Goal: Communication & Community: Answer question/provide support

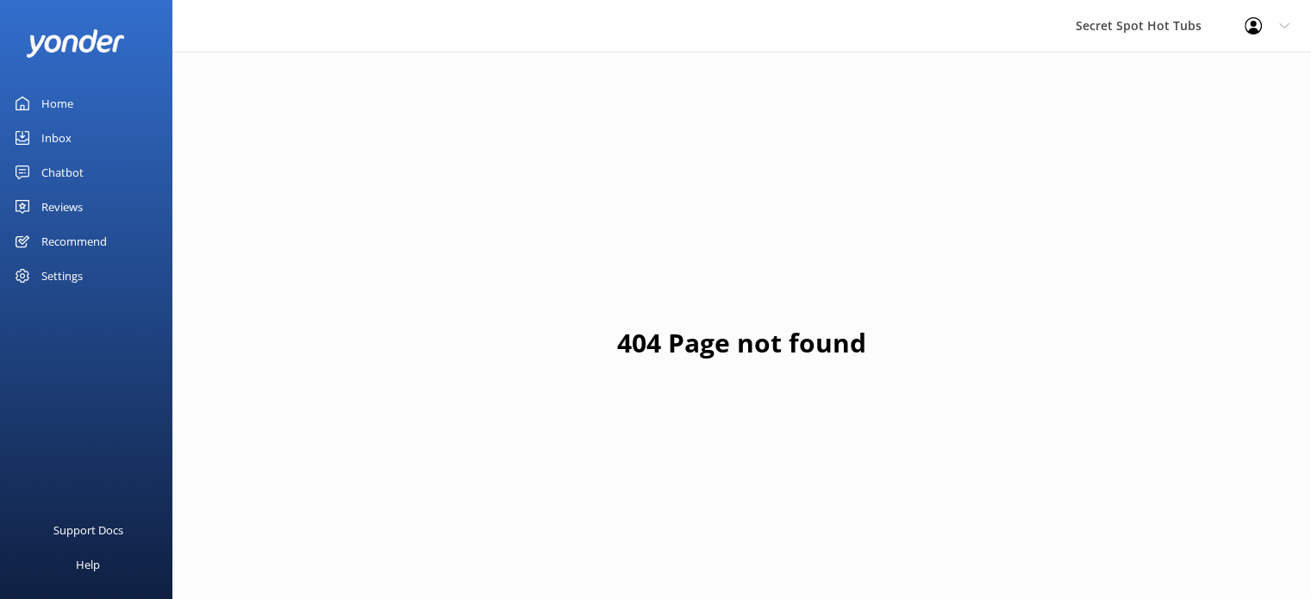
click at [57, 207] on div "Reviews" at bounding box center [61, 207] width 41 height 34
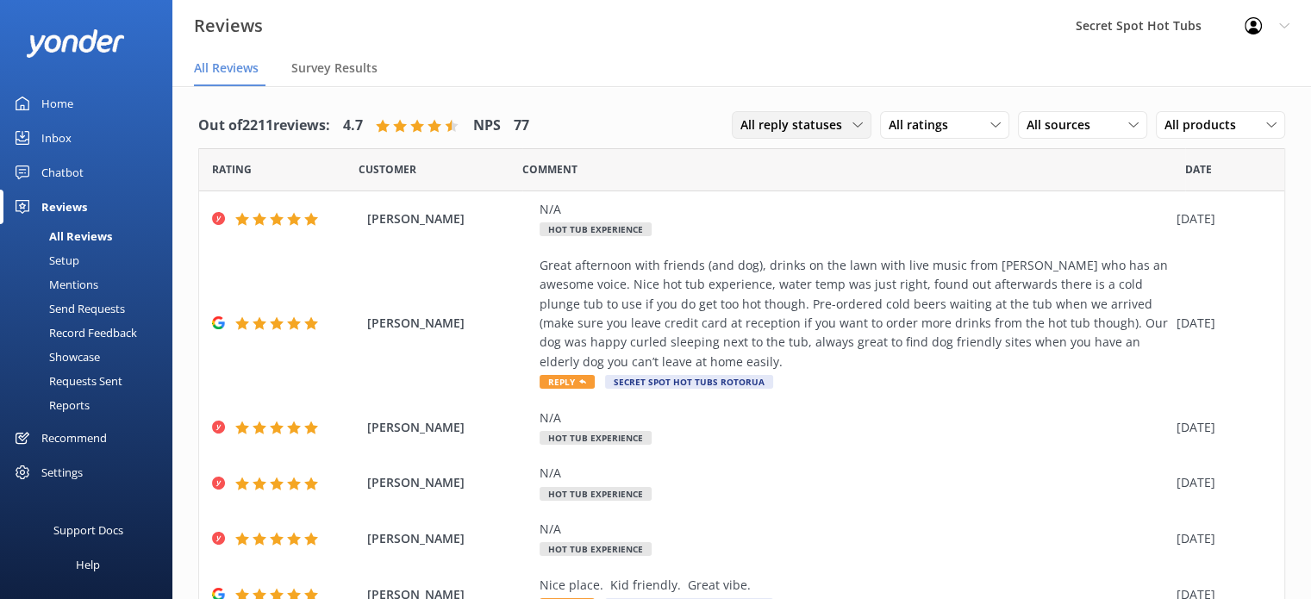
click at [837, 133] on span "All reply statuses" at bounding box center [797, 125] width 112 height 19
click at [810, 190] on link "Needs a reply" at bounding box center [809, 195] width 153 height 34
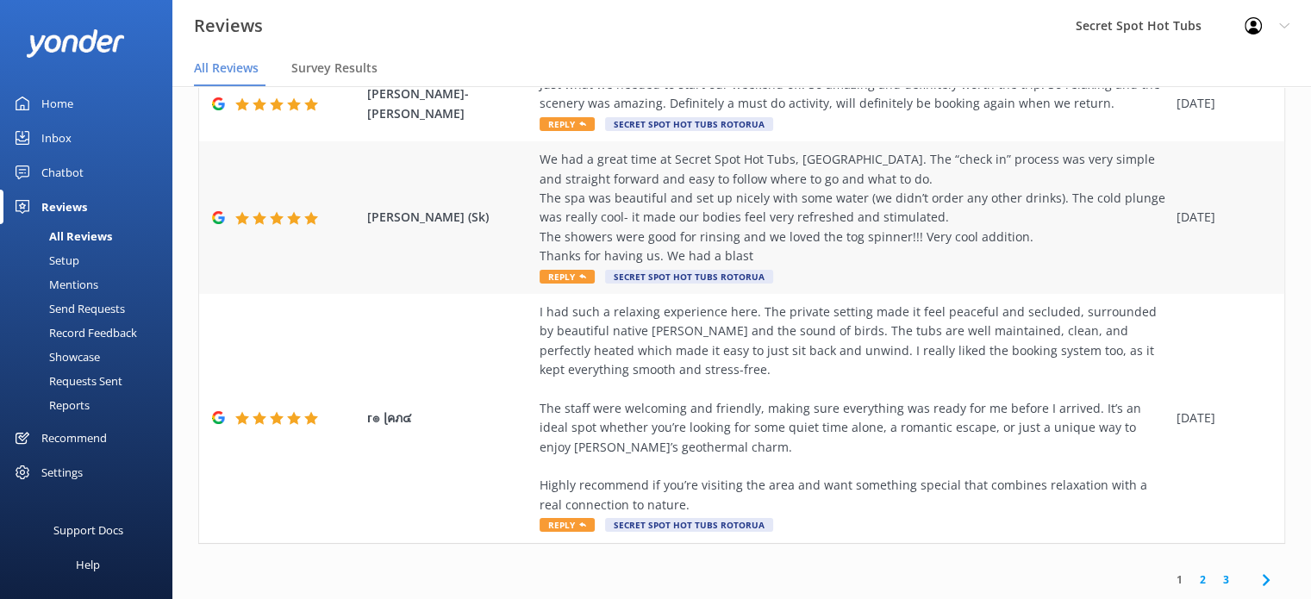
scroll to position [690, 0]
click at [1194, 580] on link "2" at bounding box center [1203, 580] width 23 height 16
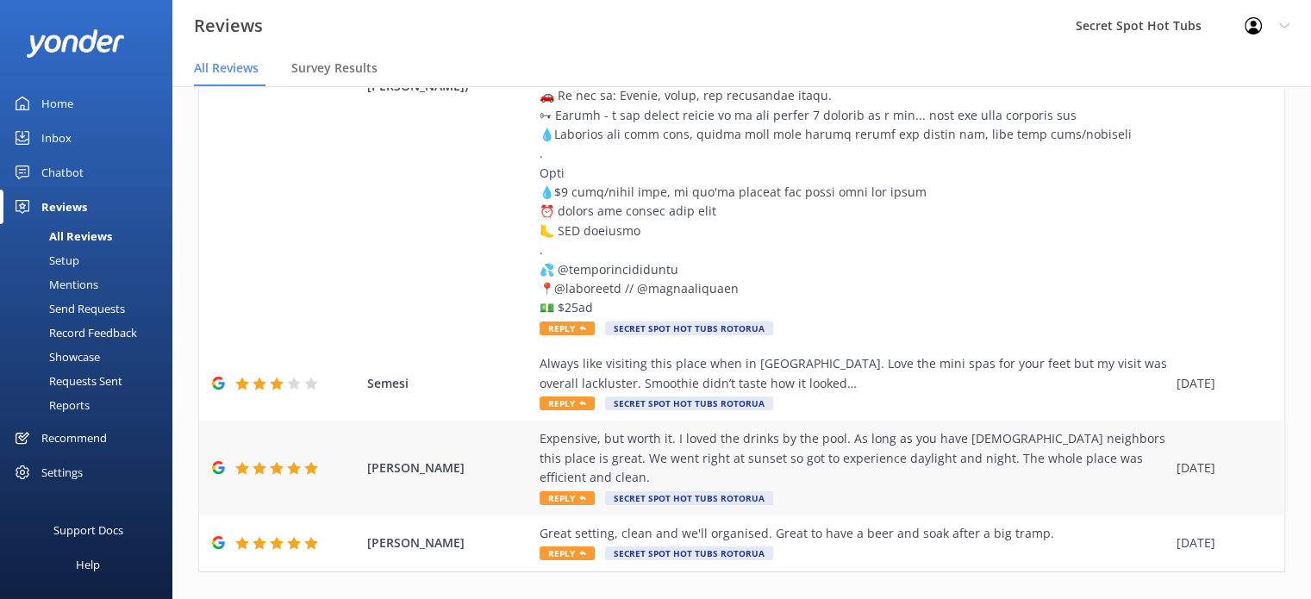
scroll to position [825, 0]
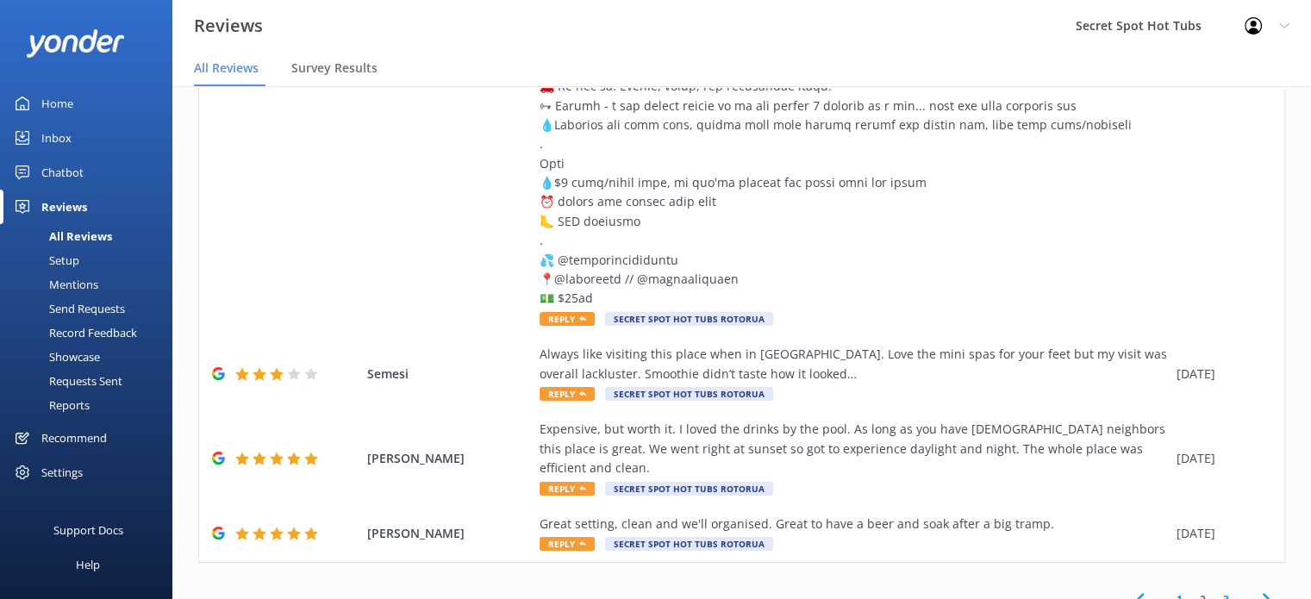
click at [1216, 591] on link "3" at bounding box center [1226, 599] width 23 height 16
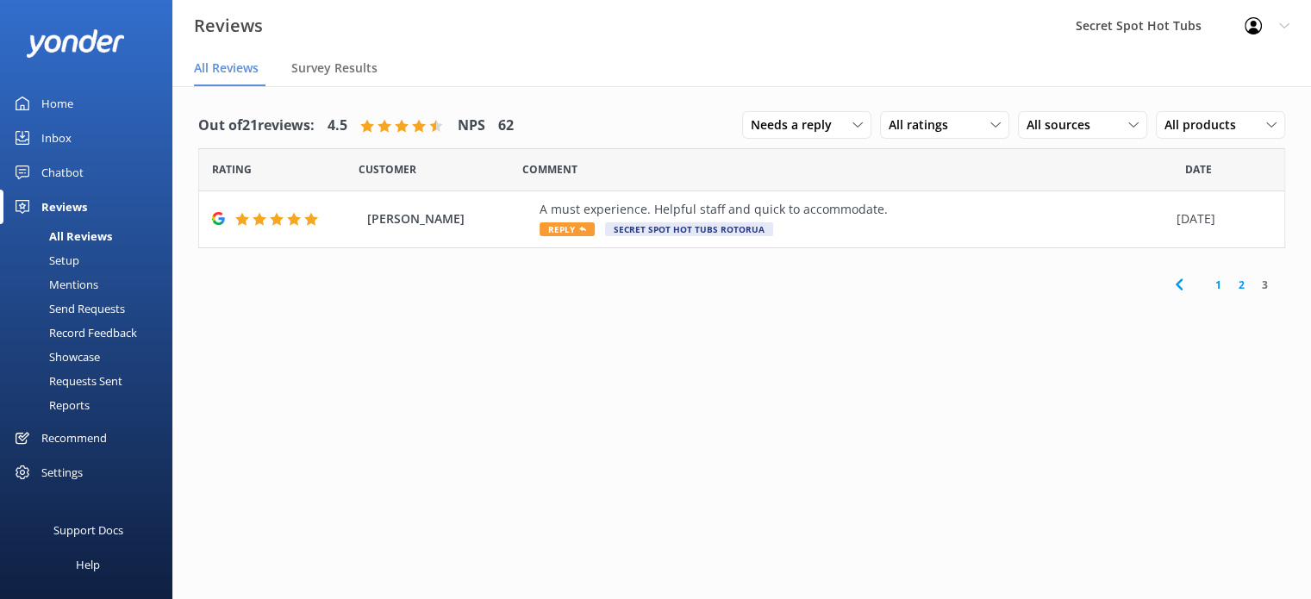
click at [1243, 287] on link "2" at bounding box center [1241, 285] width 23 height 16
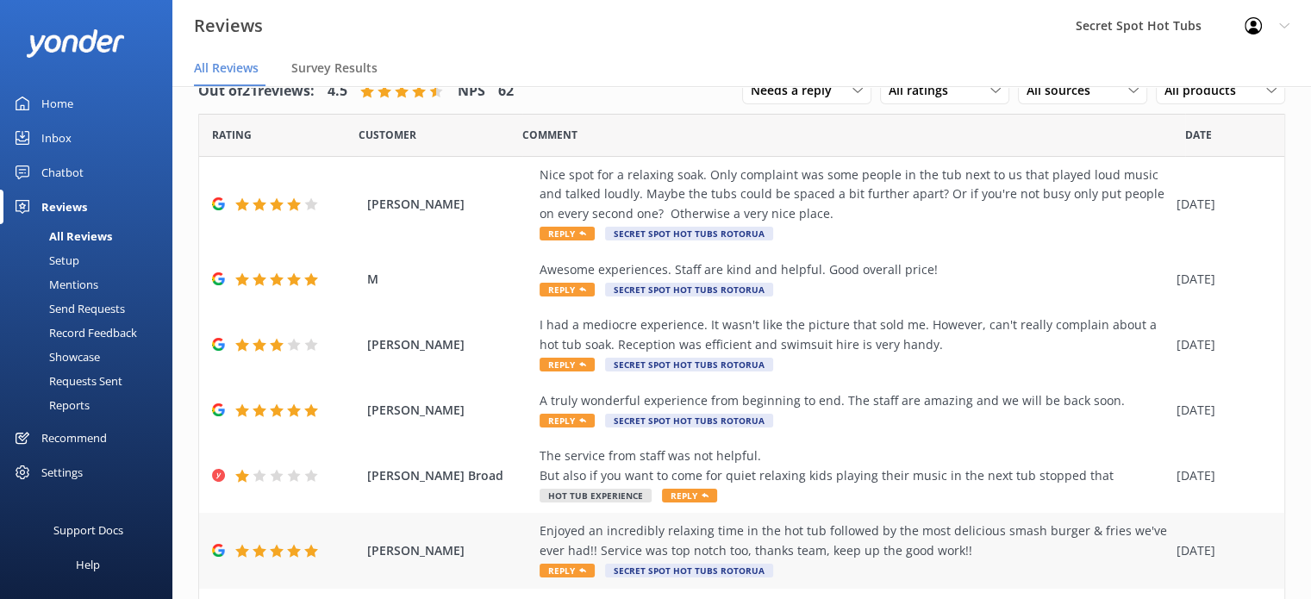
click at [567, 572] on span "Reply" at bounding box center [567, 571] width 55 height 14
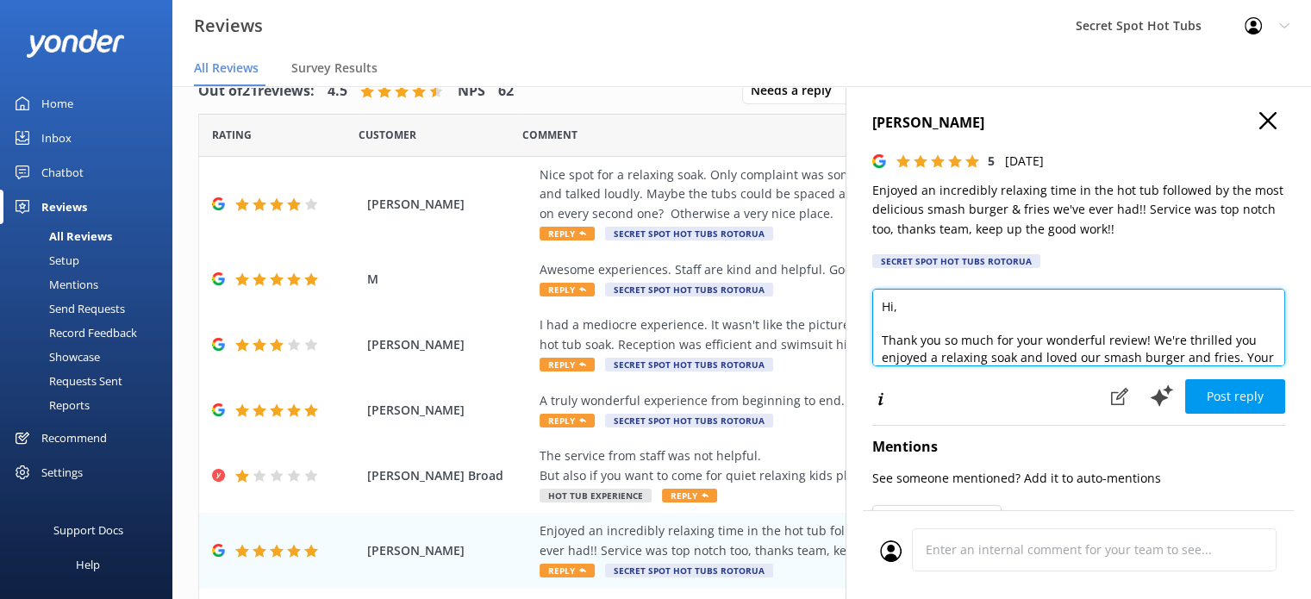
click at [894, 310] on textarea "Hi, Thank you so much for your wonderful review! We're thrilled you enjoyed a r…" at bounding box center [1079, 328] width 413 height 78
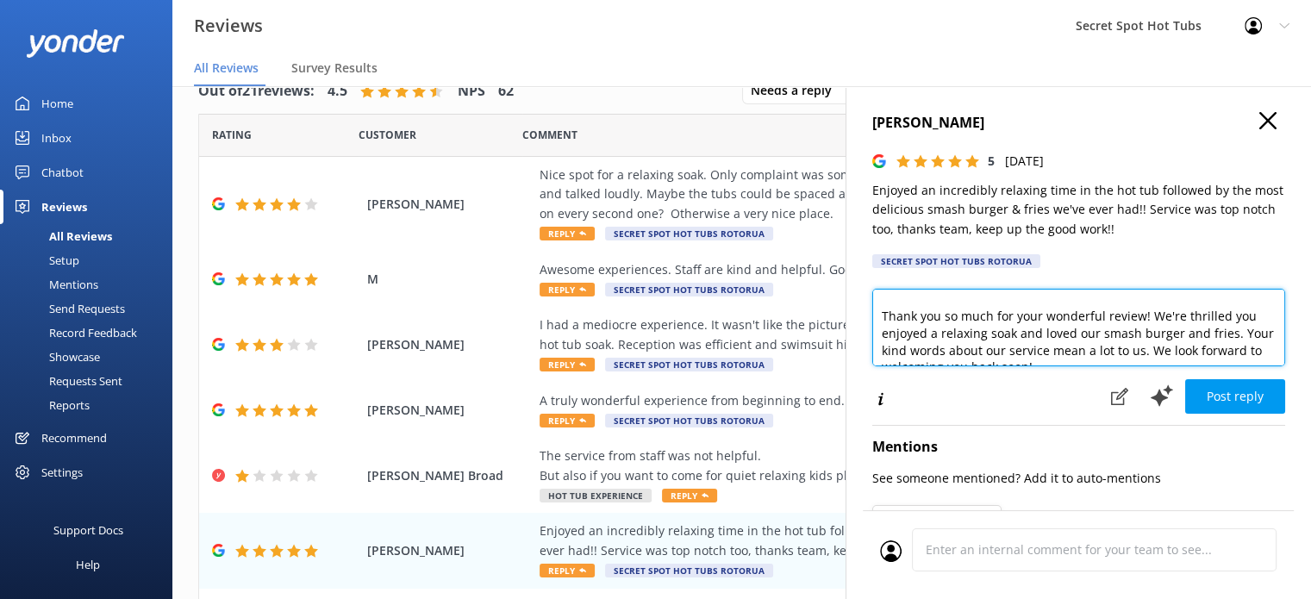
scroll to position [34, 0]
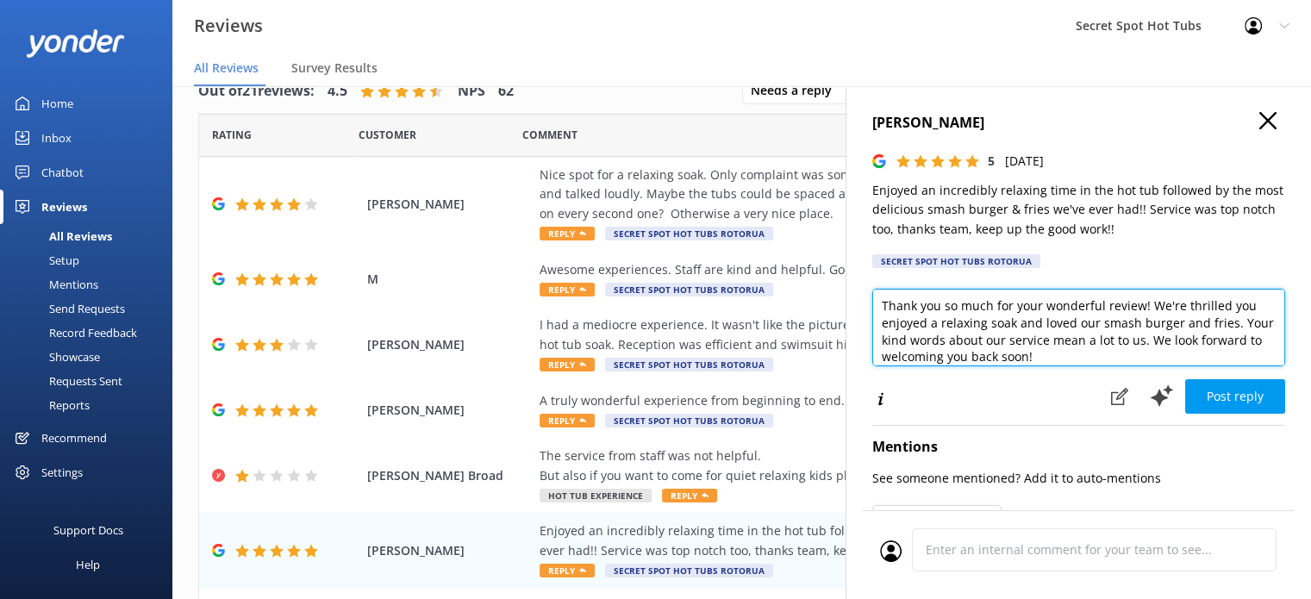
click at [946, 344] on textarea "Hi [PERSON_NAME], Thank you so much for your wonderful review! We're thrilled y…" at bounding box center [1079, 328] width 413 height 78
drag, startPoint x: 881, startPoint y: 344, endPoint x: 1176, endPoint y: 341, distance: 294.9
click at [1176, 341] on textarea "Hi [PERSON_NAME], Thank you so much for your wonderful review! We're thrilled y…" at bounding box center [1079, 328] width 413 height 78
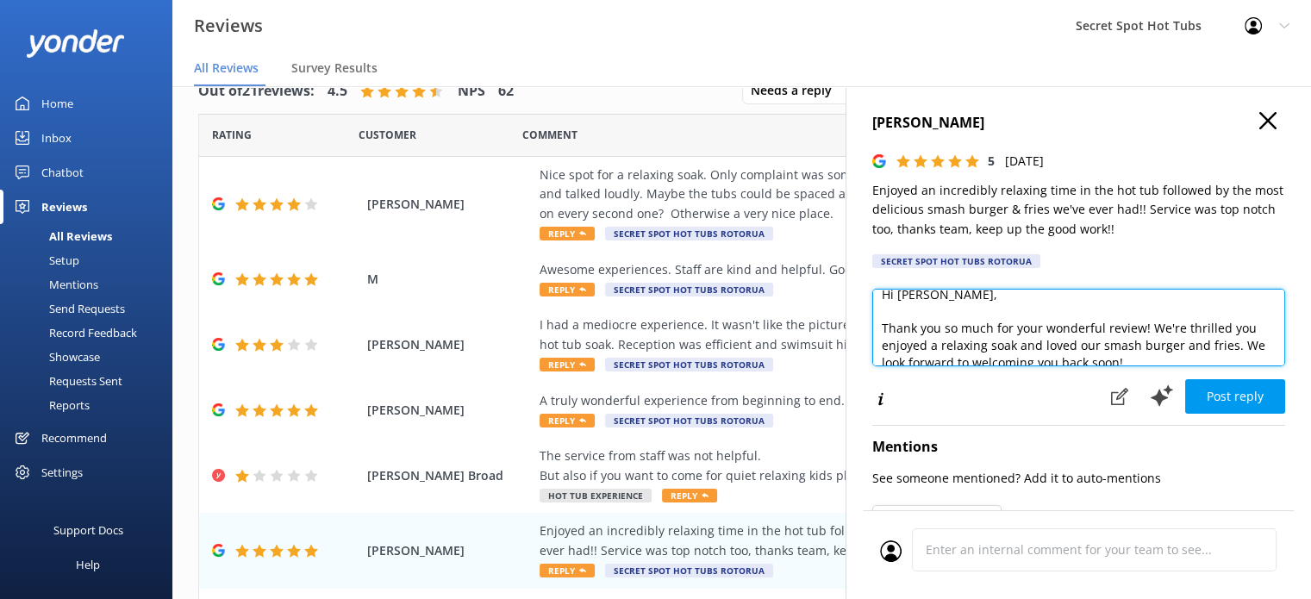
scroll to position [0, 0]
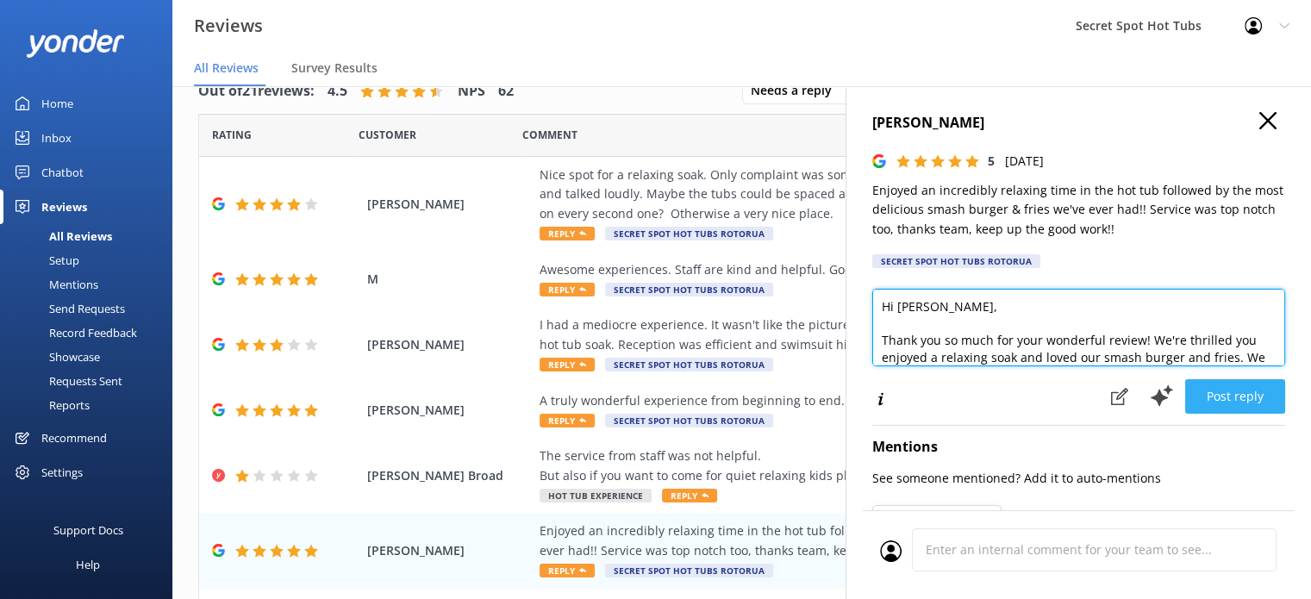
type textarea "Hi [PERSON_NAME], Thank you so much for your wonderful review! We're thrilled y…"
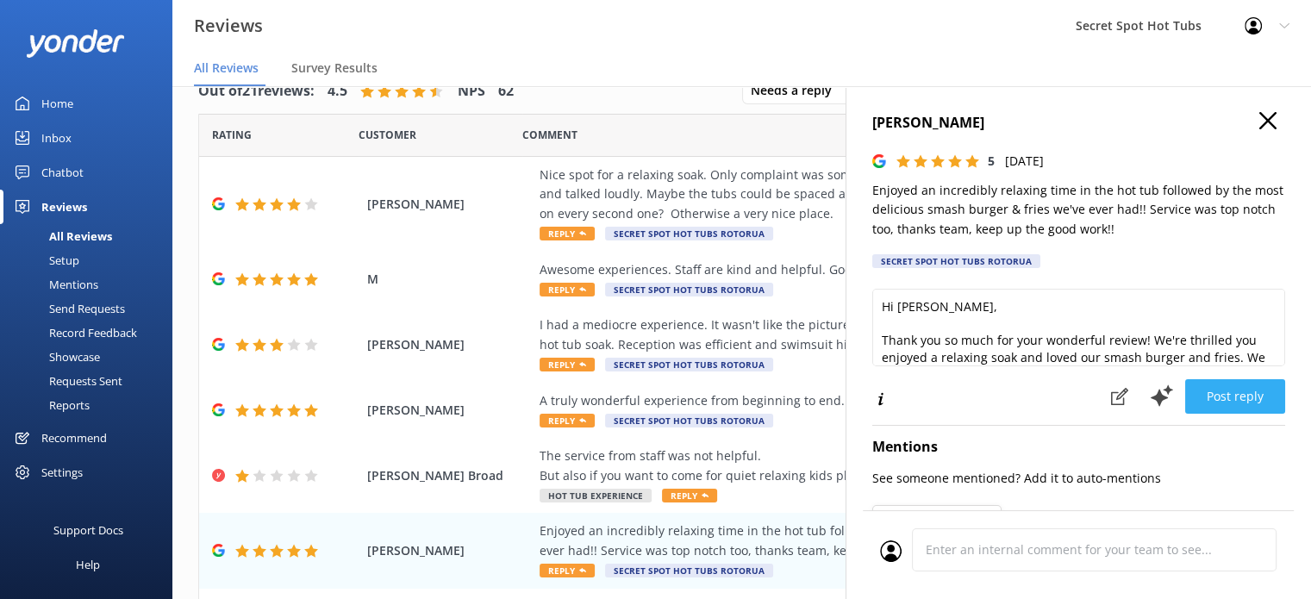
click at [1213, 399] on button "Post reply" at bounding box center [1236, 396] width 100 height 34
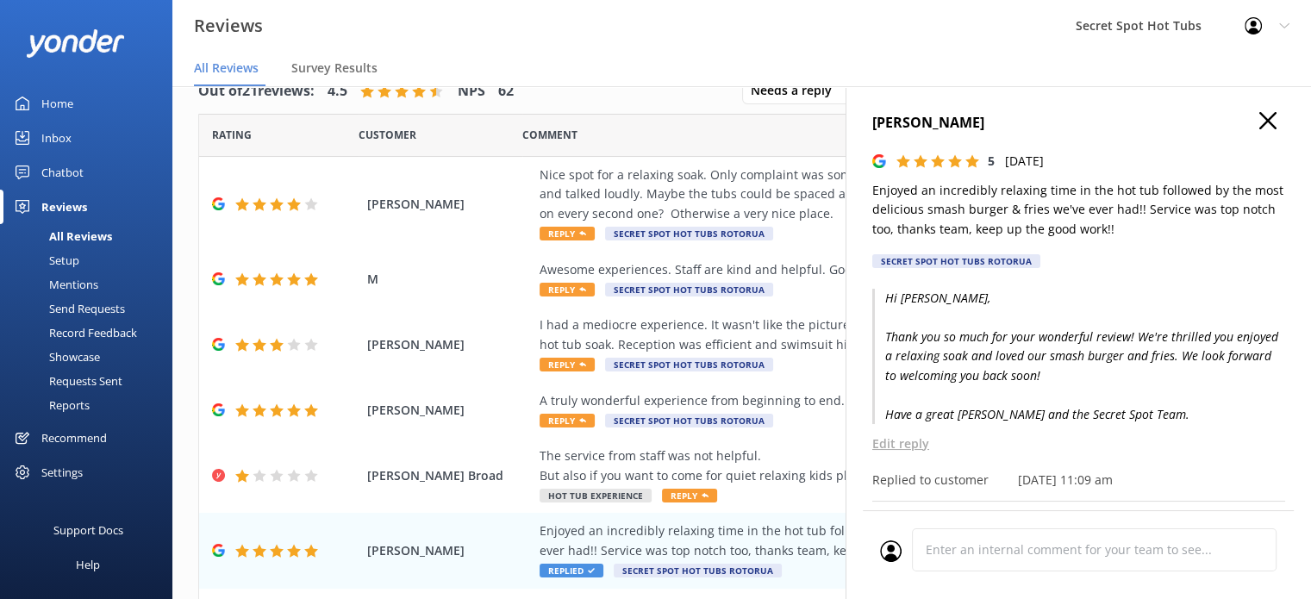
click at [1260, 122] on use "button" at bounding box center [1268, 120] width 17 height 17
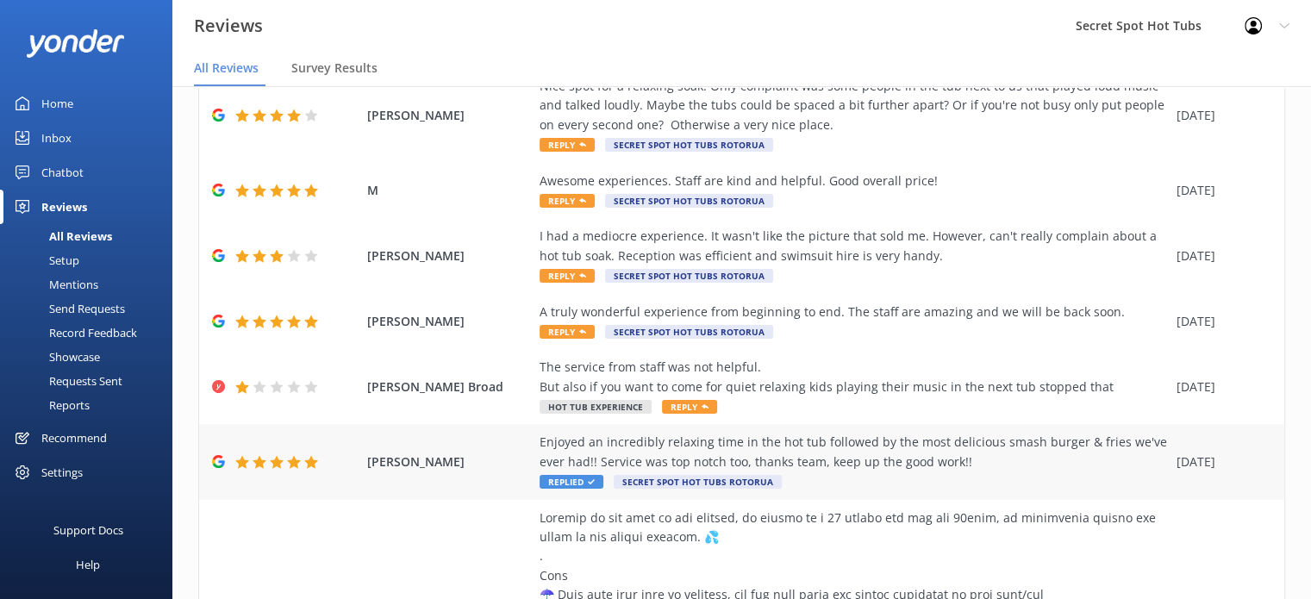
scroll to position [86, 0]
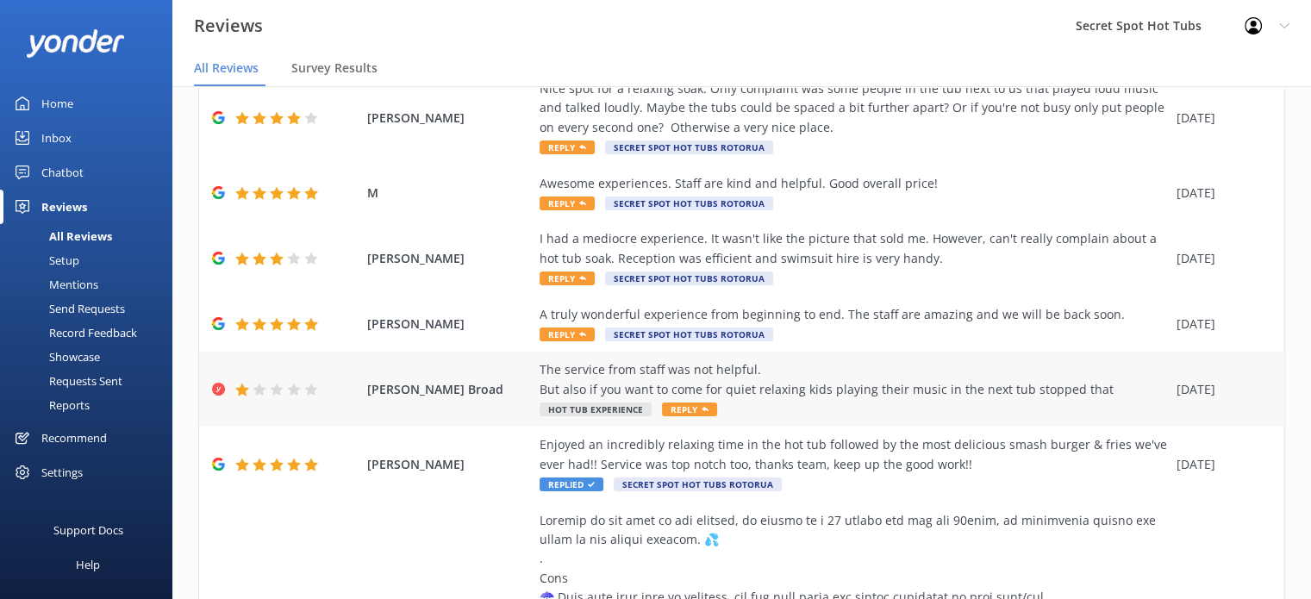
click at [679, 406] on span "Reply" at bounding box center [689, 410] width 55 height 14
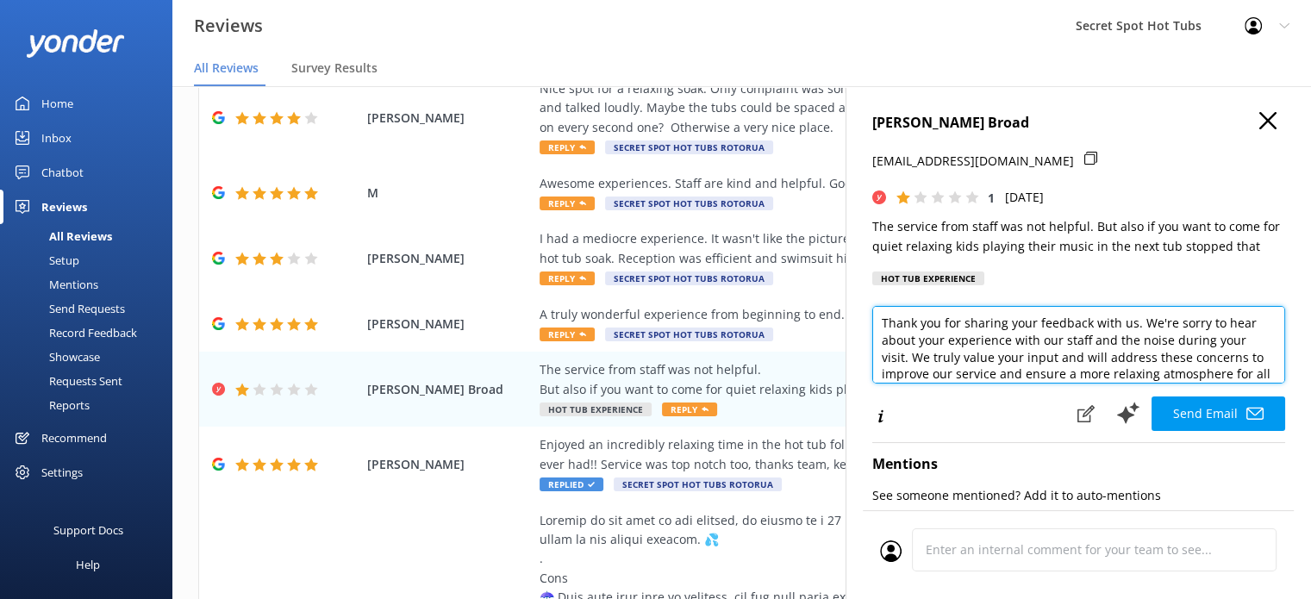
scroll to position [69, 0]
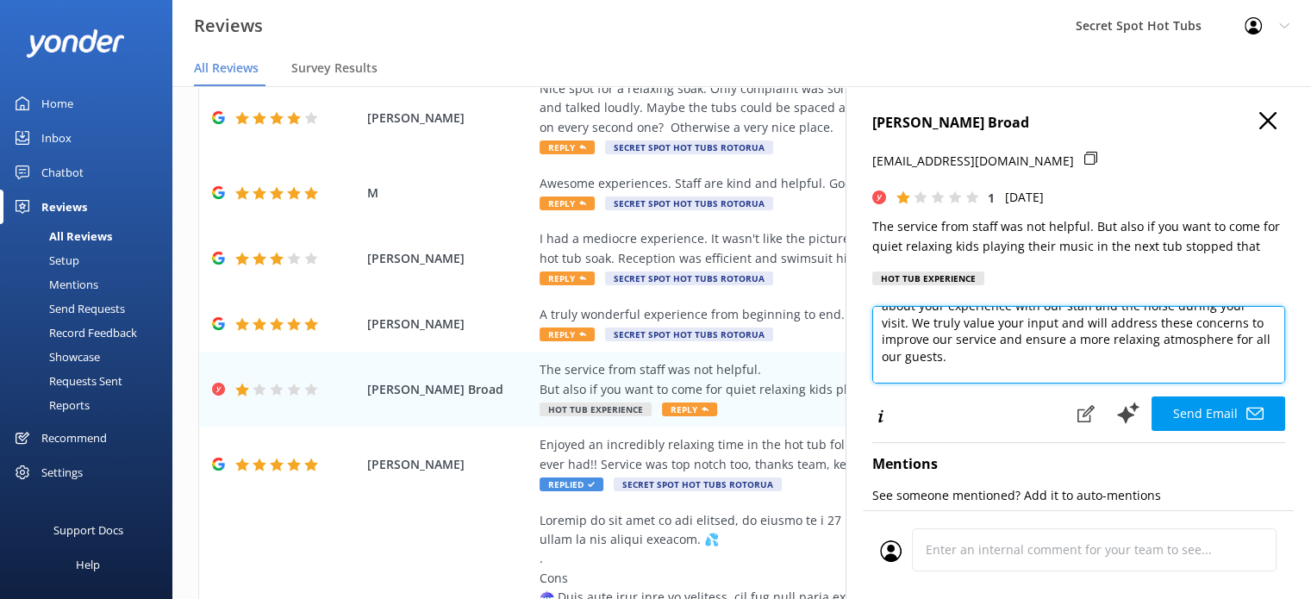
click at [964, 326] on textarea "Hi [PERSON_NAME], Thank you for sharing your feedback with us. We're sorry to h…" at bounding box center [1079, 345] width 413 height 78
drag, startPoint x: 965, startPoint y: 327, endPoint x: 1021, endPoint y: 326, distance: 56.0
click at [1021, 326] on textarea "Hi [PERSON_NAME], Thank you for sharing your feedback with us. We're sorry to h…" at bounding box center [1079, 345] width 413 height 78
drag, startPoint x: 983, startPoint y: 341, endPoint x: 969, endPoint y: 344, distance: 14.0
click at [969, 344] on textarea "Hi [PERSON_NAME], Thank you for sharing your feedback with us. We're sorry to h…" at bounding box center [1079, 345] width 413 height 78
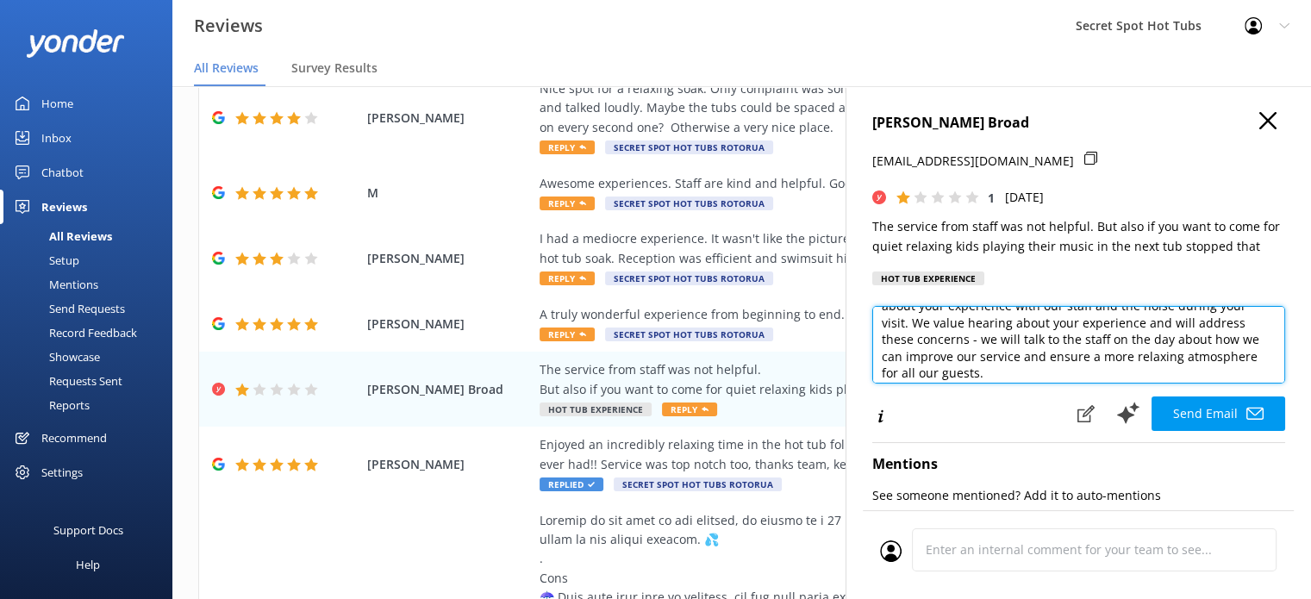
click at [1016, 358] on textarea "Hi [PERSON_NAME], Thank you for sharing your feedback with us. We're sorry to h…" at bounding box center [1079, 345] width 413 height 78
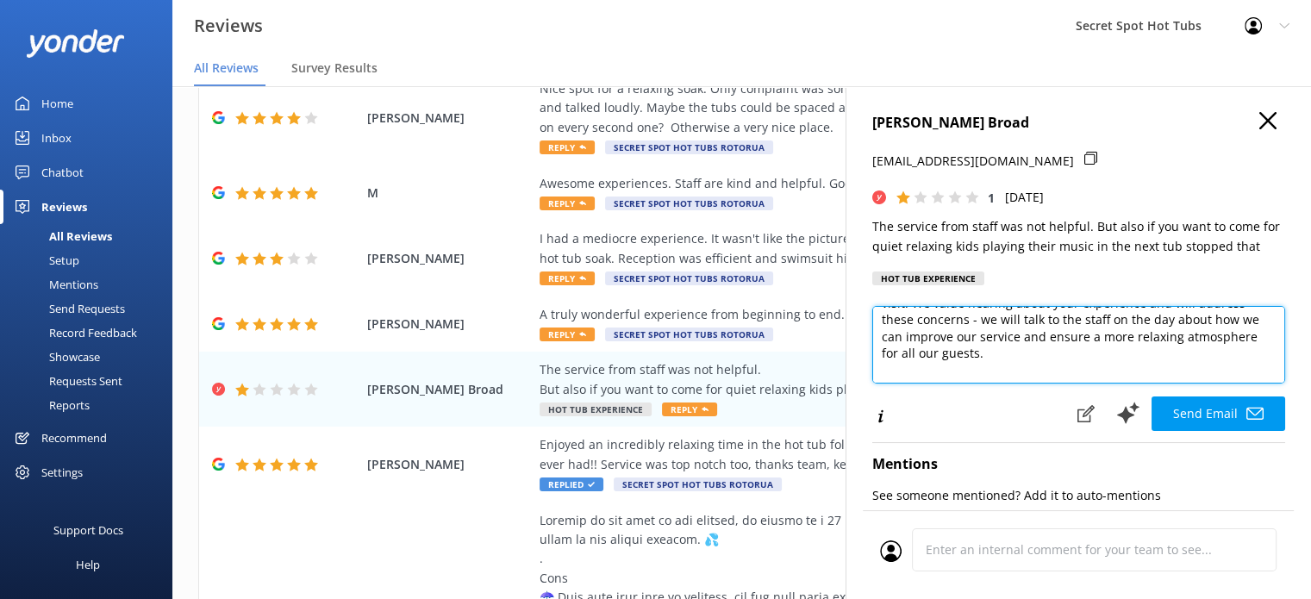
scroll to position [96, 0]
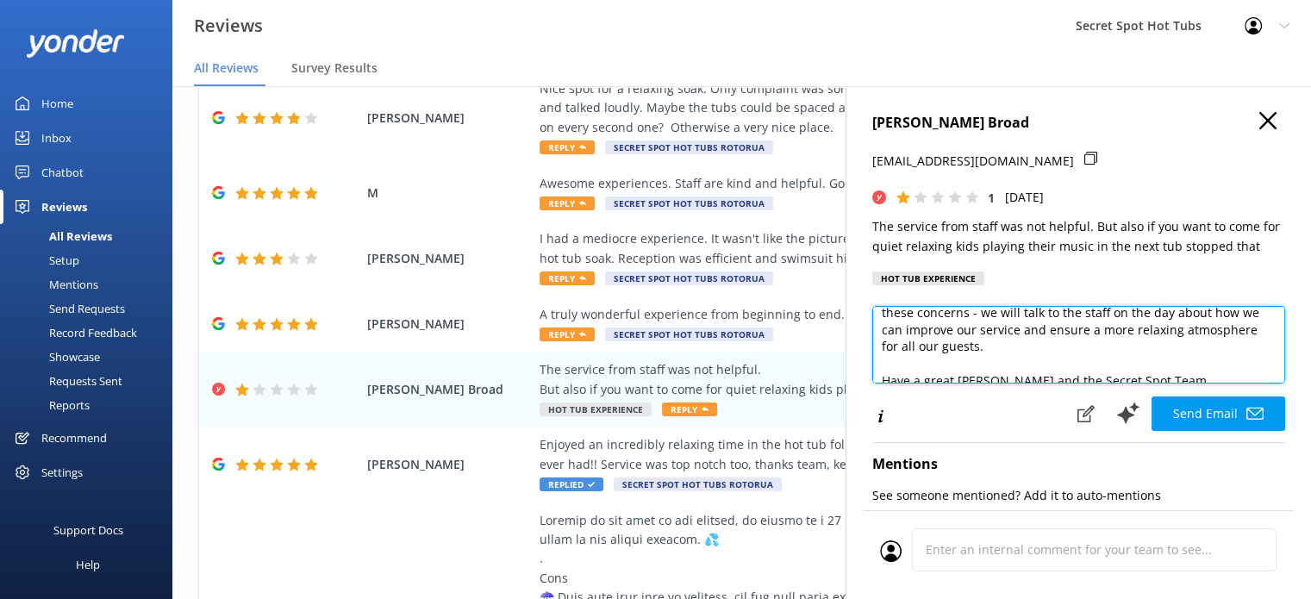
drag, startPoint x: 1043, startPoint y: 360, endPoint x: 977, endPoint y: 353, distance: 66.7
click at [977, 353] on textarea "Hi [PERSON_NAME], Thank you for sharing your feedback with us. We're sorry to h…" at bounding box center [1079, 345] width 413 height 78
click at [1068, 335] on textarea "Hi [PERSON_NAME], Thank you for sharing your feedback with us. We're sorry to h…" at bounding box center [1079, 345] width 413 height 78
click at [1044, 330] on textarea "Hi [PERSON_NAME], Thank you for sharing your feedback with us. We're sorry to h…" at bounding box center [1079, 345] width 413 height 78
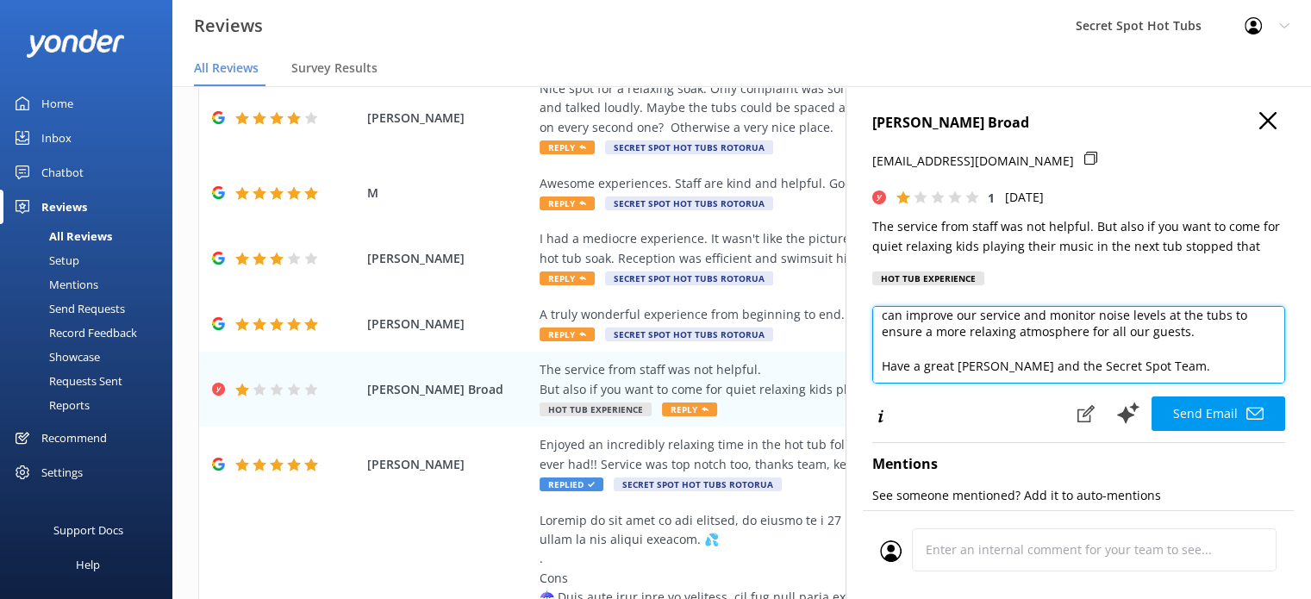
scroll to position [127, 0]
drag, startPoint x: 975, startPoint y: 351, endPoint x: 847, endPoint y: 352, distance: 128.5
click at [847, 352] on div "[PERSON_NAME] Broad [EMAIL_ADDRESS][DOMAIN_NAME] 1 [DATE] The service from staf…" at bounding box center [1079, 385] width 466 height 599
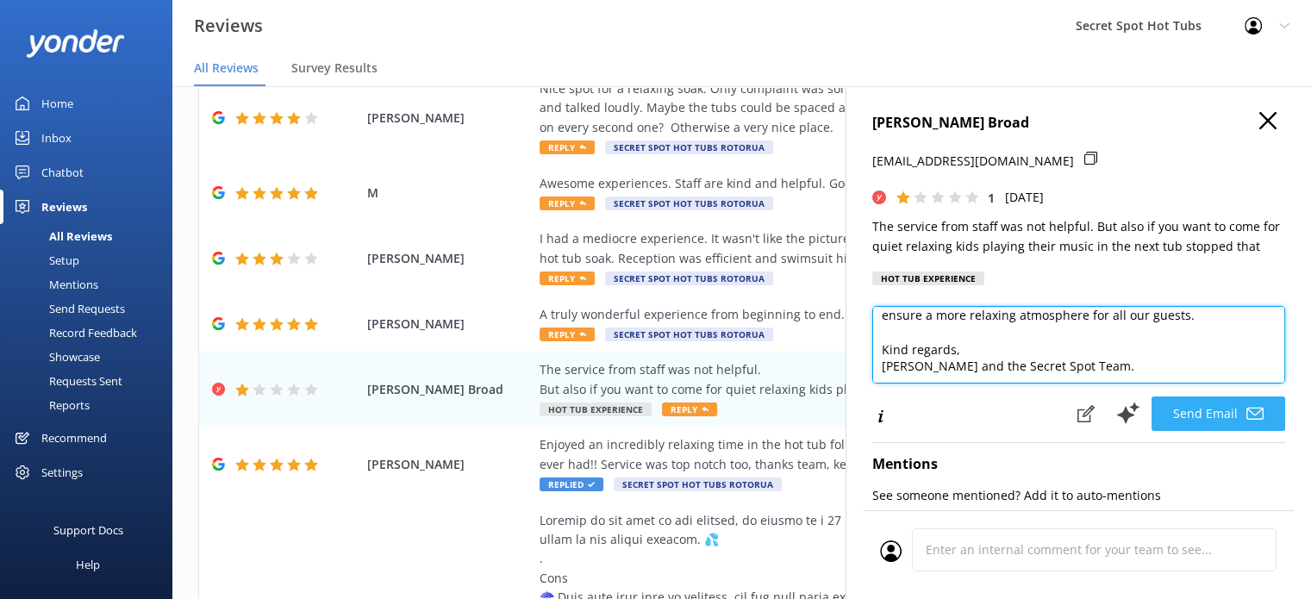
type textarea "Hi [PERSON_NAME], Thank you for sharing your feedback with us. We're sorry to h…"
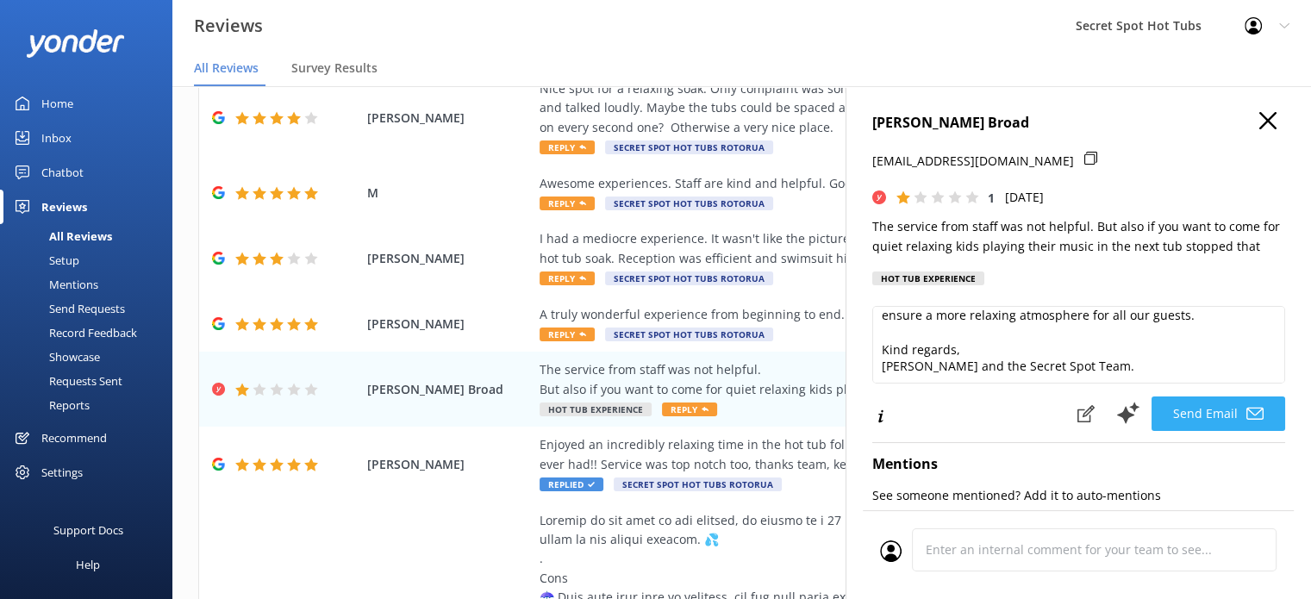
click at [1197, 415] on button "Send Email" at bounding box center [1219, 414] width 134 height 34
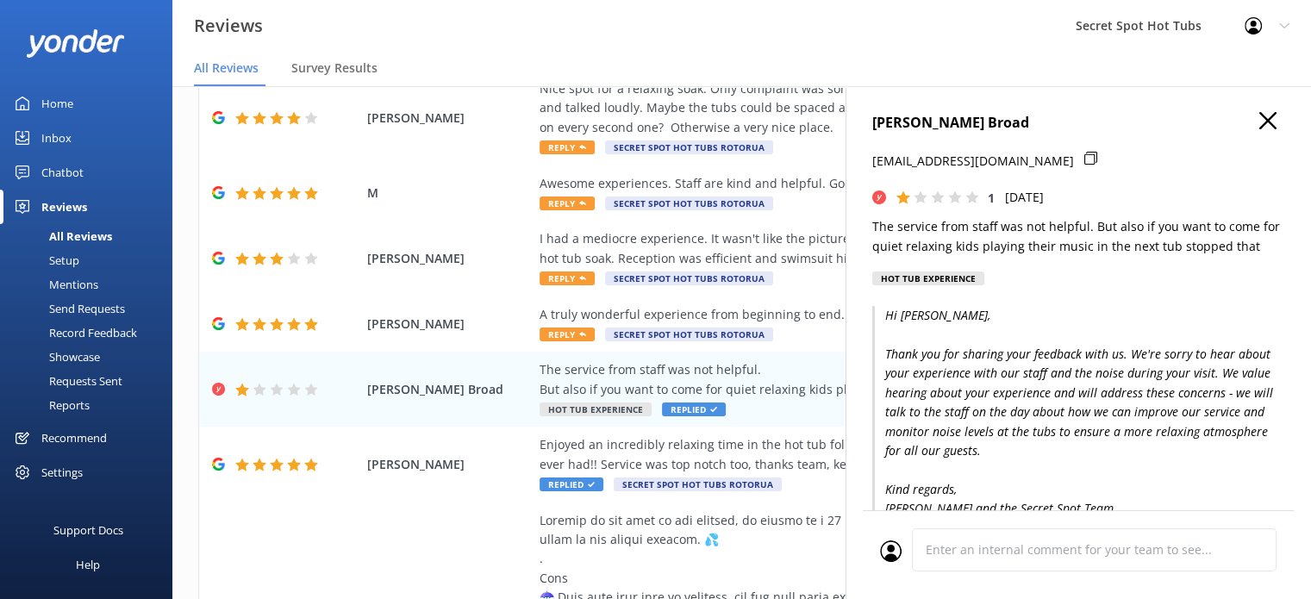
click at [1260, 116] on icon "button" at bounding box center [1268, 120] width 17 height 17
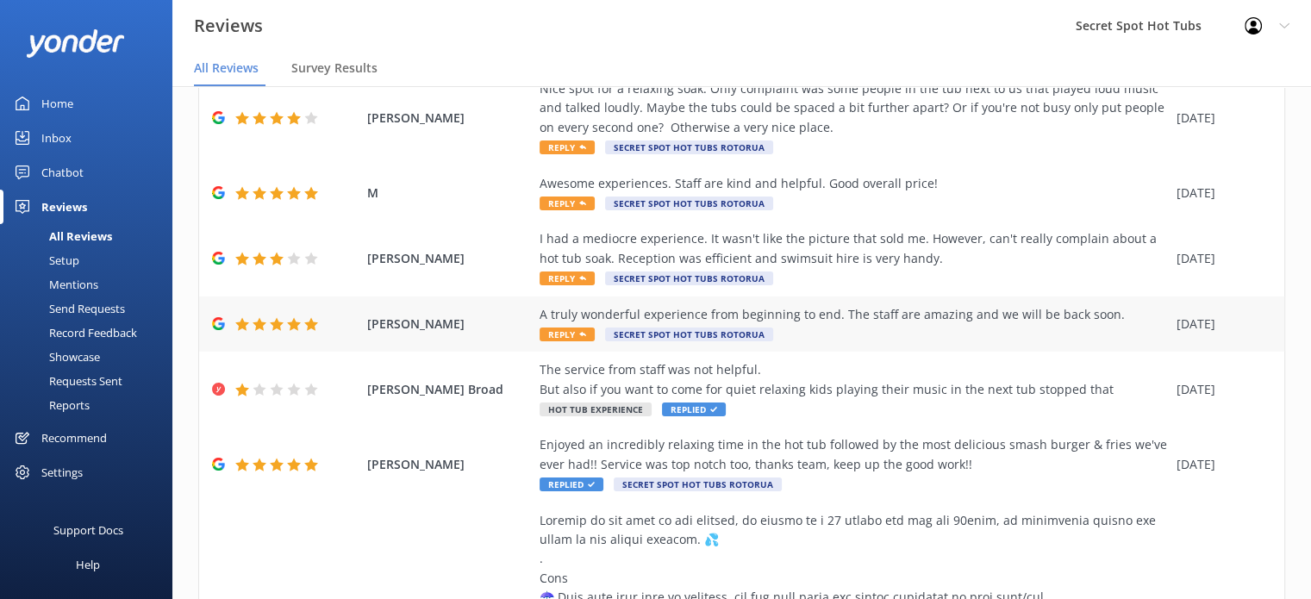
click at [580, 335] on use at bounding box center [582, 334] width 7 height 4
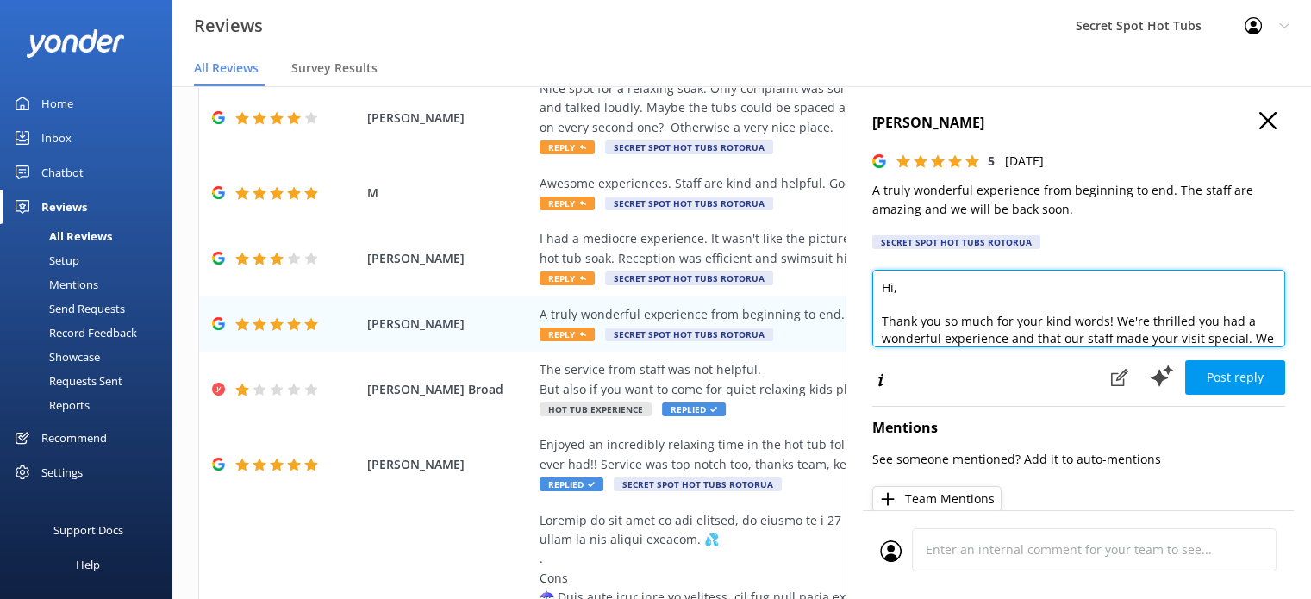
click at [893, 287] on textarea "Hi, Thank you so much for your kind words! We're thrilled you had a wonderful e…" at bounding box center [1079, 309] width 413 height 78
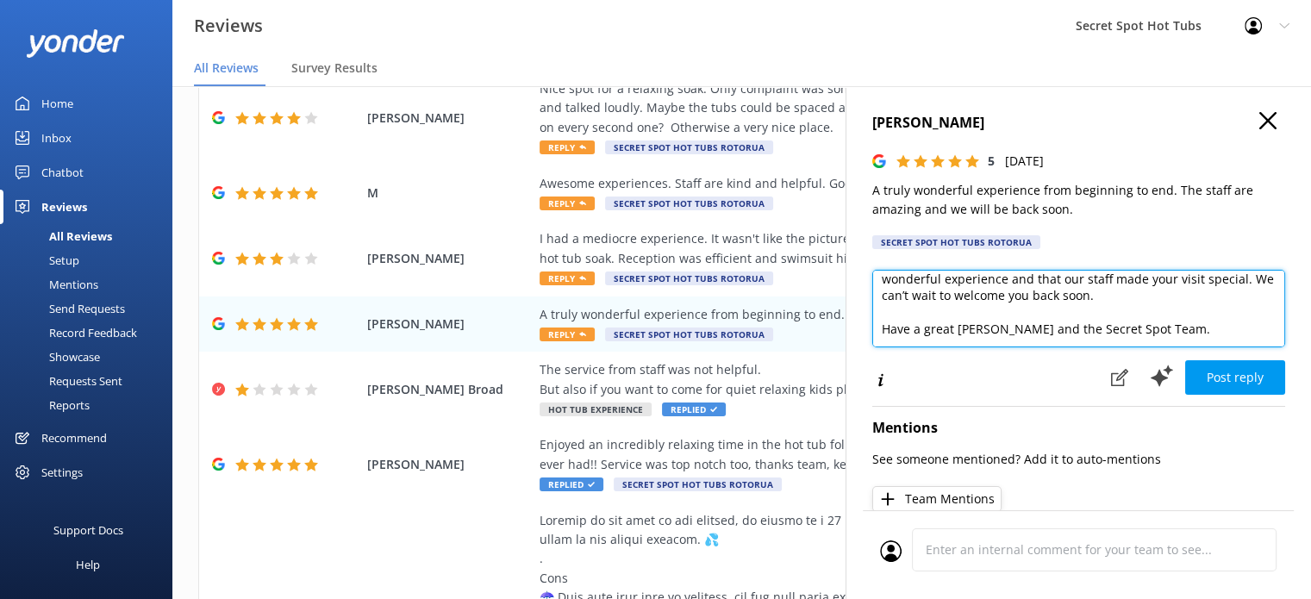
scroll to position [76, 0]
type textarea "Hi [PERSON_NAME], Thank you so much for your kind words! We're thrilled you had…"
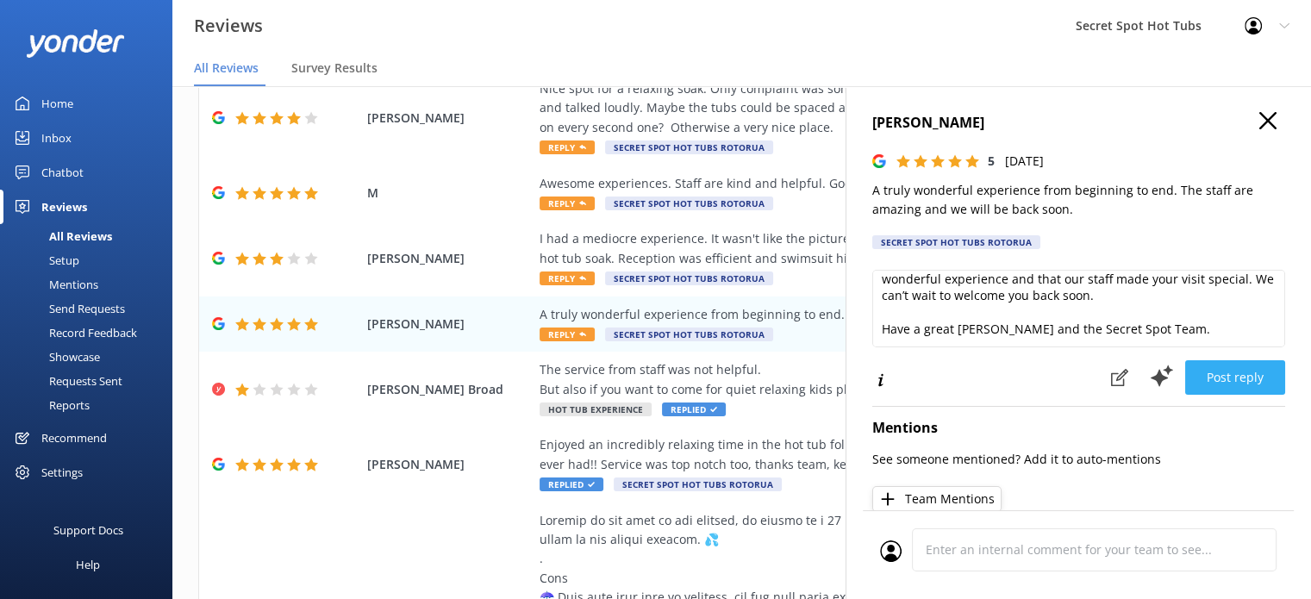
click at [1226, 377] on button "Post reply" at bounding box center [1236, 377] width 100 height 34
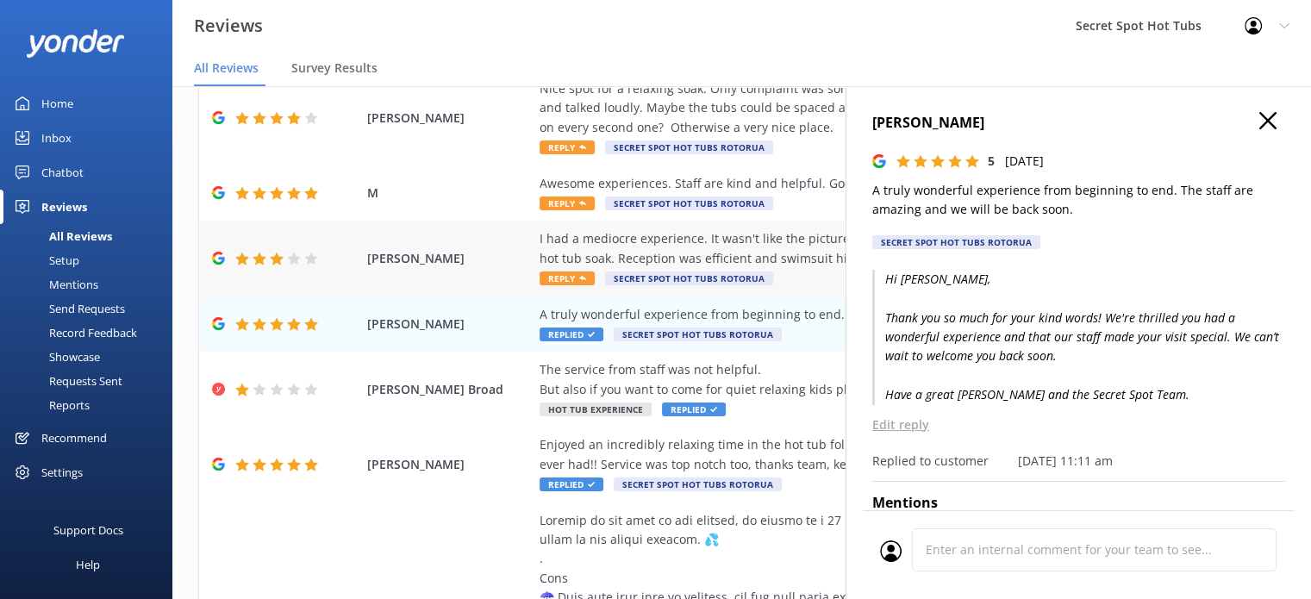
click at [578, 273] on span "Reply" at bounding box center [567, 279] width 55 height 14
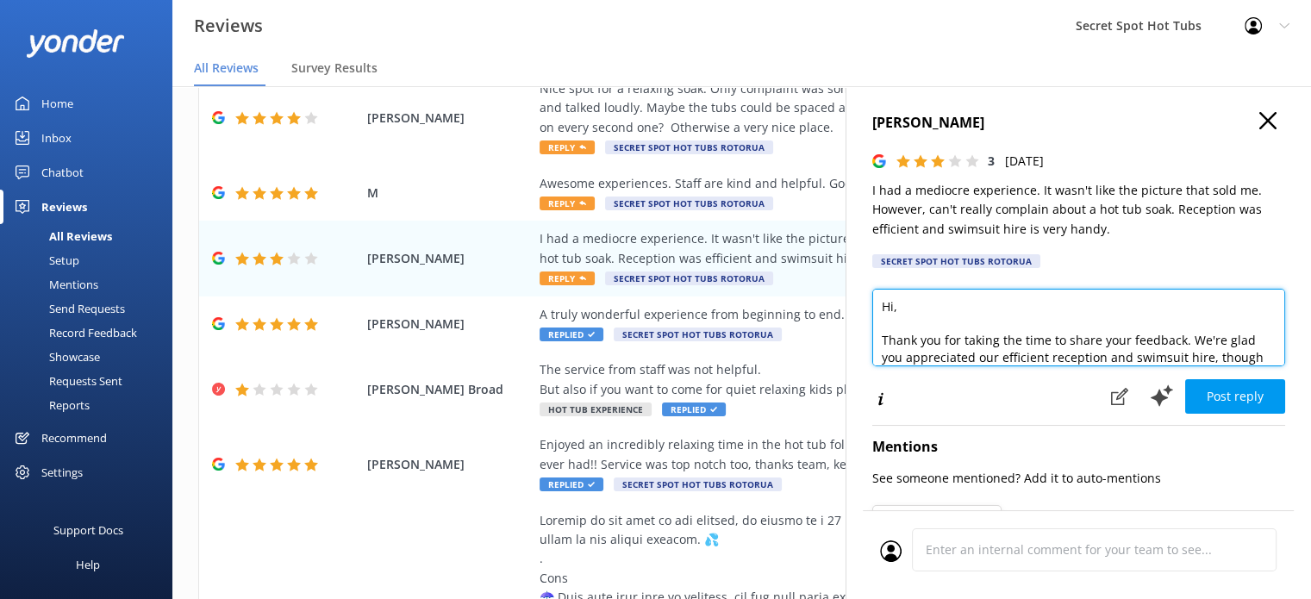
click at [893, 308] on textarea "Hi, Thank you for taking the time to share your feedback. We're glad you apprec…" at bounding box center [1079, 328] width 413 height 78
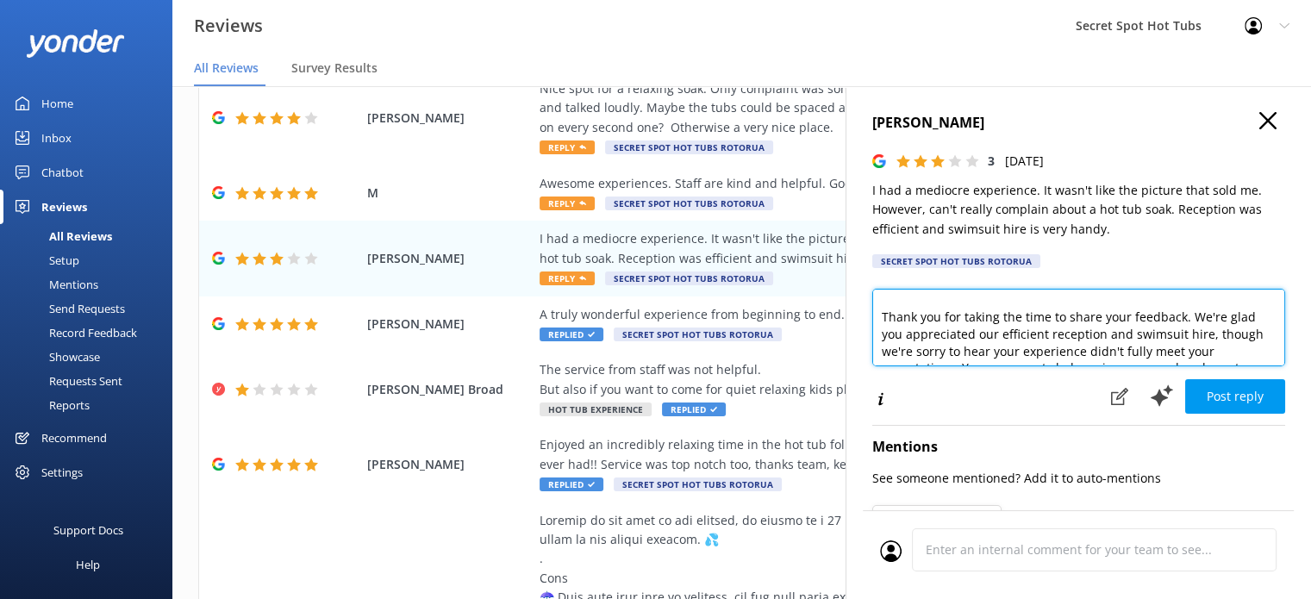
scroll to position [109, 0]
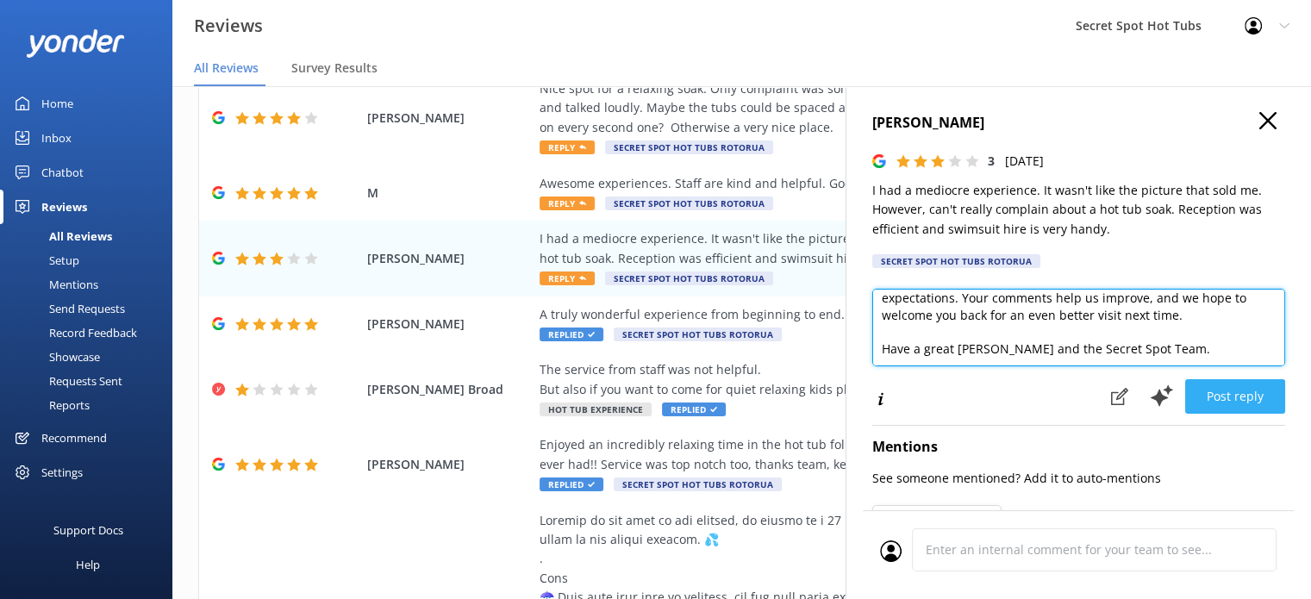
type textarea "Hi [PERSON_NAME], Thank you for taking the time to share your feedback. We're g…"
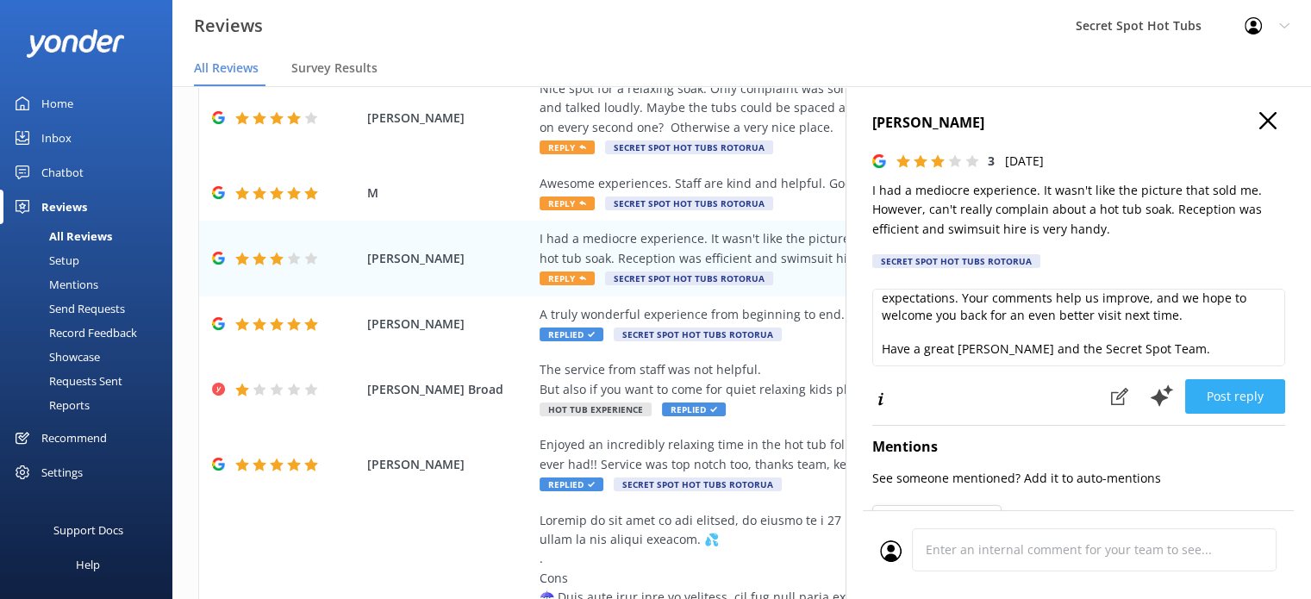
click at [1197, 386] on button "Post reply" at bounding box center [1236, 396] width 100 height 34
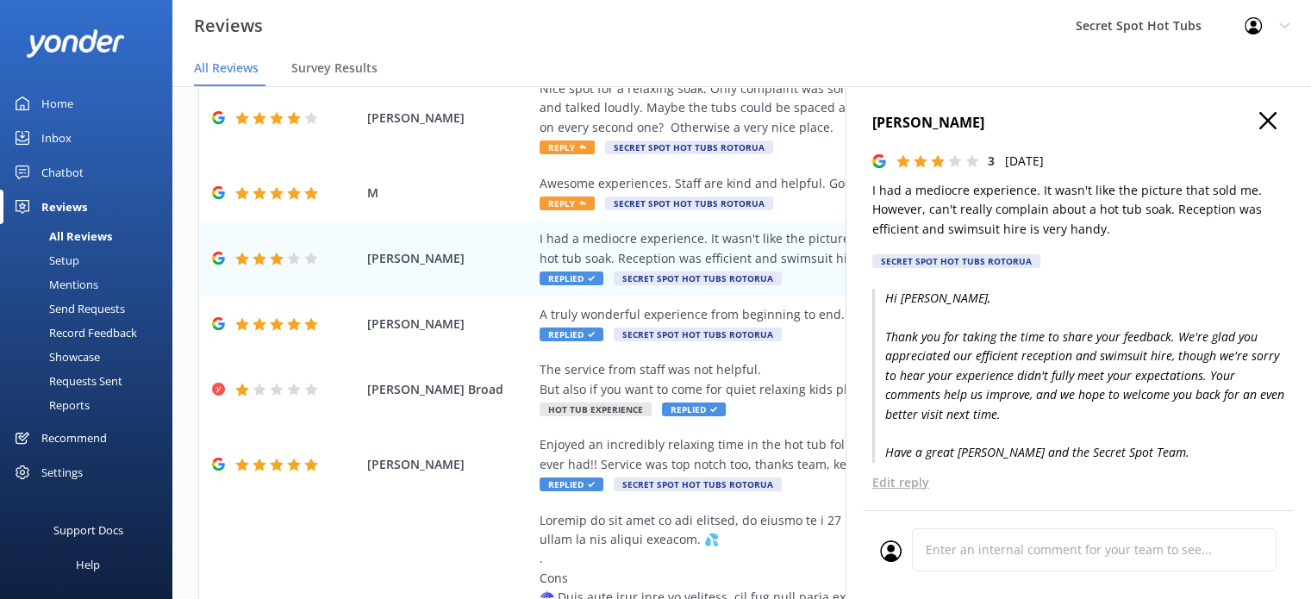
click at [1260, 120] on use "button" at bounding box center [1268, 120] width 17 height 17
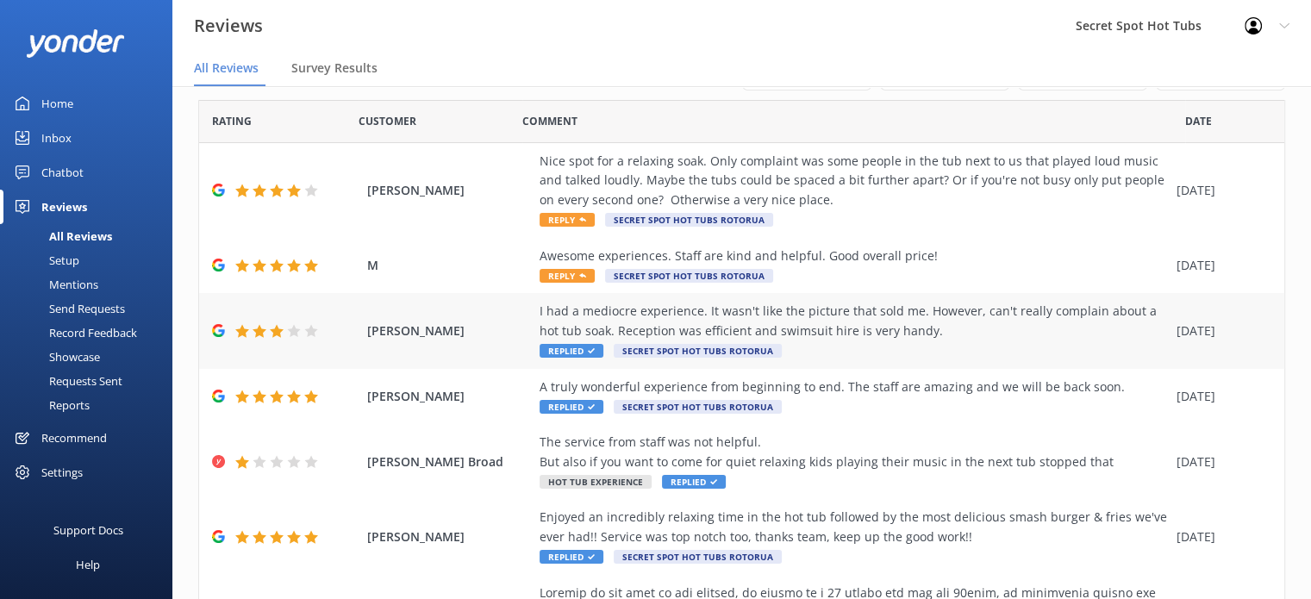
scroll to position [0, 0]
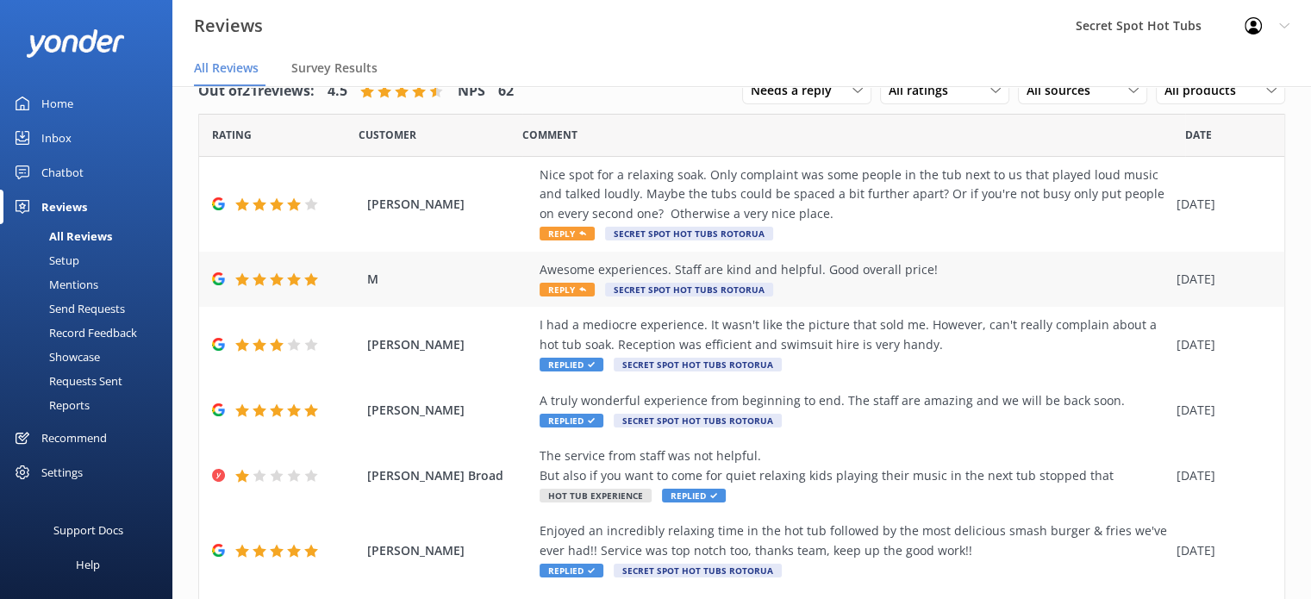
click at [554, 291] on span "Reply" at bounding box center [567, 290] width 55 height 14
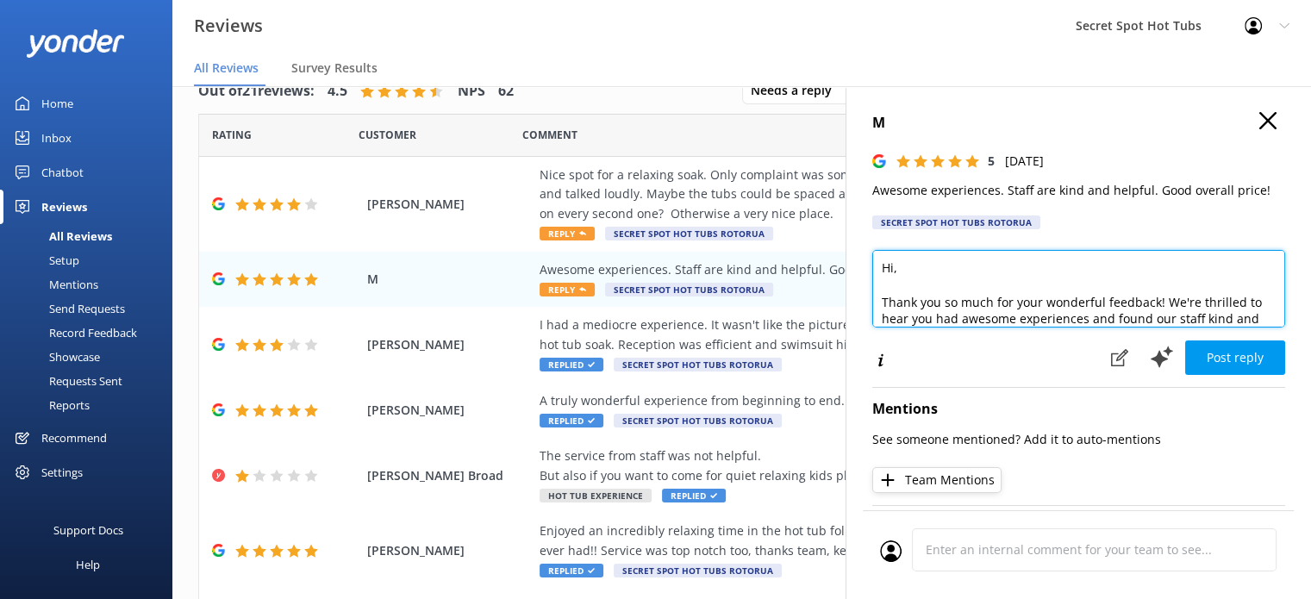
click at [893, 272] on textarea "Hi, Thank you so much for your wonderful feedback! We're thrilled to hear you h…" at bounding box center [1079, 289] width 413 height 78
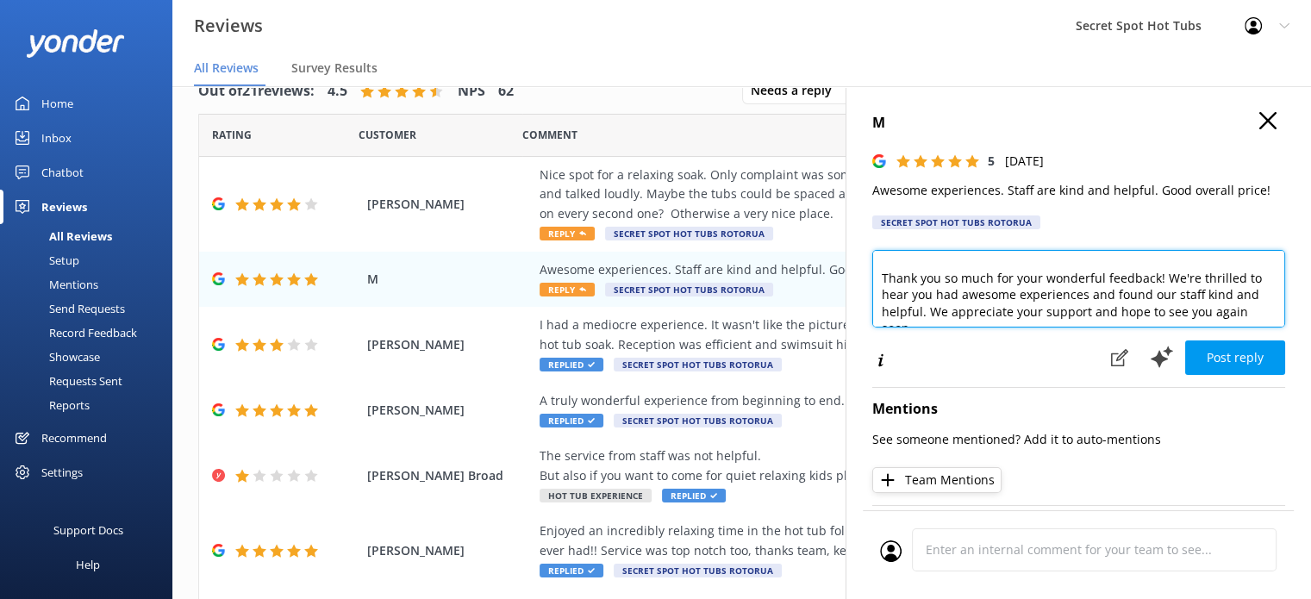
scroll to position [34, 0]
click at [975, 287] on textarea "Hi M, Thank you so much for your wonderful feedback! We're thrilled to hear you…" at bounding box center [1079, 289] width 413 height 78
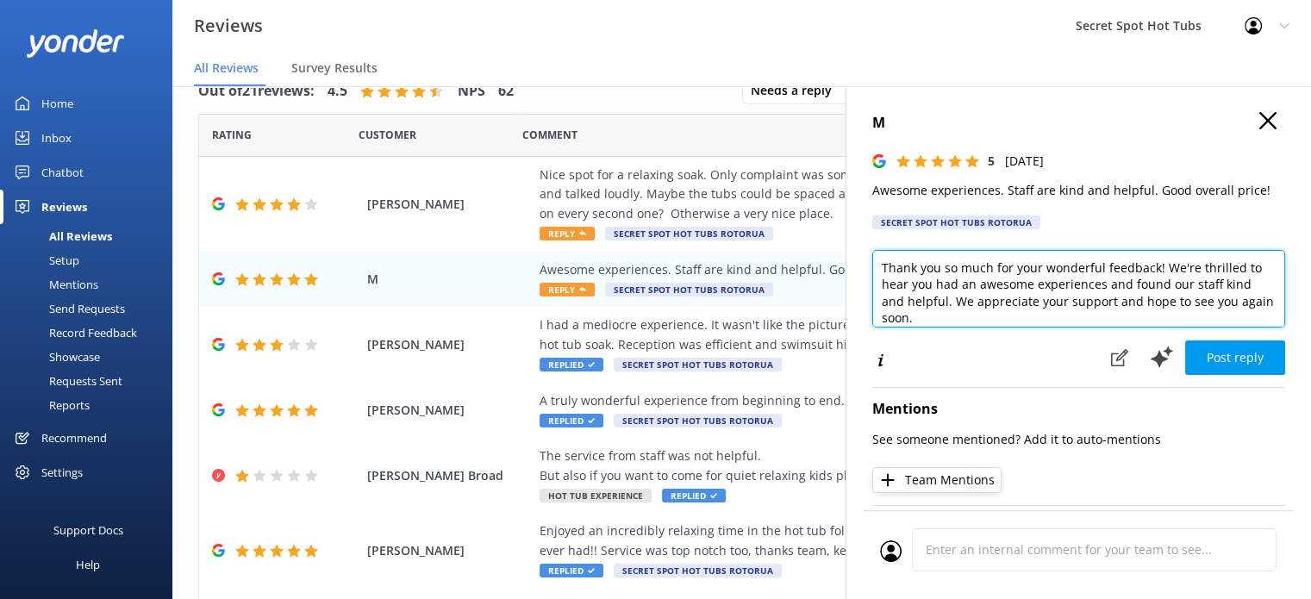
click at [1115, 283] on textarea "Hi M, Thank you so much for your wonderful feedback! We're thrilled to hear you…" at bounding box center [1079, 289] width 413 height 78
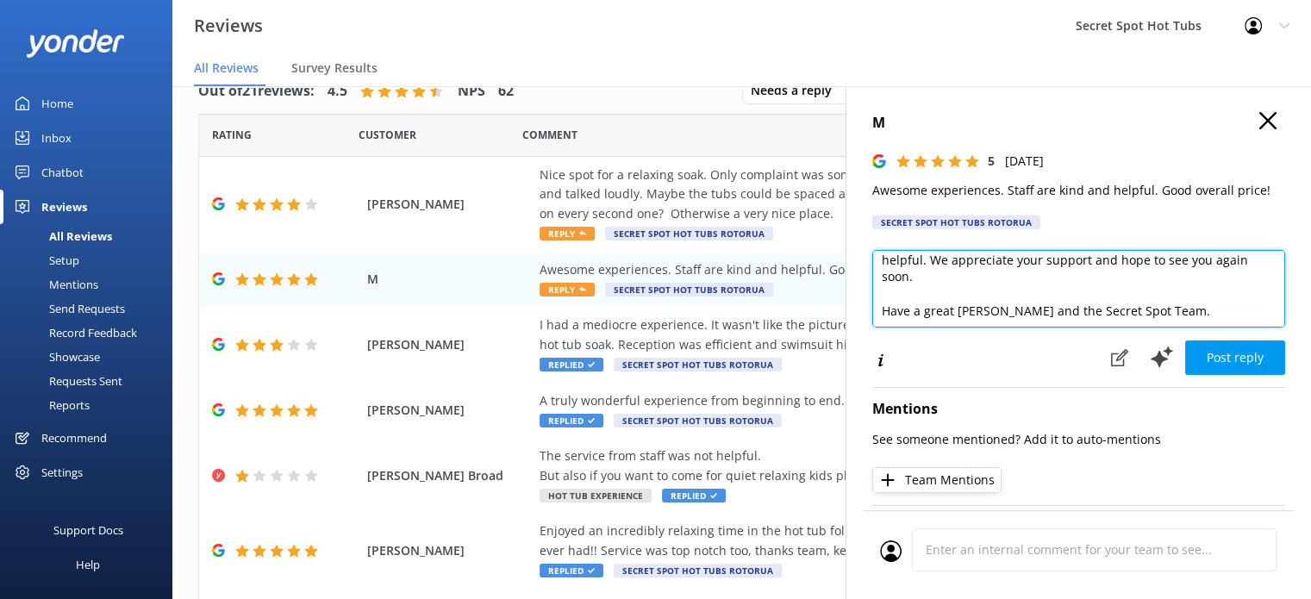
scroll to position [93, 0]
type textarea "Hi M, Thank you so much for your wonderful feedback! We're thrilled to hear you…"
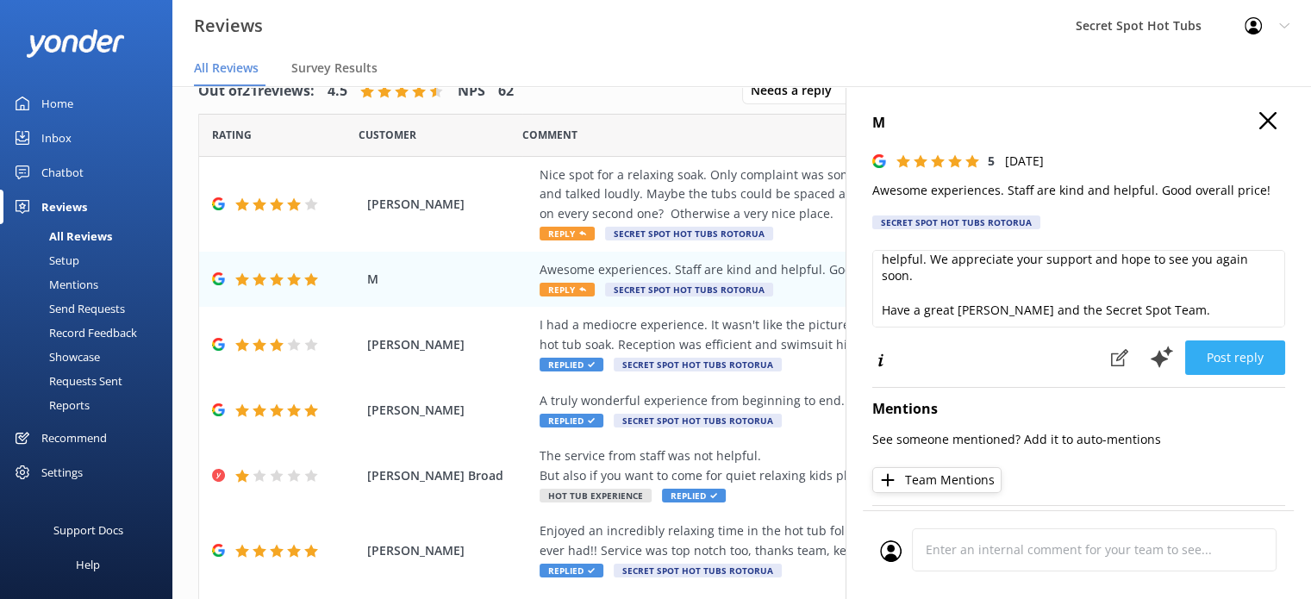
click at [1224, 360] on button "Post reply" at bounding box center [1236, 358] width 100 height 34
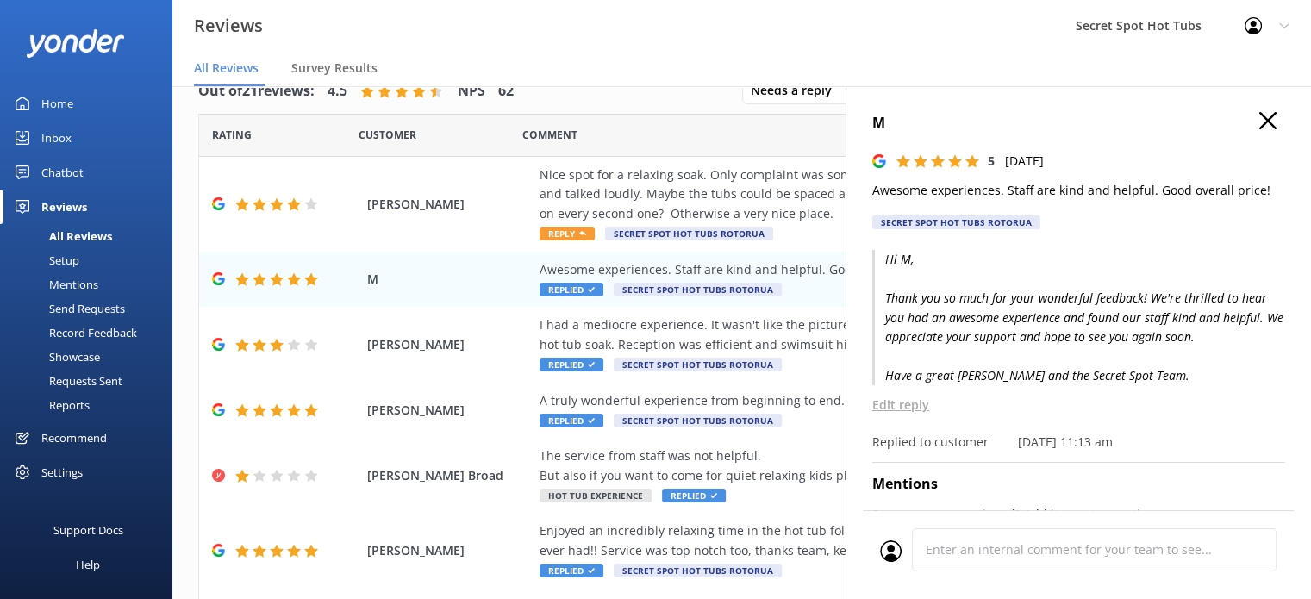
click at [1260, 117] on use "button" at bounding box center [1268, 120] width 17 height 17
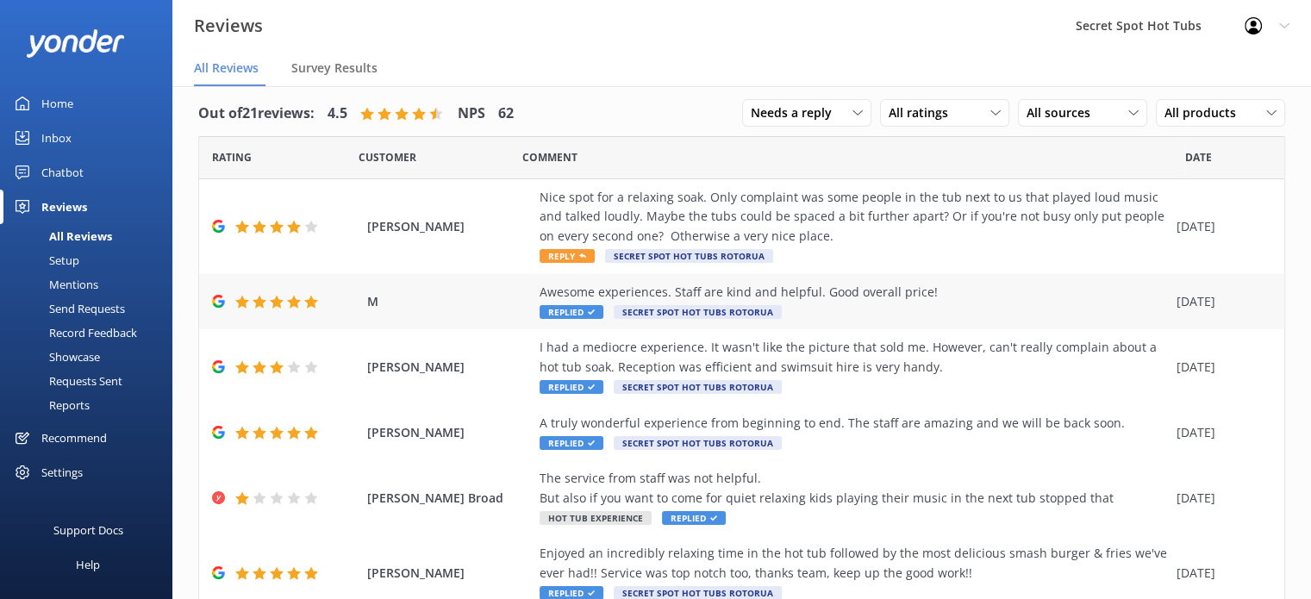
scroll to position [0, 0]
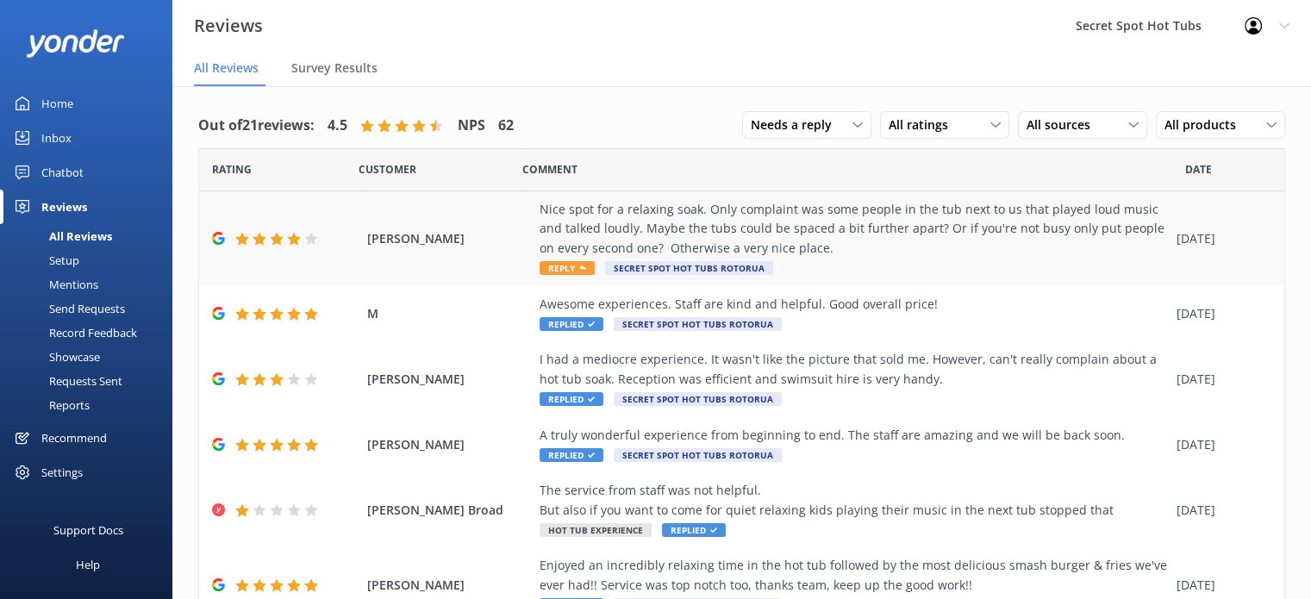
click at [573, 267] on span "Reply" at bounding box center [567, 268] width 55 height 14
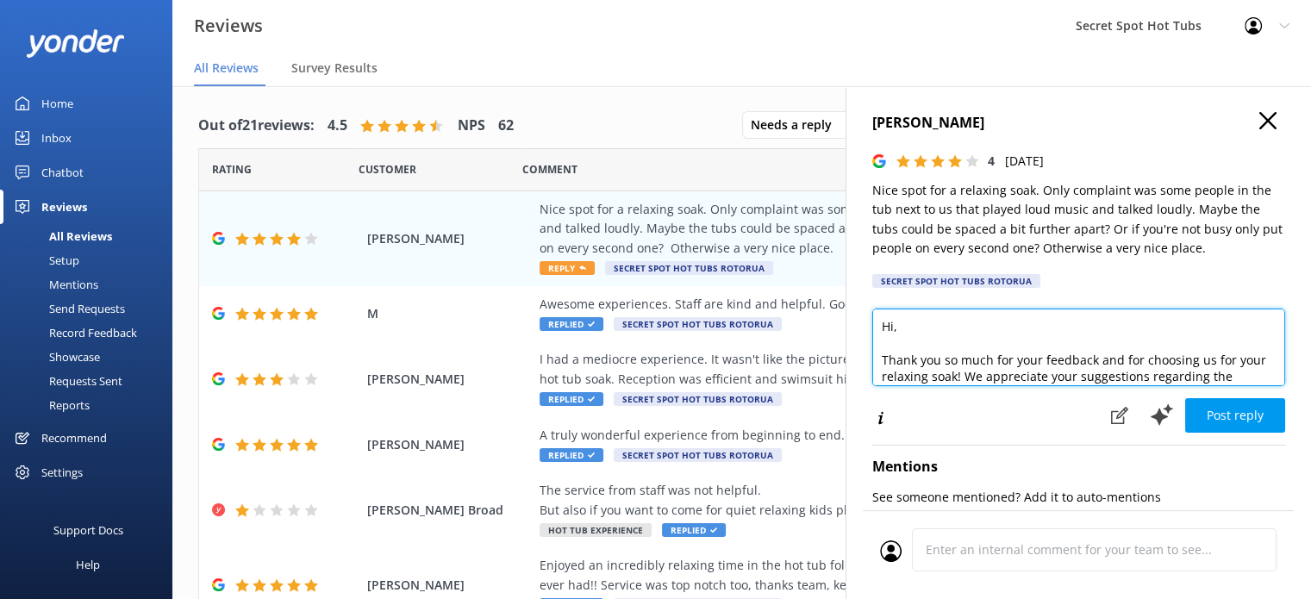
drag, startPoint x: 894, startPoint y: 328, endPoint x: 900, endPoint y: 316, distance: 14.3
click at [894, 328] on textarea "Hi, Thank you so much for your feedback and for choosing us for your relaxing s…" at bounding box center [1079, 348] width 413 height 78
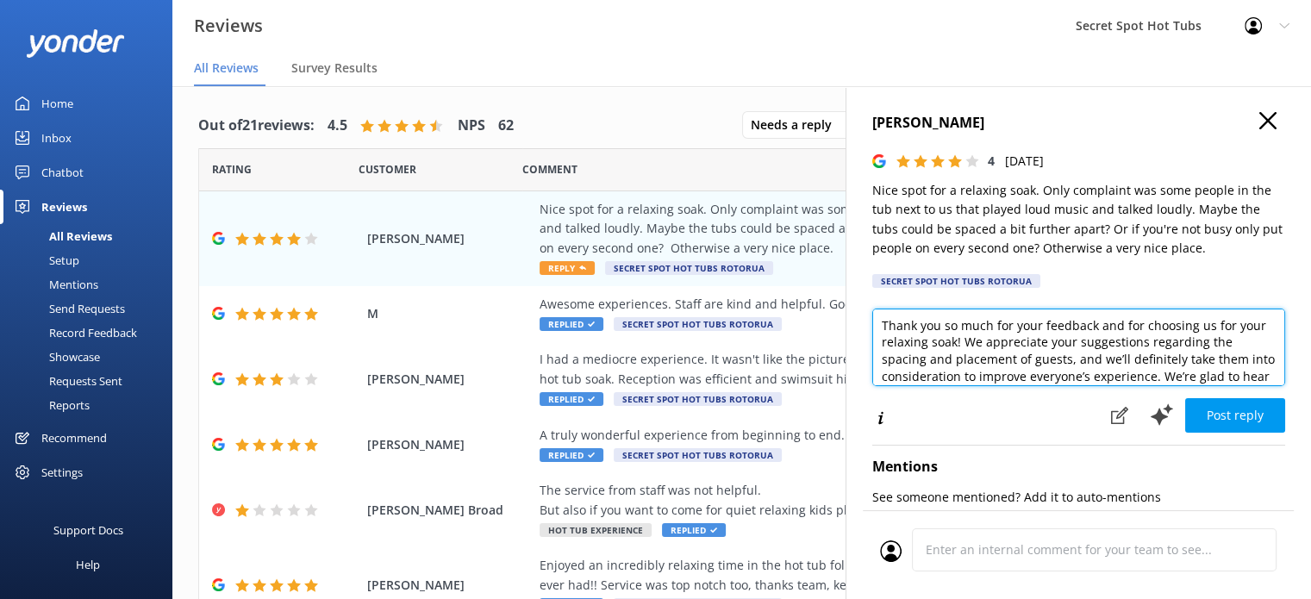
scroll to position [69, 0]
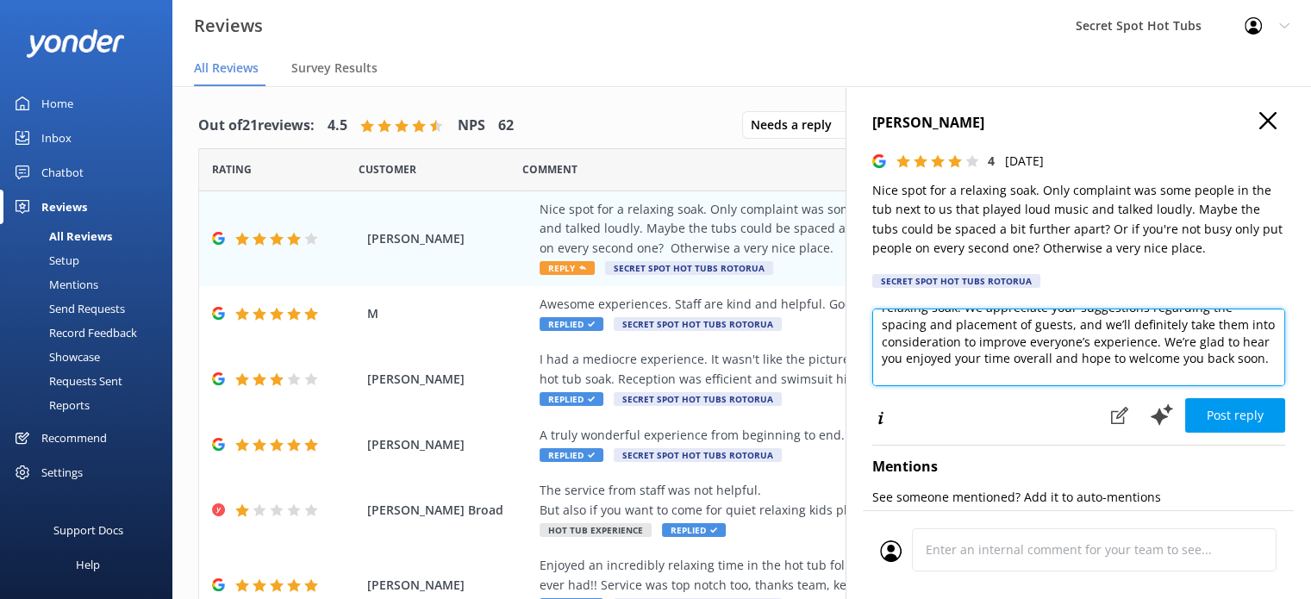
click at [1107, 372] on textarea "Hi [PERSON_NAME], Thank you so much for your feedback and for choosing us for y…" at bounding box center [1079, 348] width 413 height 78
click at [1186, 344] on textarea "Hi [PERSON_NAME], Thank you so much for your feedback and for choosing us for y…" at bounding box center [1079, 348] width 413 height 78
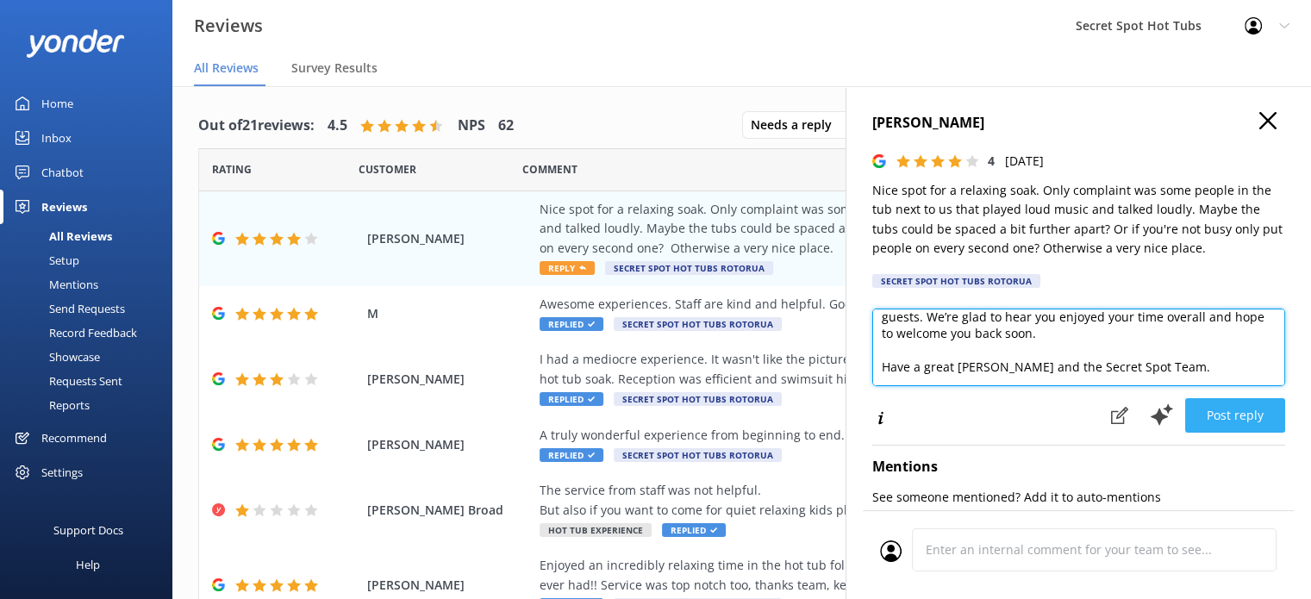
type textarea "Hi [PERSON_NAME], Thank you so much for your feedback and for choosing us for y…"
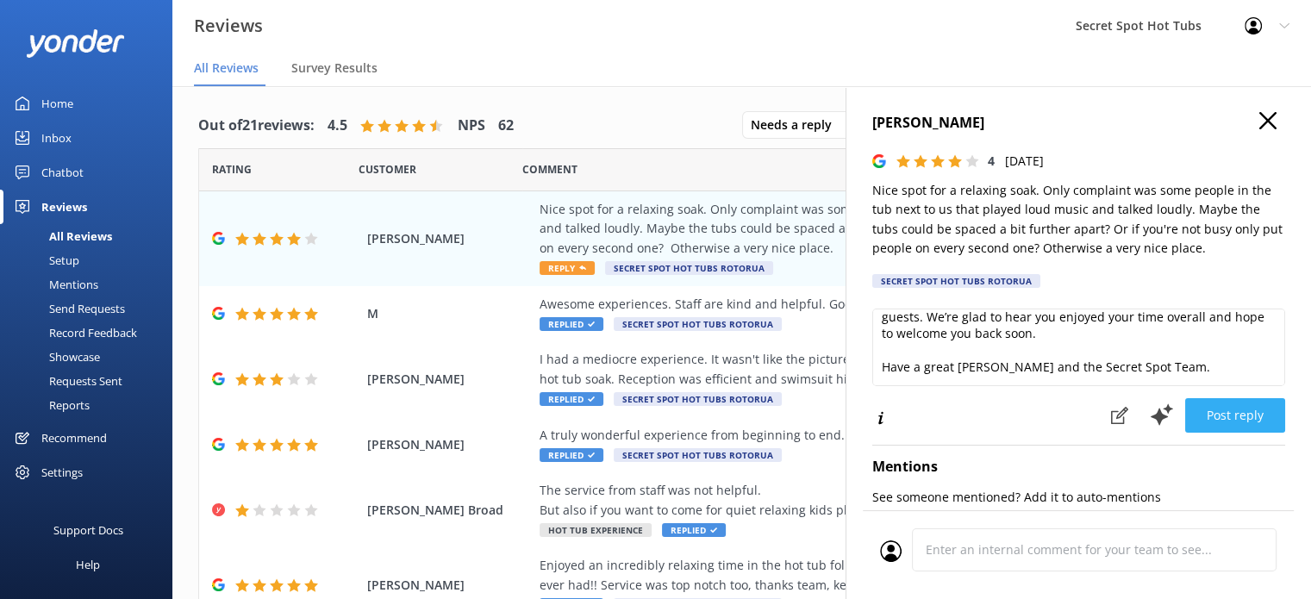
click at [1200, 417] on button "Post reply" at bounding box center [1236, 415] width 100 height 34
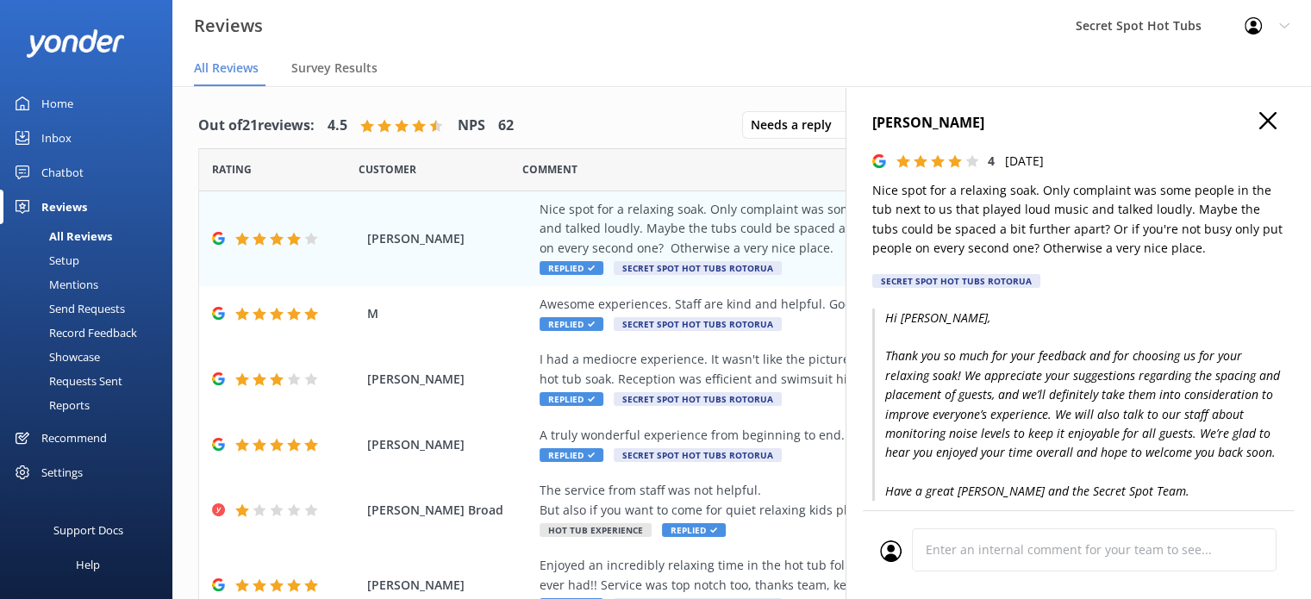
click at [1262, 114] on use "button" at bounding box center [1268, 120] width 17 height 17
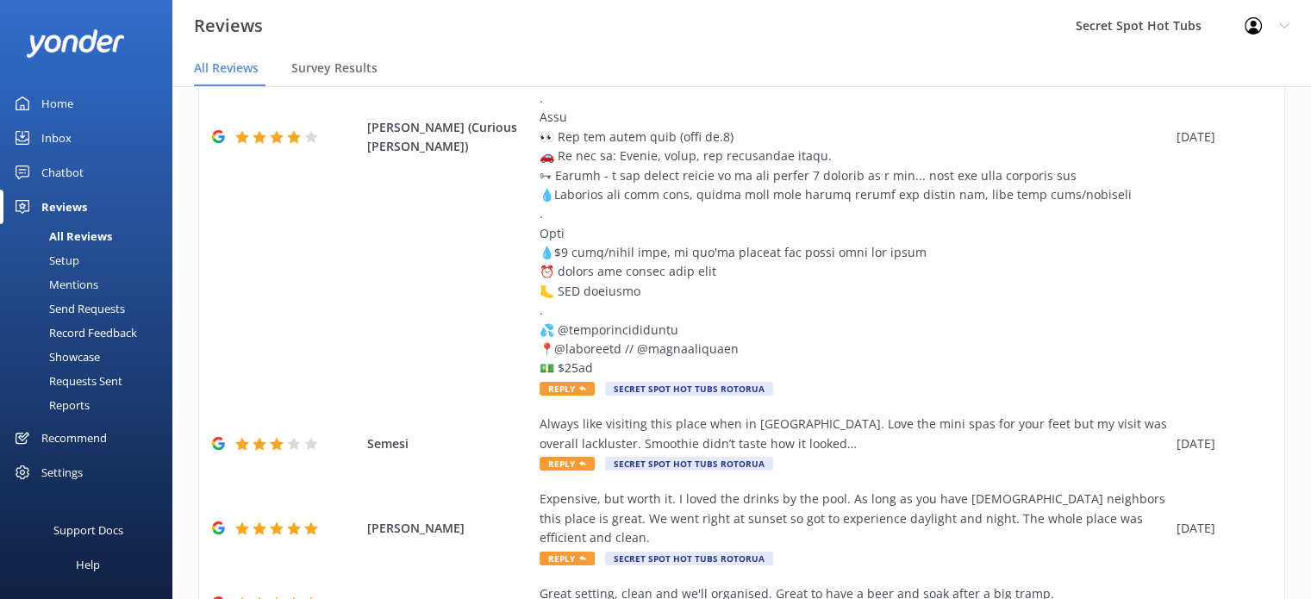
scroll to position [825, 0]
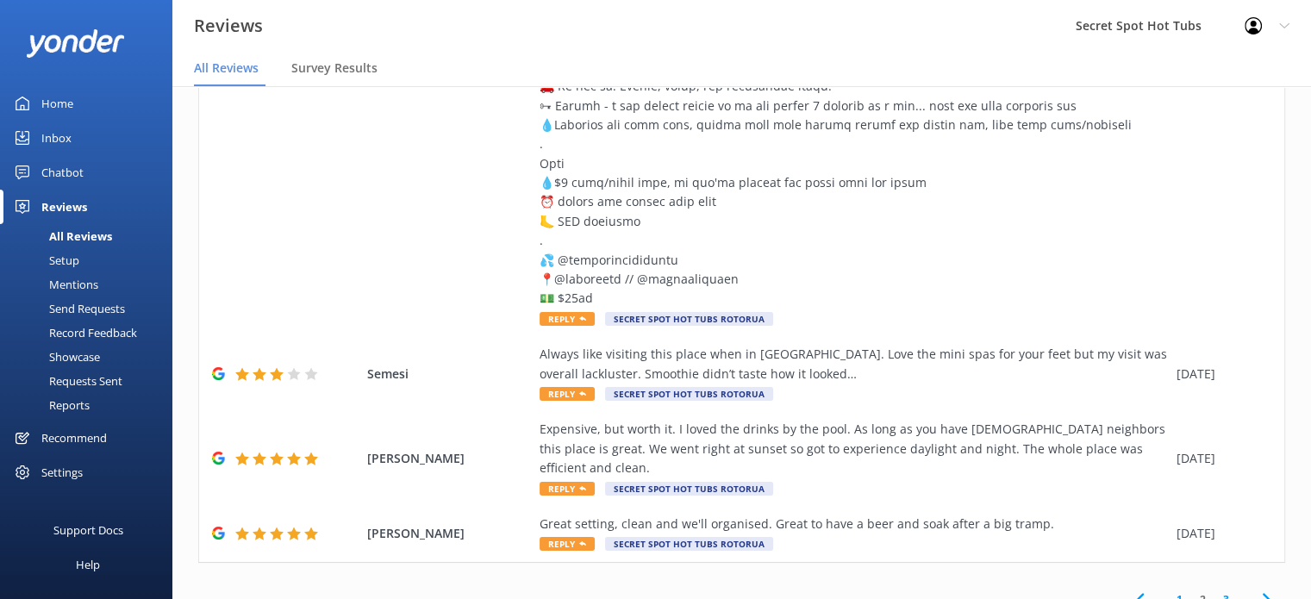
click at [1168, 591] on link "1" at bounding box center [1179, 599] width 23 height 16
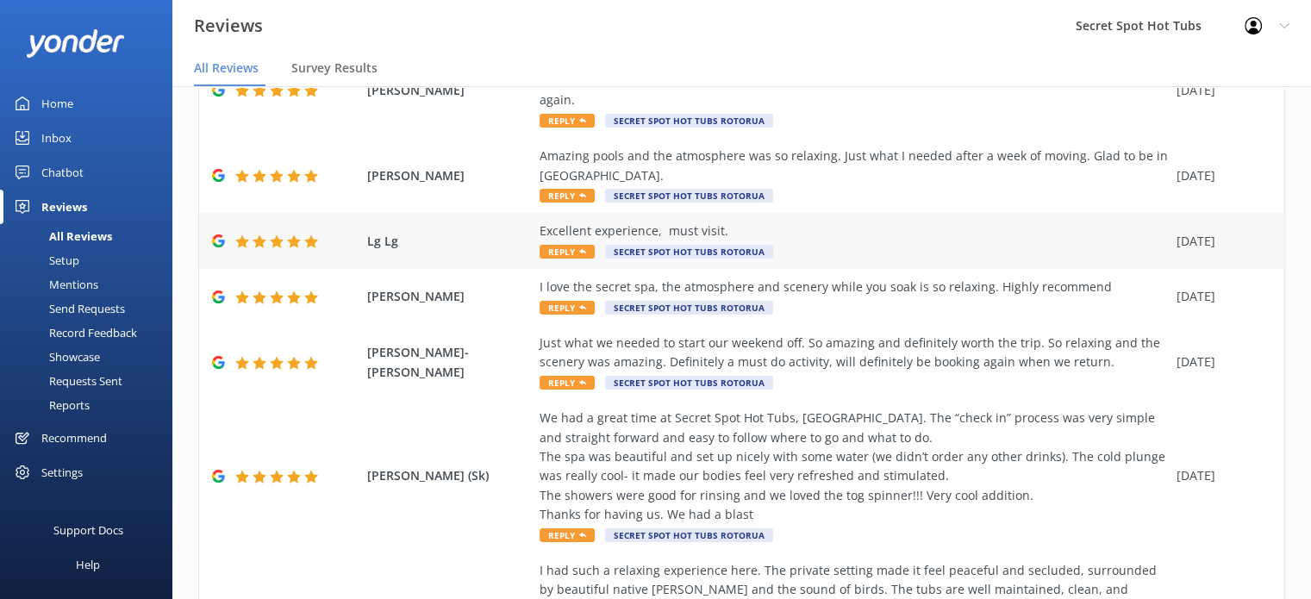
scroll to position [690, 0]
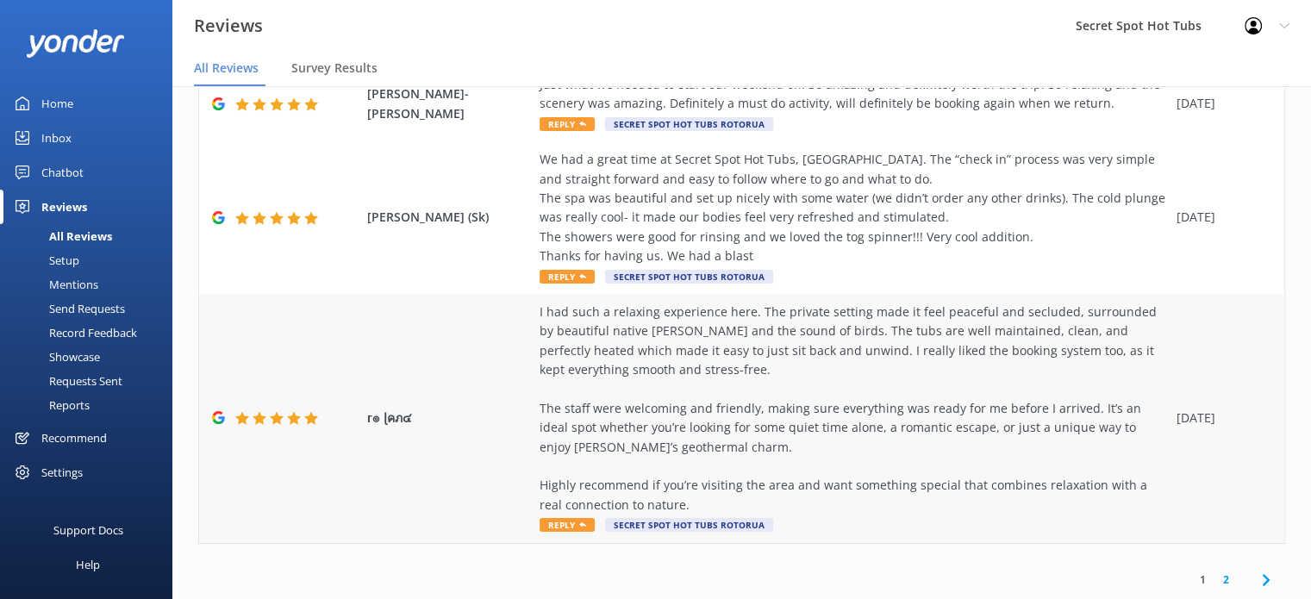
click at [581, 525] on use at bounding box center [582, 524] width 7 height 4
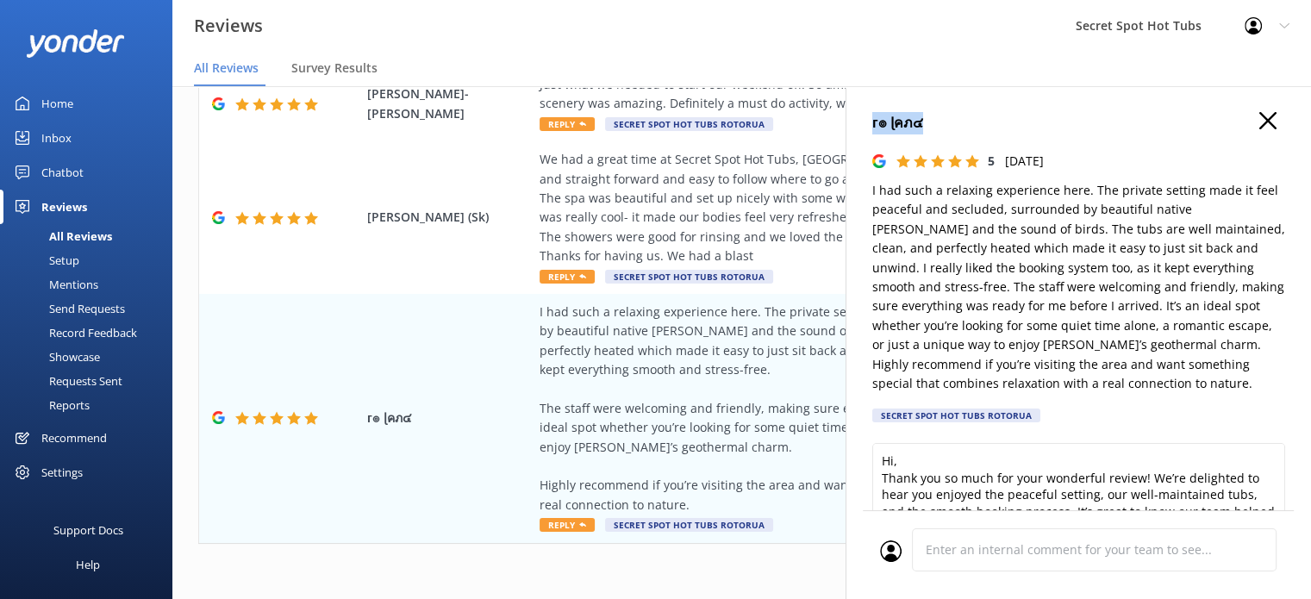
drag, startPoint x: 944, startPoint y: 126, endPoint x: 869, endPoint y: 119, distance: 75.3
click at [869, 119] on div "г๏ ɭคภ๔ 5 [DATE] I had such a relaxing experience here. The private setting mad…" at bounding box center [1079, 385] width 466 height 599
copy h4 "г๏ ɭคภ๔"
drag, startPoint x: 894, startPoint y: 461, endPoint x: 897, endPoint y: 452, distance: 9.8
click at [894, 460] on textarea "Hi, Thank you so much for your wonderful review! We’re delighted to hear you en…" at bounding box center [1079, 482] width 413 height 78
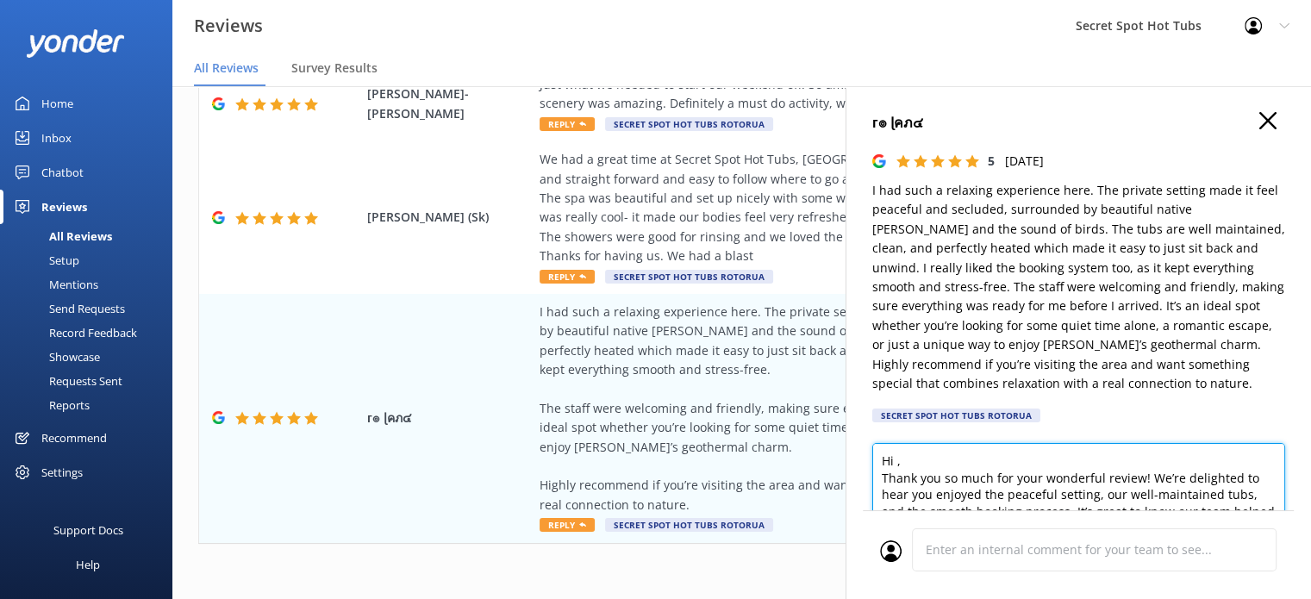
paste textarea "г๏ ɭคภ๔"
click at [1104, 489] on textarea "Hi г๏ ɭคภ๔, Thank you so much for your wonderful review! We’re delighted to hea…" at bounding box center [1079, 482] width 413 height 78
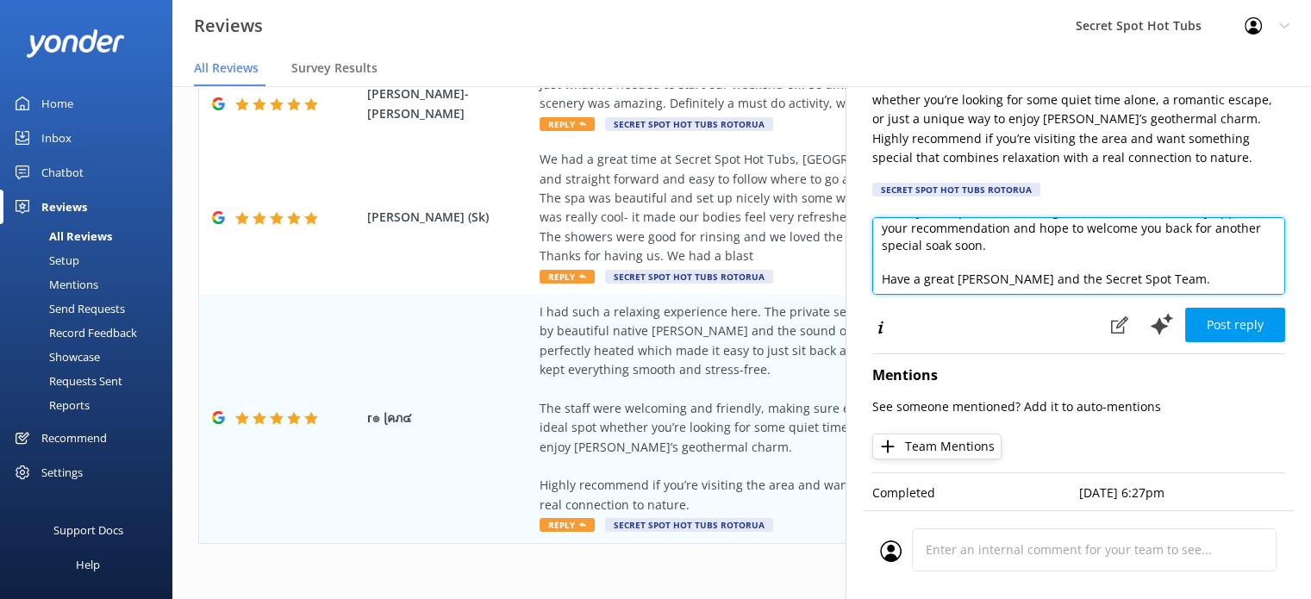
scroll to position [103, 0]
click at [992, 224] on textarea "Hi г๏ ɭคภ๔, Thank you so much for your wonderful review! We’re delighted to hea…" at bounding box center [1079, 256] width 413 height 78
click at [1024, 222] on textarea "Hi г๏ ɭคภ๔, Thank you so much for your wonderful review! We’re delighted to hea…" at bounding box center [1079, 256] width 413 height 78
type textarea "Hi г๏ ɭคภ๔, Thank you so much for your wonderful review! We’re delighted to hea…"
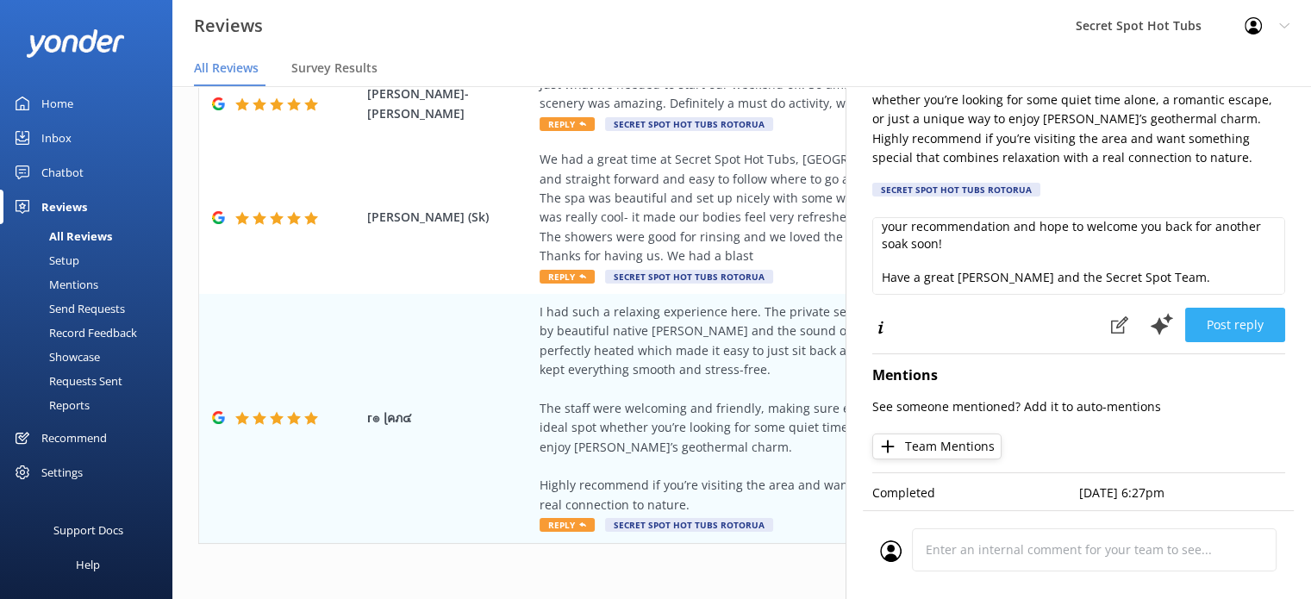
click at [1226, 318] on button "Post reply" at bounding box center [1236, 325] width 100 height 34
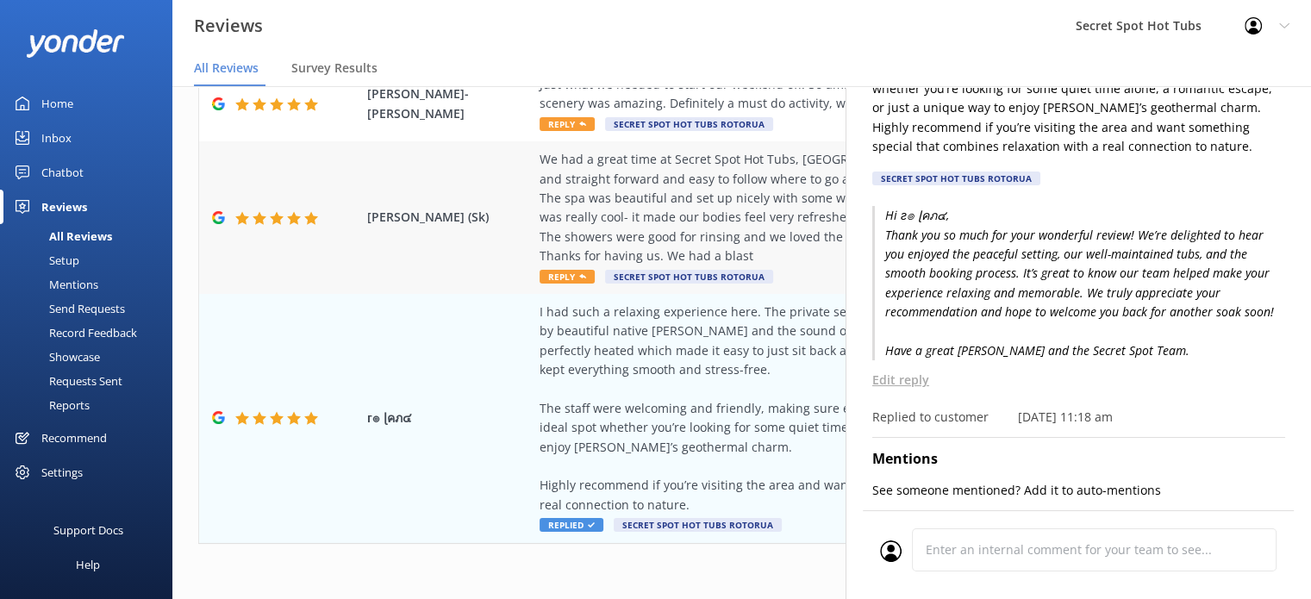
click at [646, 218] on div "We had a great time at Secret Spot Hot Tubs, [GEOGRAPHIC_DATA]. The “check in” …" at bounding box center [854, 208] width 629 height 116
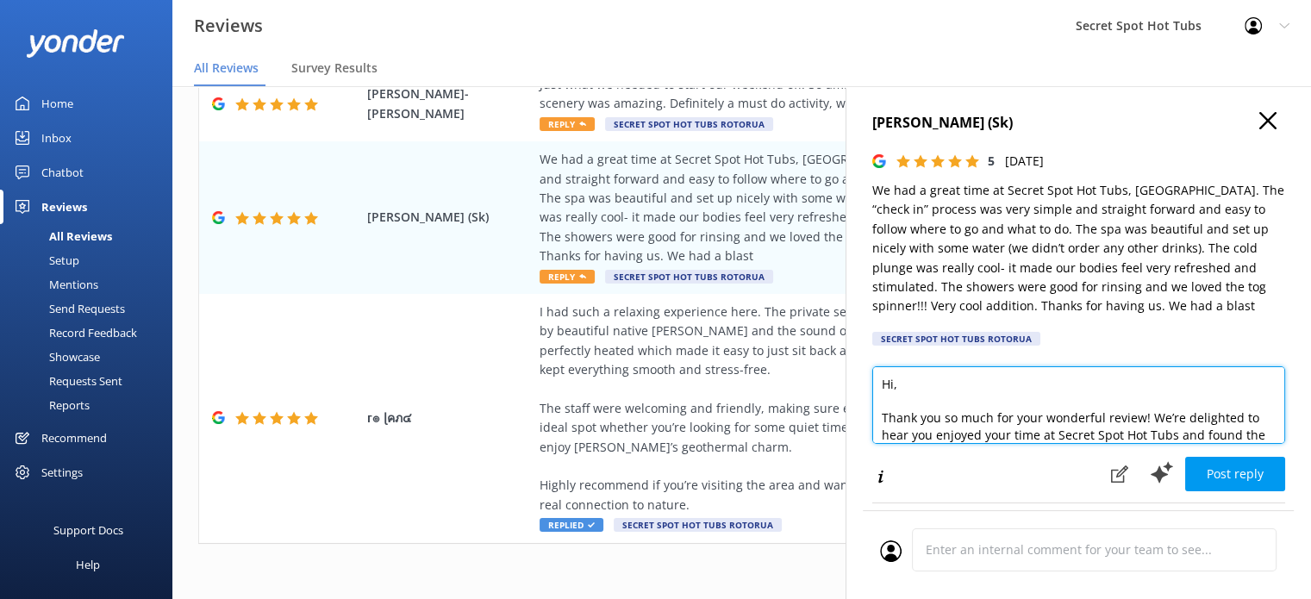
click at [893, 389] on textarea "Hi, Thank you so much for your wonderful review! We’re delighted to hear you en…" at bounding box center [1079, 405] width 413 height 78
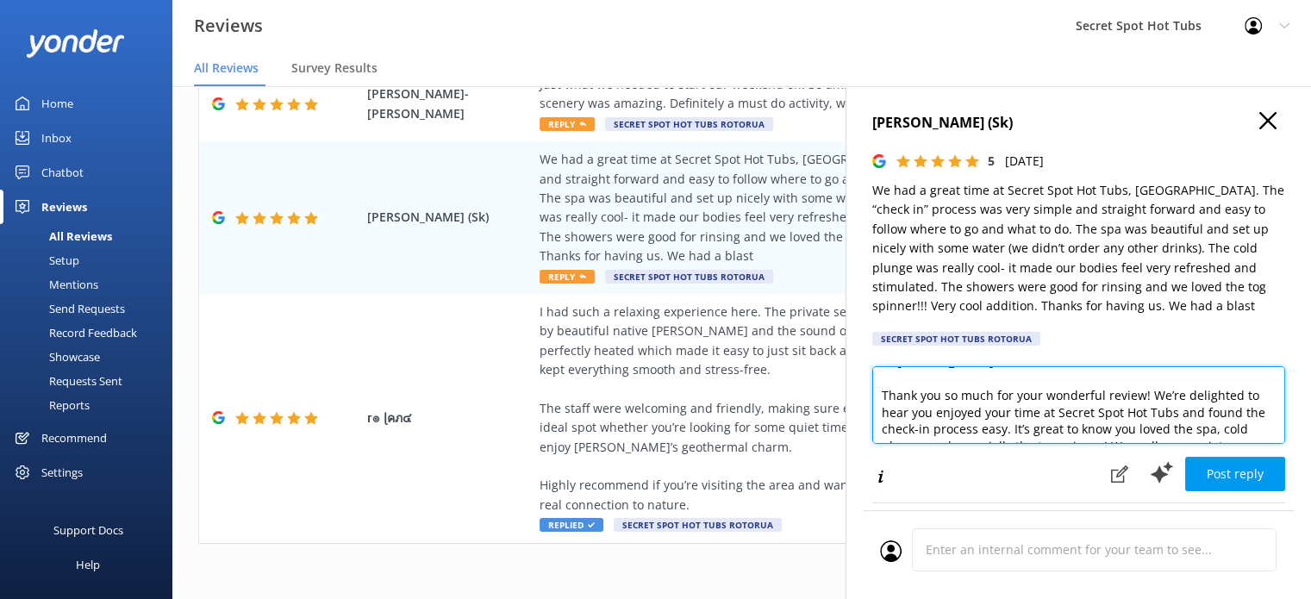
scroll to position [34, 0]
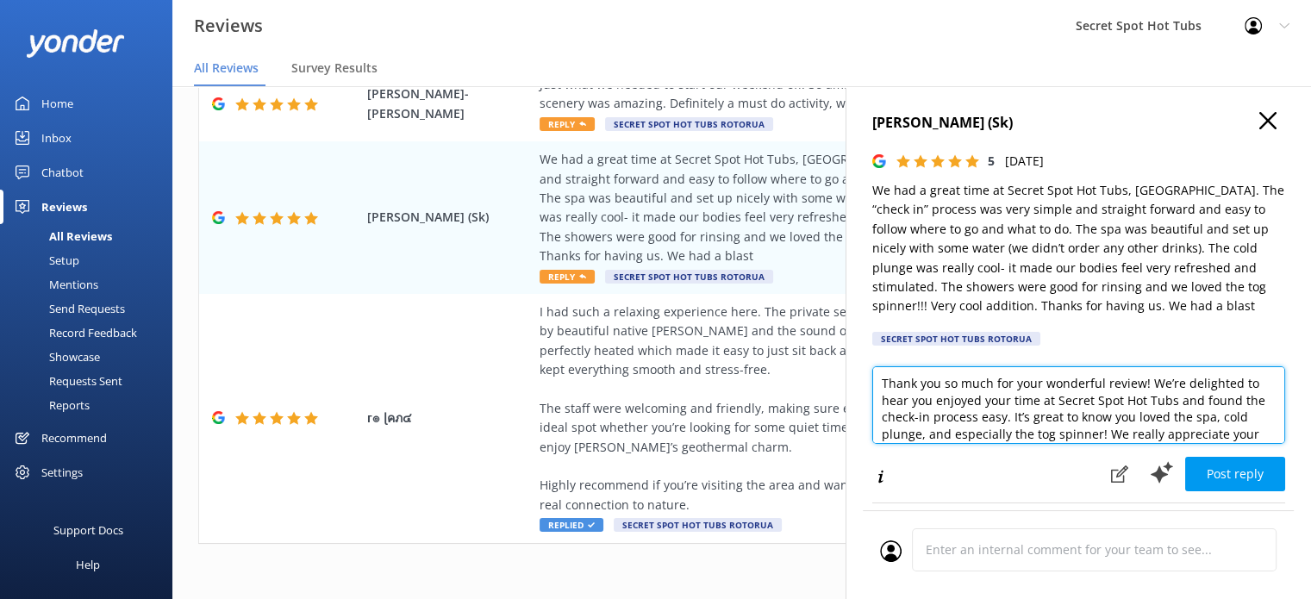
click at [1042, 401] on textarea "Hi [PERSON_NAME], Thank you so much for your wonderful review! We’re delighted …" at bounding box center [1079, 405] width 413 height 78
drag, startPoint x: 1122, startPoint y: 399, endPoint x: 1023, endPoint y: 416, distance: 100.6
click at [1023, 416] on textarea "Hi [PERSON_NAME], Thank you so much for your wonderful review! We’re delighted …" at bounding box center [1079, 405] width 413 height 78
drag, startPoint x: 955, startPoint y: 417, endPoint x: 942, endPoint y: 419, distance: 13.0
click at [938, 416] on textarea "Hi [PERSON_NAME], Thank you so much for your wonderful review! We’re delighted …" at bounding box center [1079, 405] width 413 height 78
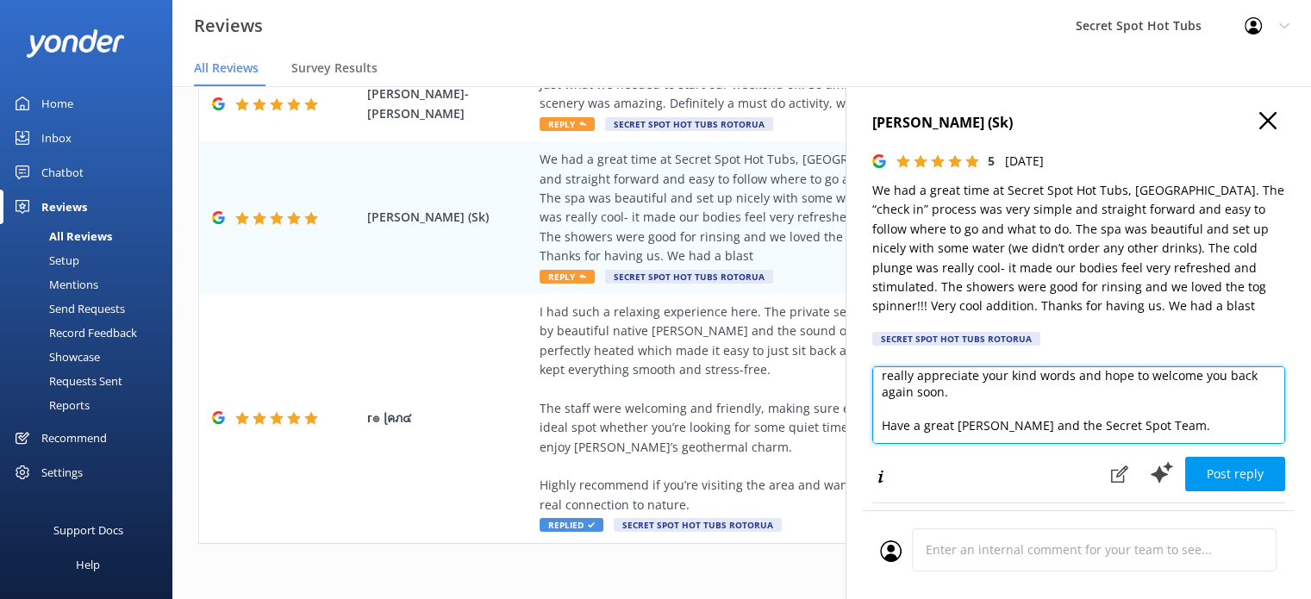
scroll to position [109, 0]
type textarea "Hi [PERSON_NAME], Thank you so much for your wonderful review! We’re delighted …"
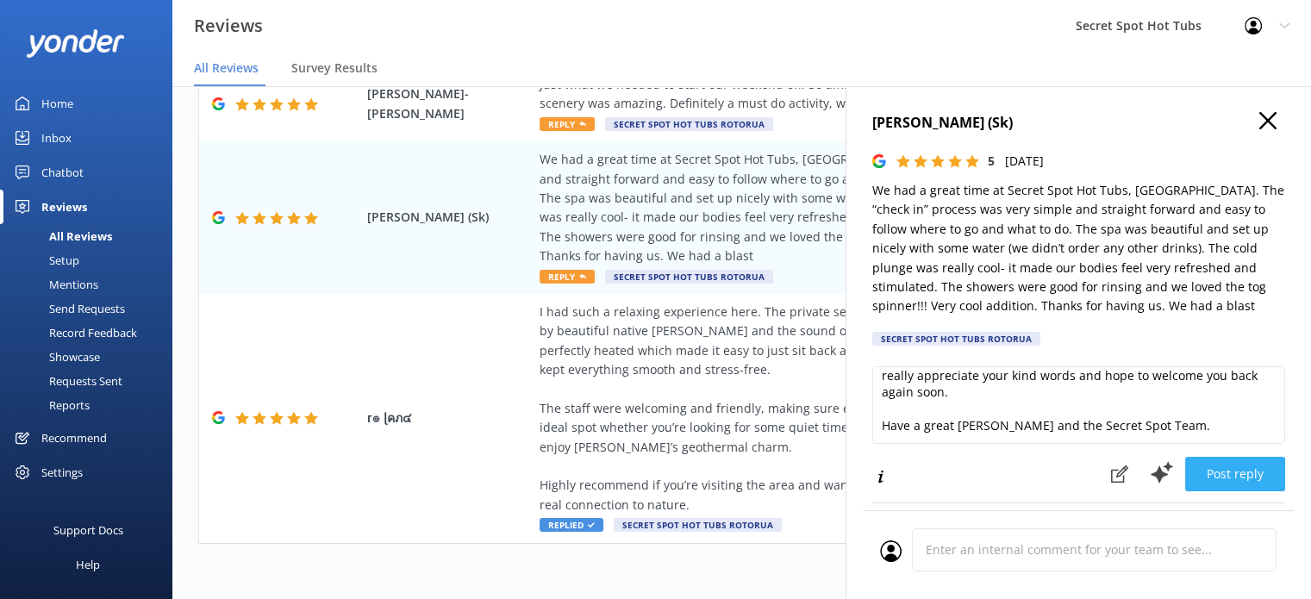
click at [1233, 482] on button "Post reply" at bounding box center [1236, 474] width 100 height 34
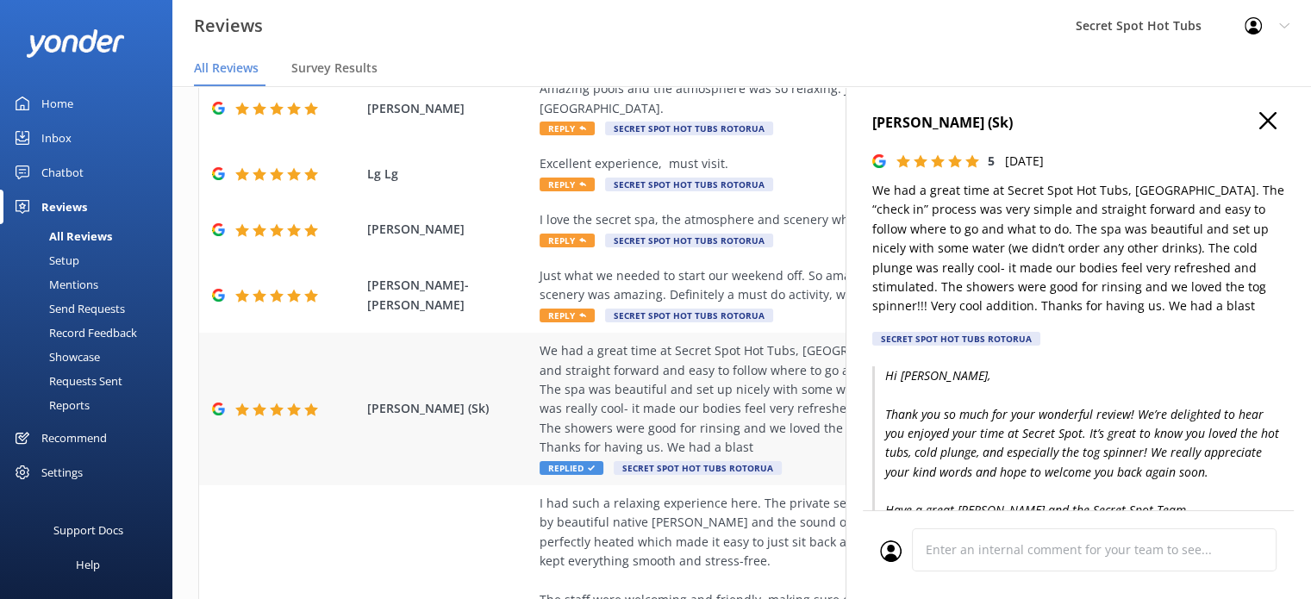
scroll to position [345, 0]
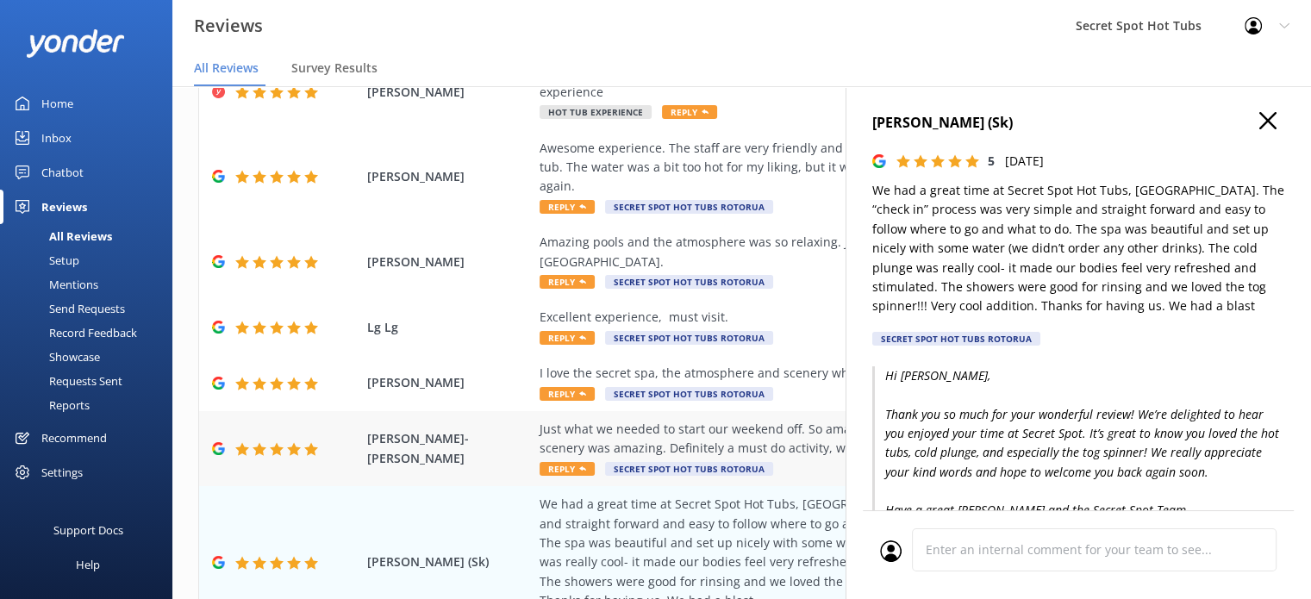
click at [569, 468] on span "Reply" at bounding box center [567, 469] width 55 height 14
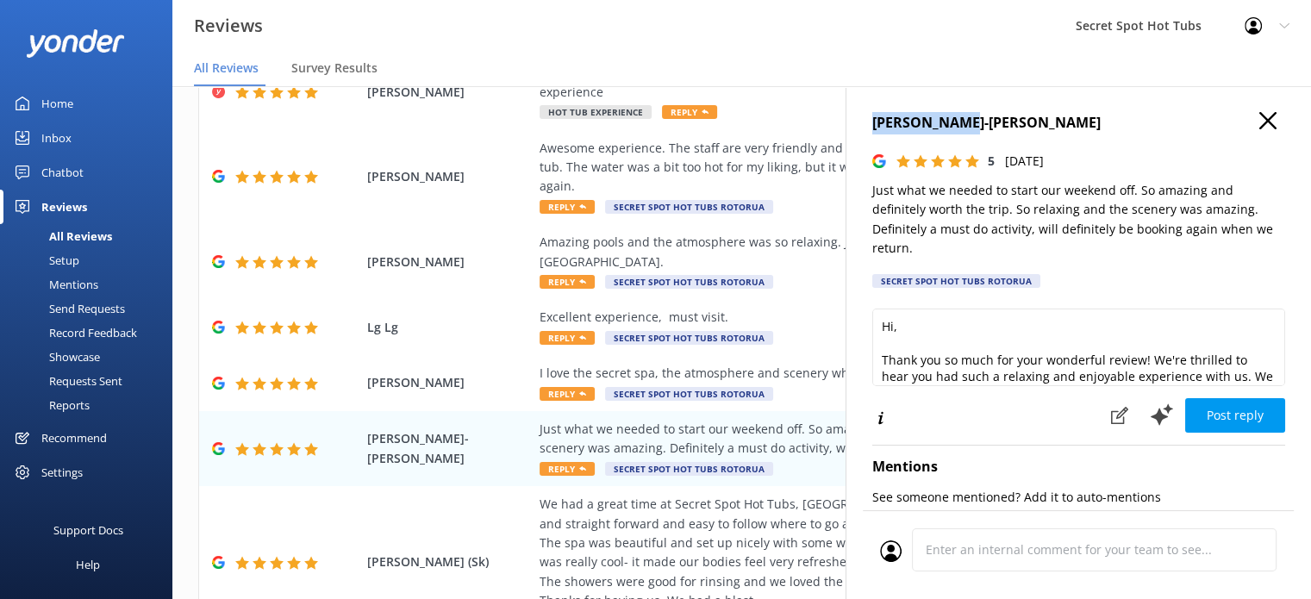
drag, startPoint x: 873, startPoint y: 128, endPoint x: 952, endPoint y: 126, distance: 78.5
click at [952, 126] on h4 "[PERSON_NAME]-[PERSON_NAME]" at bounding box center [1079, 123] width 413 height 22
copy h4 "[PERSON_NAME]"
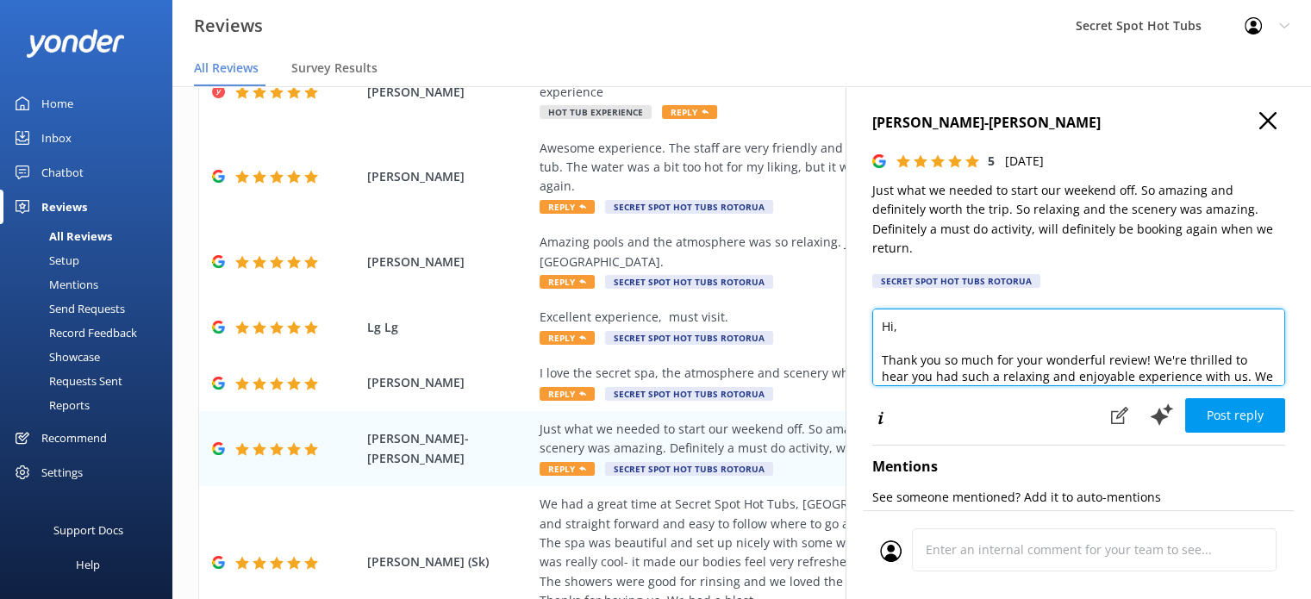
click at [893, 325] on textarea "Hi, Thank you so much for your wonderful review! We're thrilled to hear you had…" at bounding box center [1079, 348] width 413 height 78
paste textarea "[PERSON_NAME]"
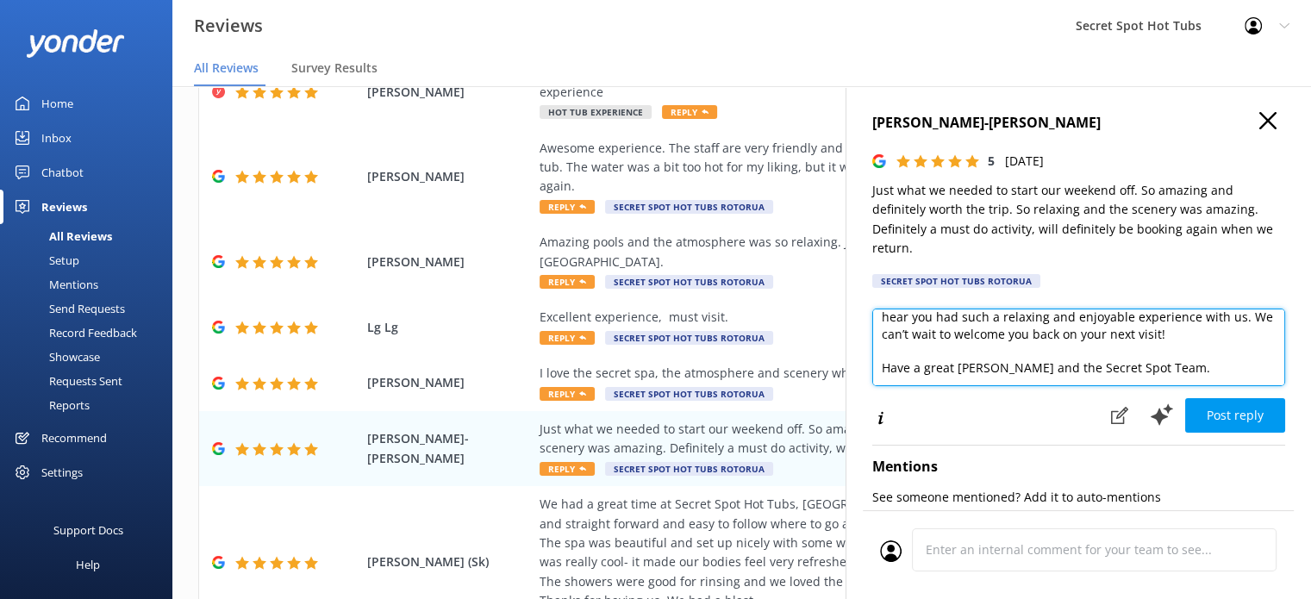
scroll to position [76, 0]
type textarea "Hi [PERSON_NAME], Thank you so much for your wonderful review! We're thrilled t…"
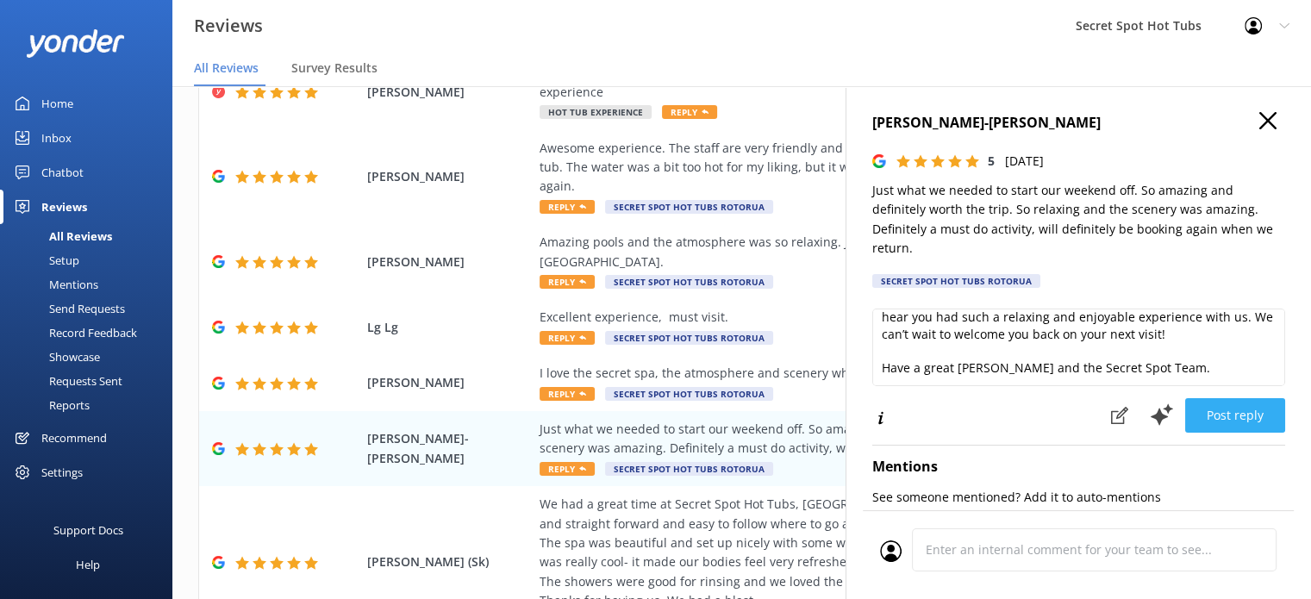
click at [1249, 416] on button "Post reply" at bounding box center [1236, 415] width 100 height 34
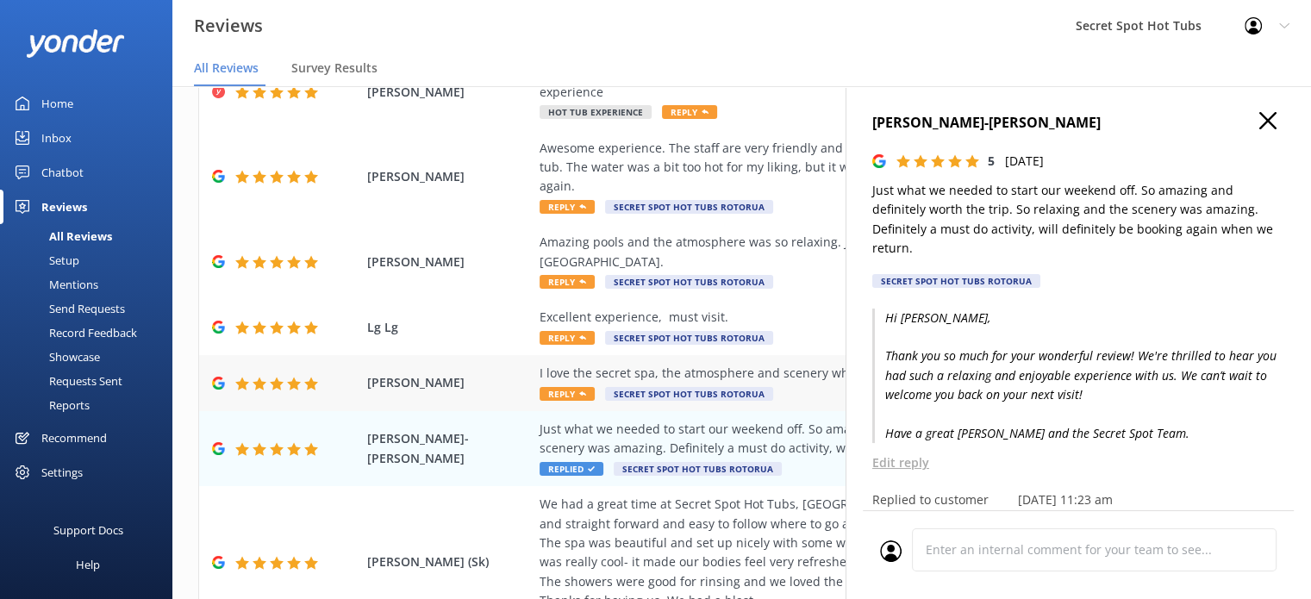
click at [579, 393] on use at bounding box center [582, 393] width 7 height 4
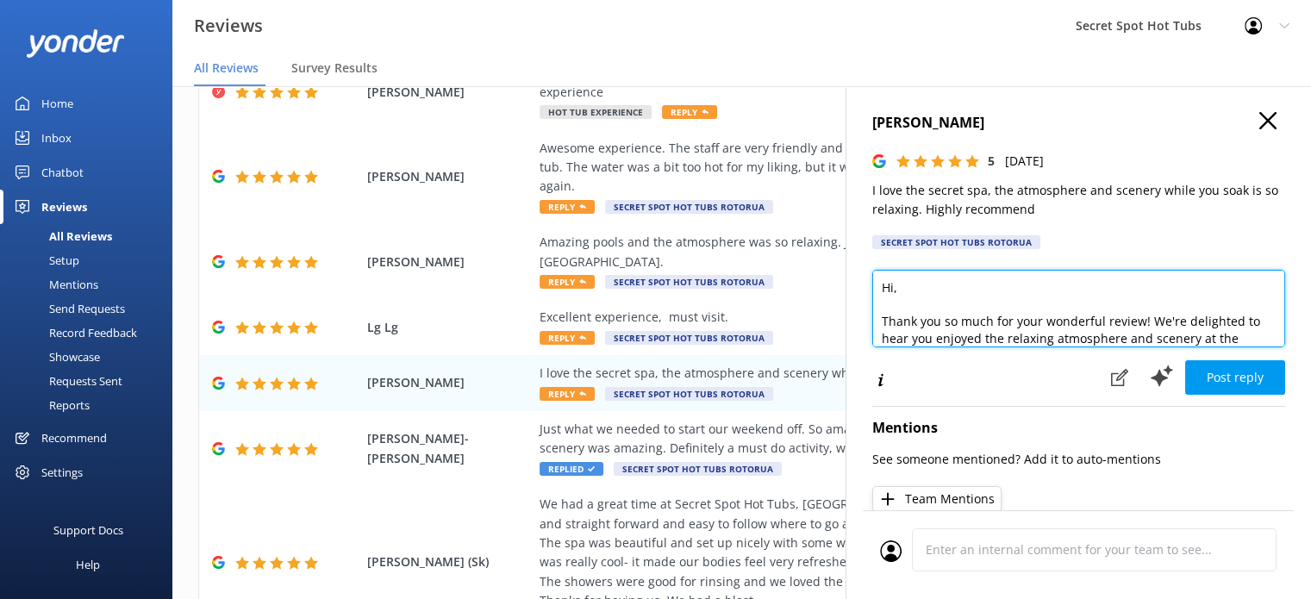
click at [895, 288] on textarea "Hi, Thank you so much for your wonderful review! We're delighted to hear you en…" at bounding box center [1079, 309] width 413 height 78
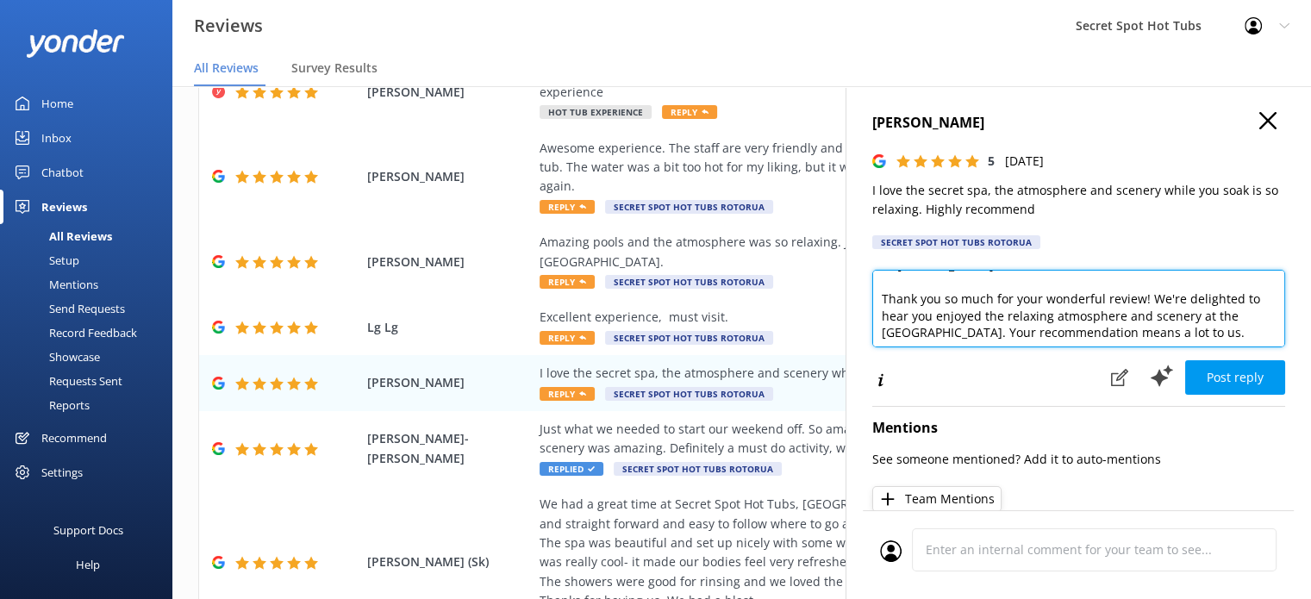
scroll to position [34, 0]
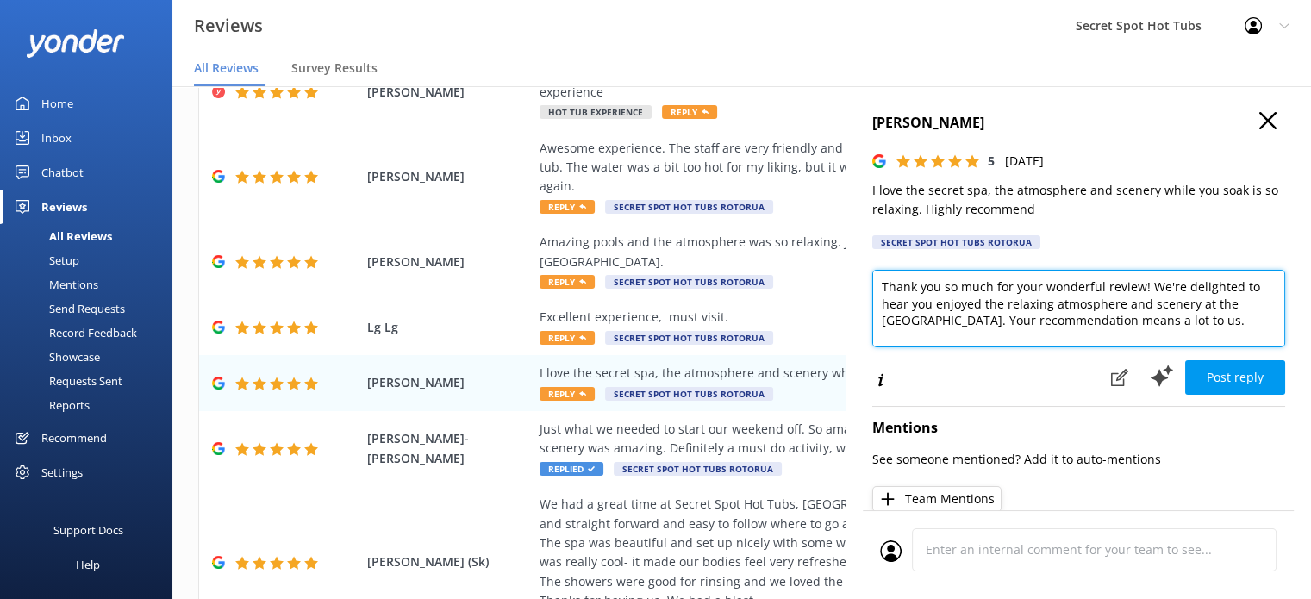
drag, startPoint x: 940, startPoint y: 323, endPoint x: 1190, endPoint y: 310, distance: 250.4
click at [1190, 310] on textarea "Hi [PERSON_NAME], Thank you so much for your wonderful review! We're delighted …" at bounding box center [1079, 309] width 413 height 78
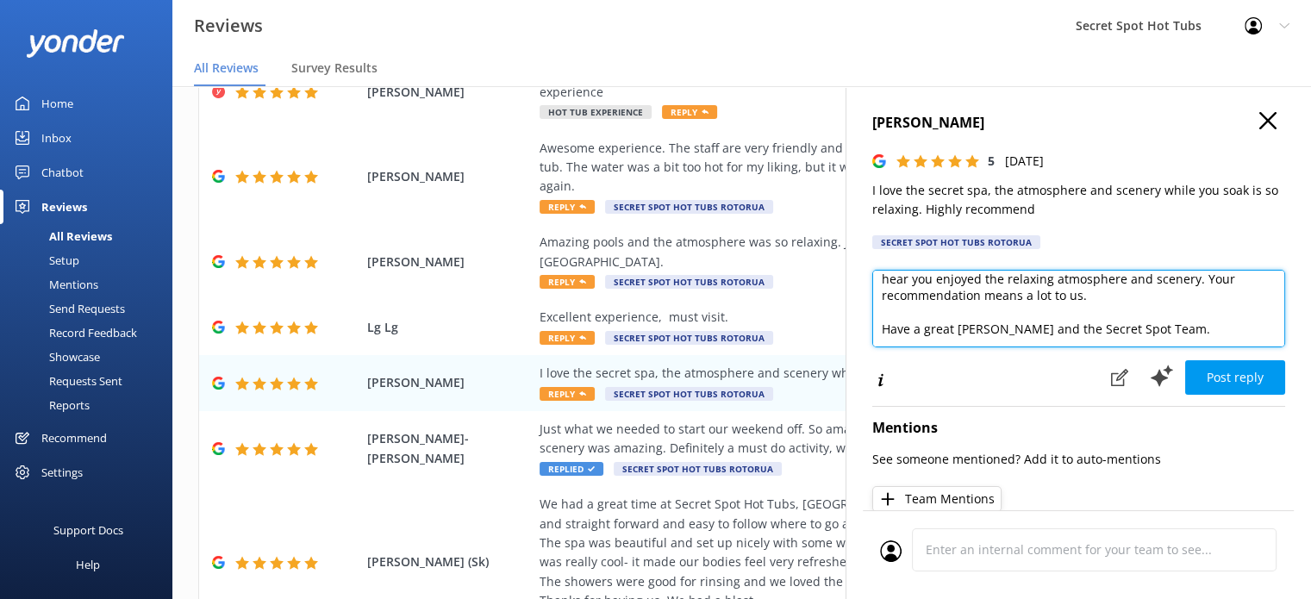
scroll to position [76, 0]
type textarea "Hi [PERSON_NAME], Thank you so much for your wonderful review! We're delighted …"
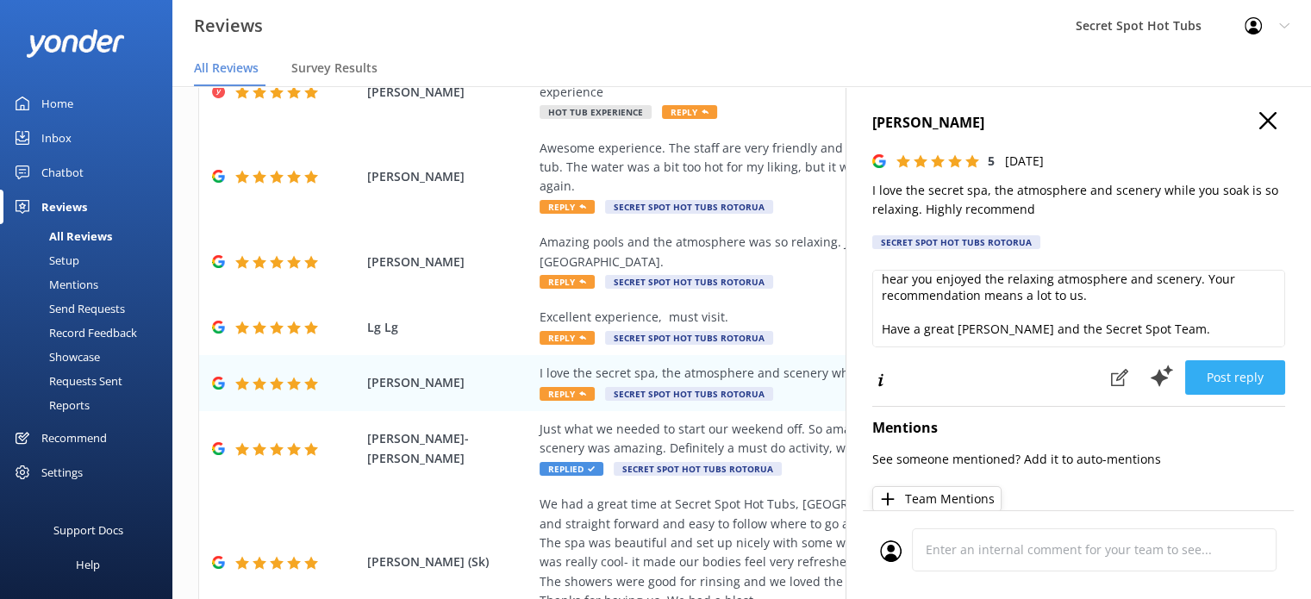
click at [1219, 376] on button "Post reply" at bounding box center [1236, 377] width 100 height 34
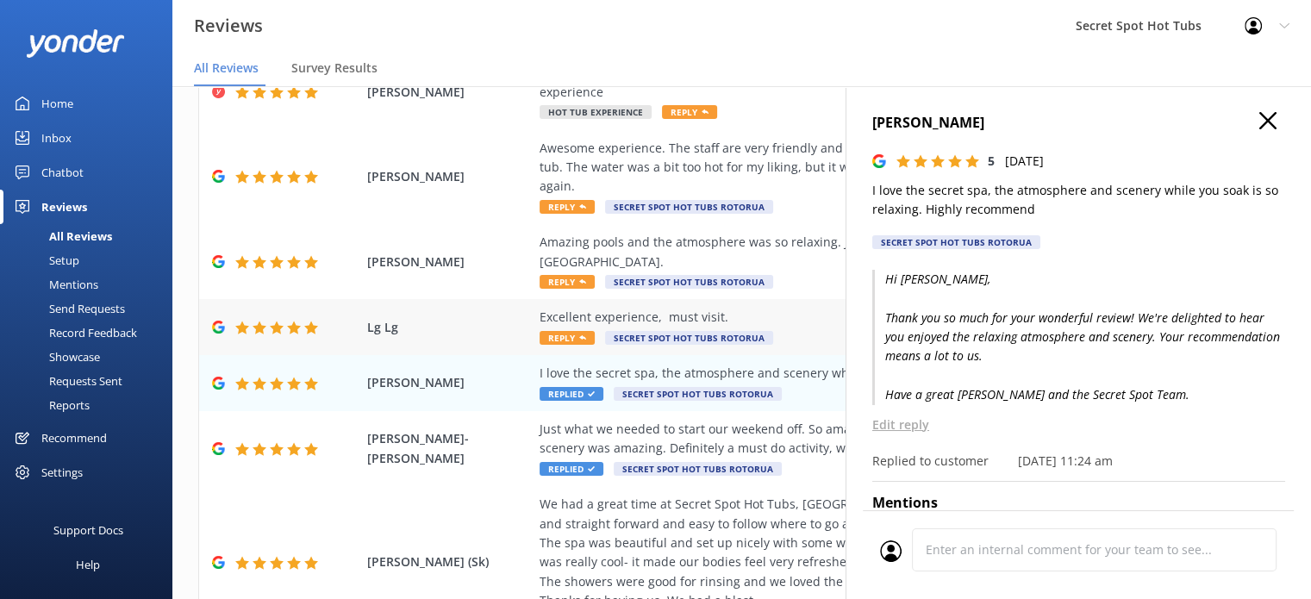
click at [573, 336] on span "Reply" at bounding box center [567, 338] width 55 height 14
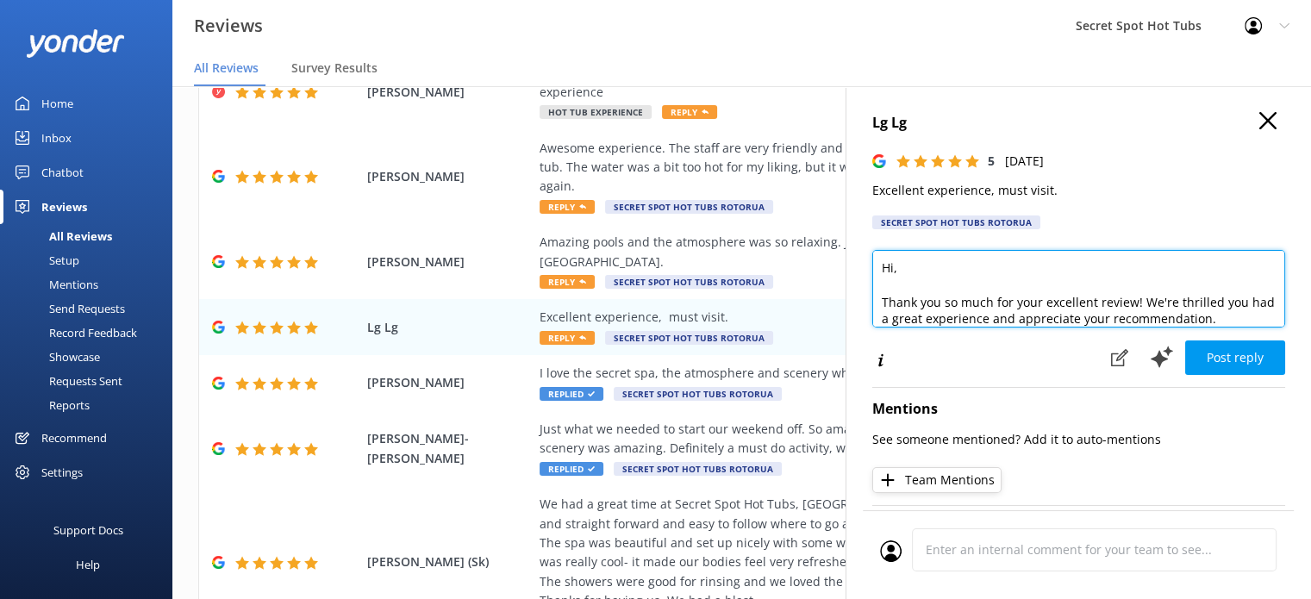
drag, startPoint x: 893, startPoint y: 272, endPoint x: 900, endPoint y: 265, distance: 9.8
click at [893, 272] on textarea "Hi, Thank you so much for your excellent review! We're thrilled you had a great…" at bounding box center [1079, 289] width 413 height 78
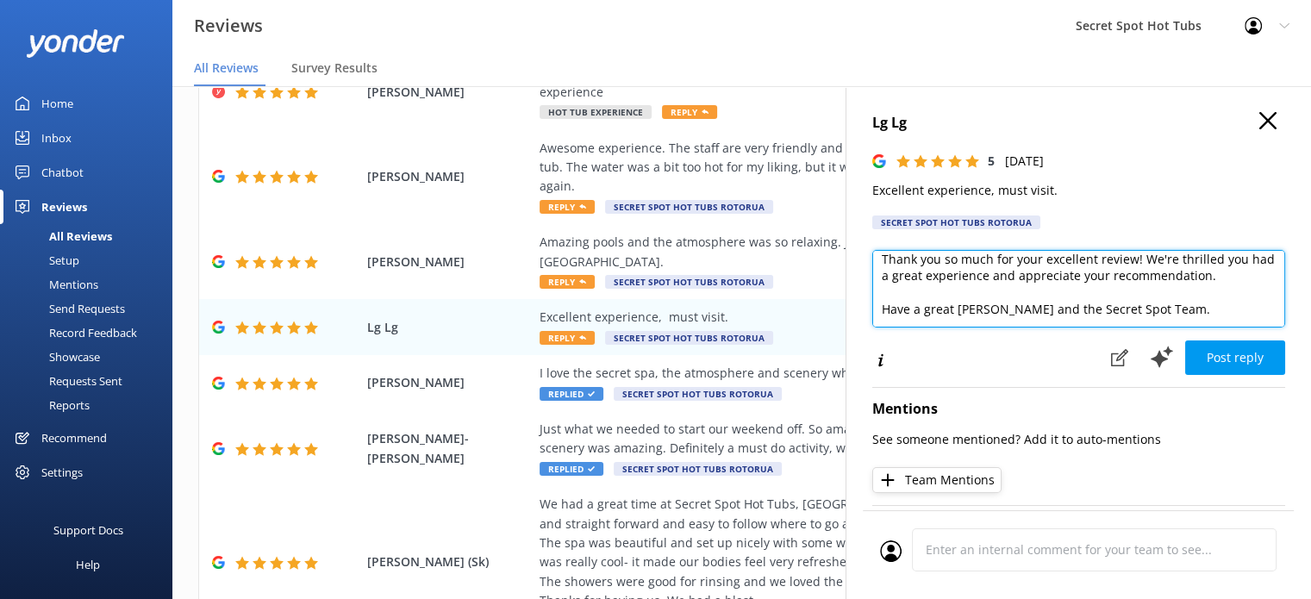
scroll to position [59, 0]
type textarea "Hi Lg, Thank you so much for your excellent review! We're thrilled you had a gr…"
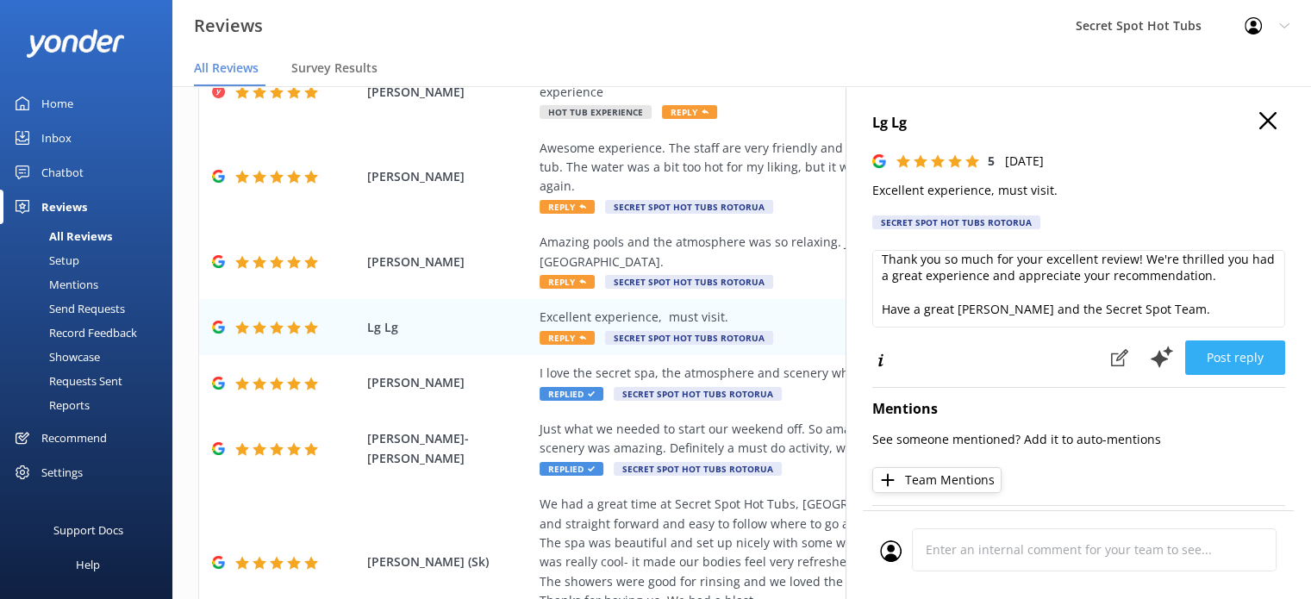
click at [1261, 364] on button "Post reply" at bounding box center [1236, 358] width 100 height 34
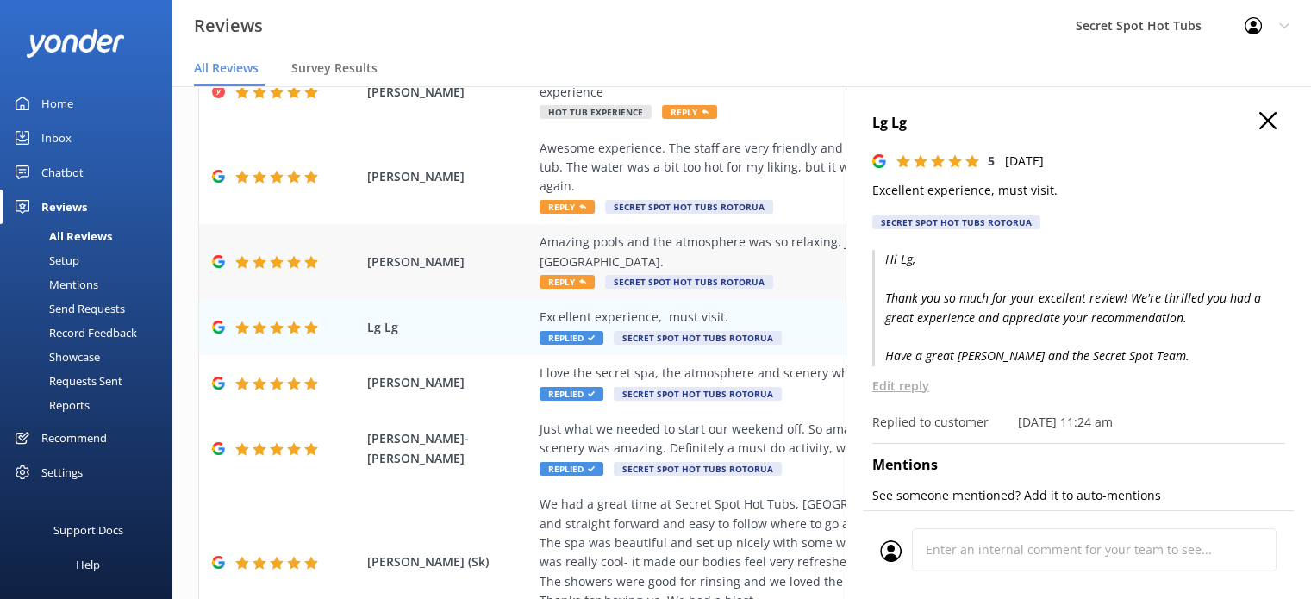
click at [581, 280] on use at bounding box center [582, 281] width 7 height 4
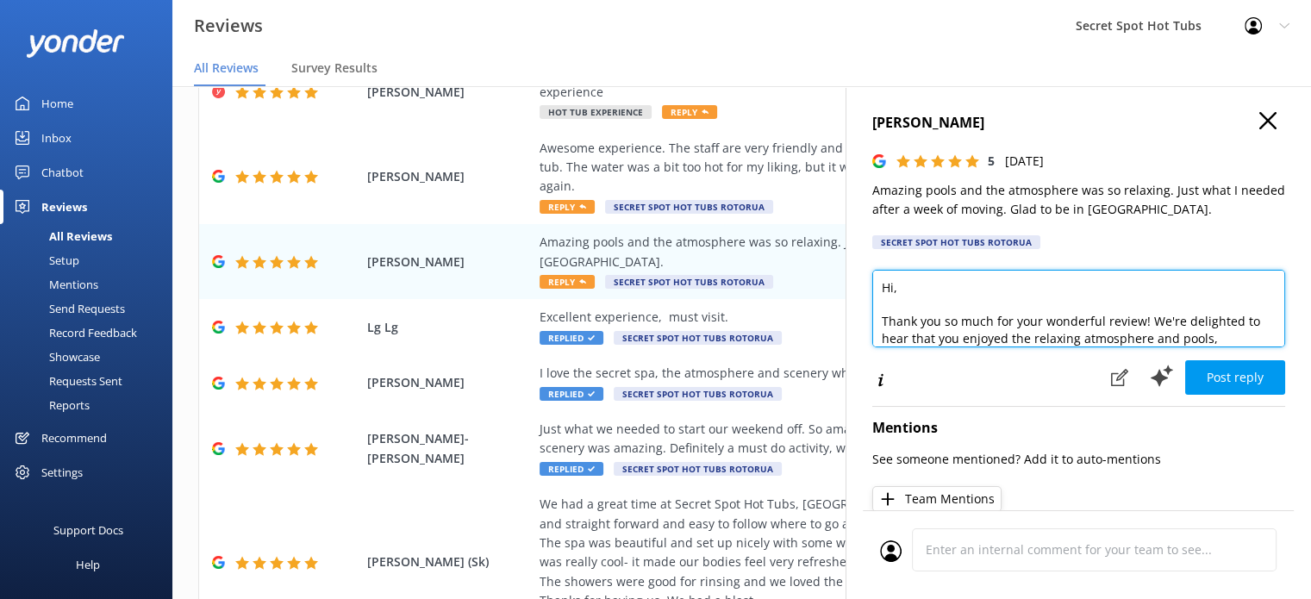
click at [893, 290] on textarea "Hi, Thank you so much for your wonderful review! We're delighted to hear that y…" at bounding box center [1079, 309] width 413 height 78
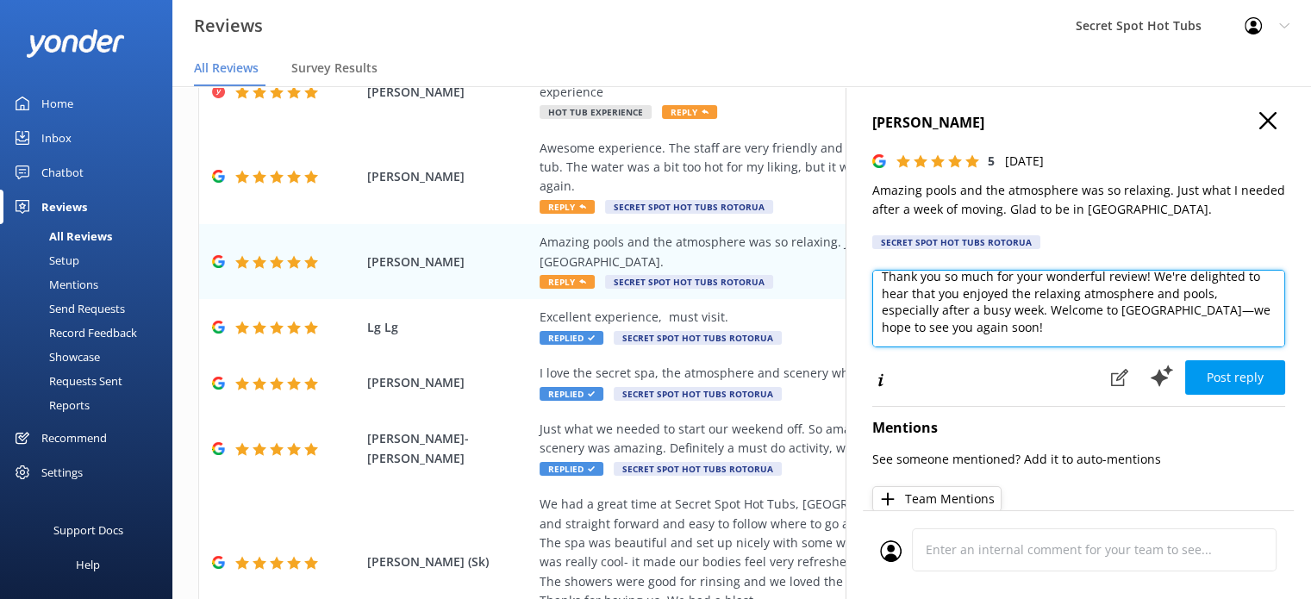
scroll to position [34, 0]
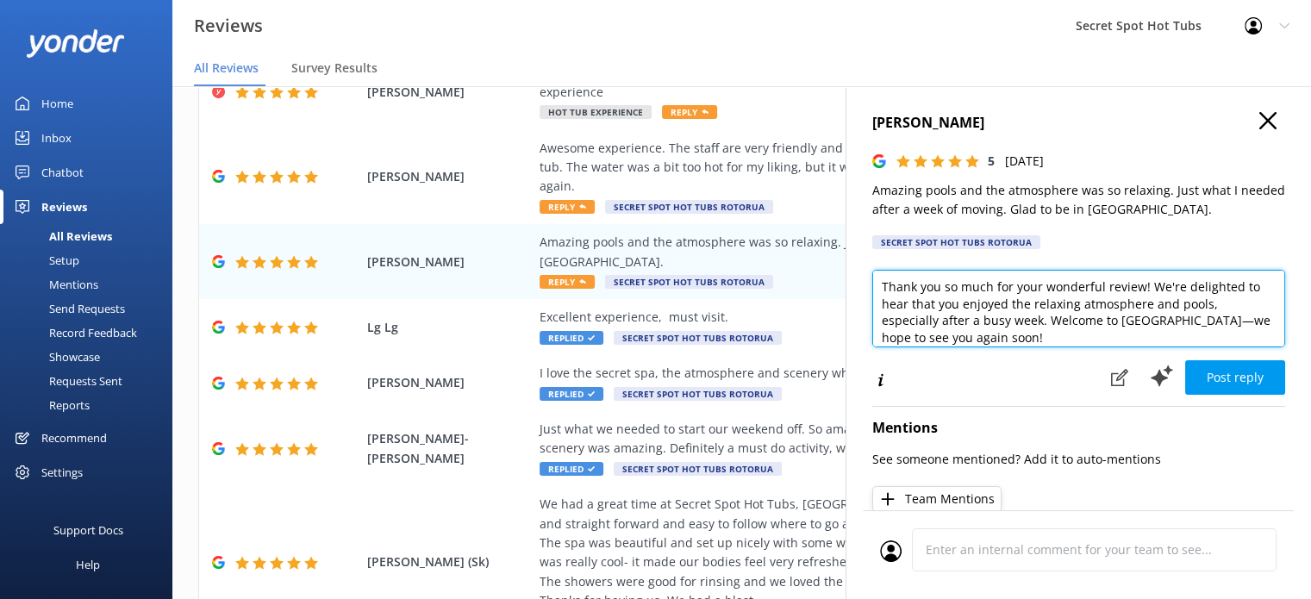
click at [1179, 318] on textarea "Hi [PERSON_NAME], Thank you so much for your wonderful review! We're delighted …" at bounding box center [1079, 309] width 413 height 78
drag, startPoint x: 1203, startPoint y: 308, endPoint x: 1173, endPoint y: 311, distance: 29.5
click at [1173, 311] on textarea "Hi [PERSON_NAME], Thank you so much for your wonderful review! We're delighted …" at bounding box center [1079, 309] width 413 height 78
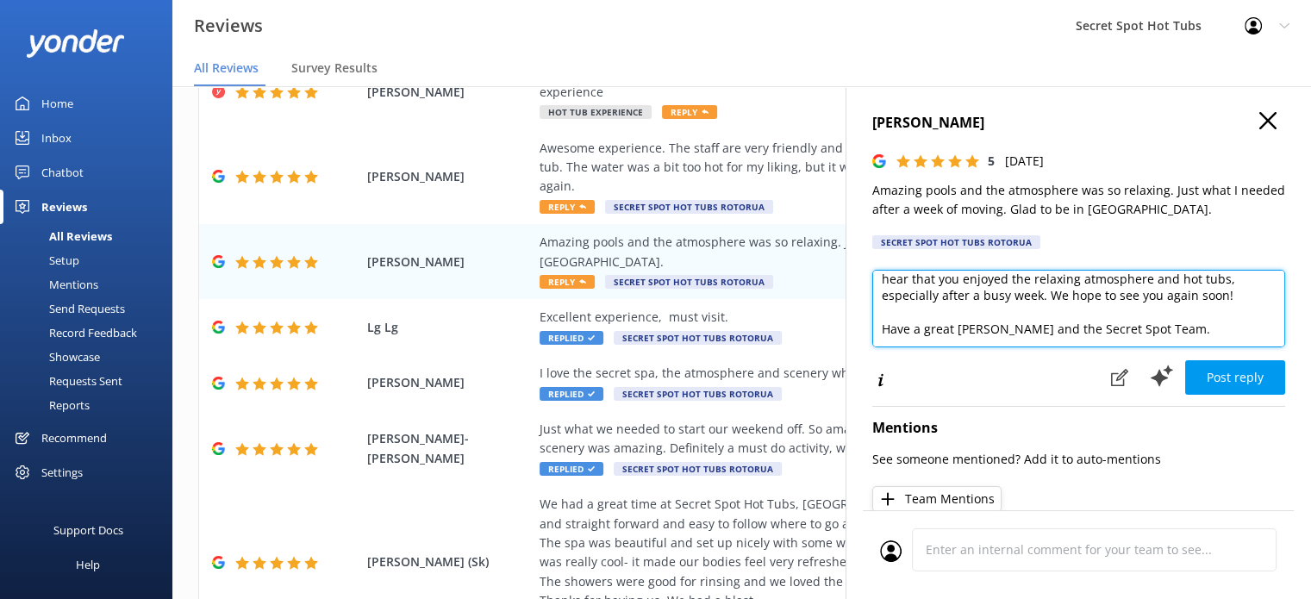
scroll to position [76, 0]
type textarea "Hi [PERSON_NAME], Thank you so much for your wonderful review! We're delighted …"
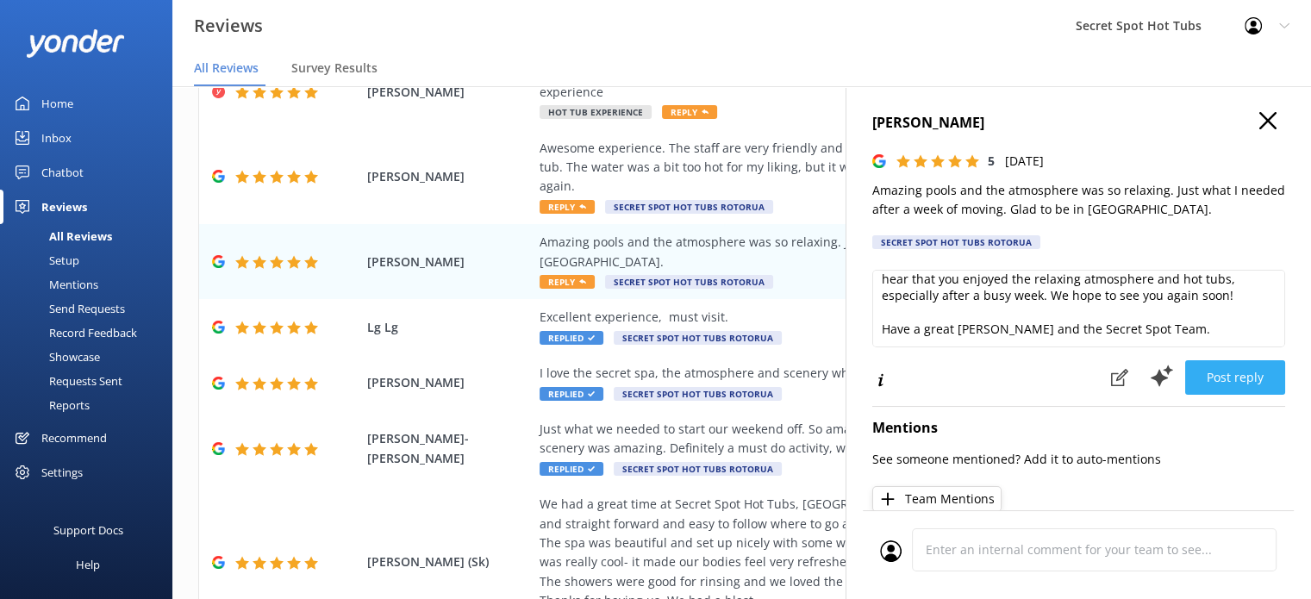
click at [1211, 374] on button "Post reply" at bounding box center [1236, 377] width 100 height 34
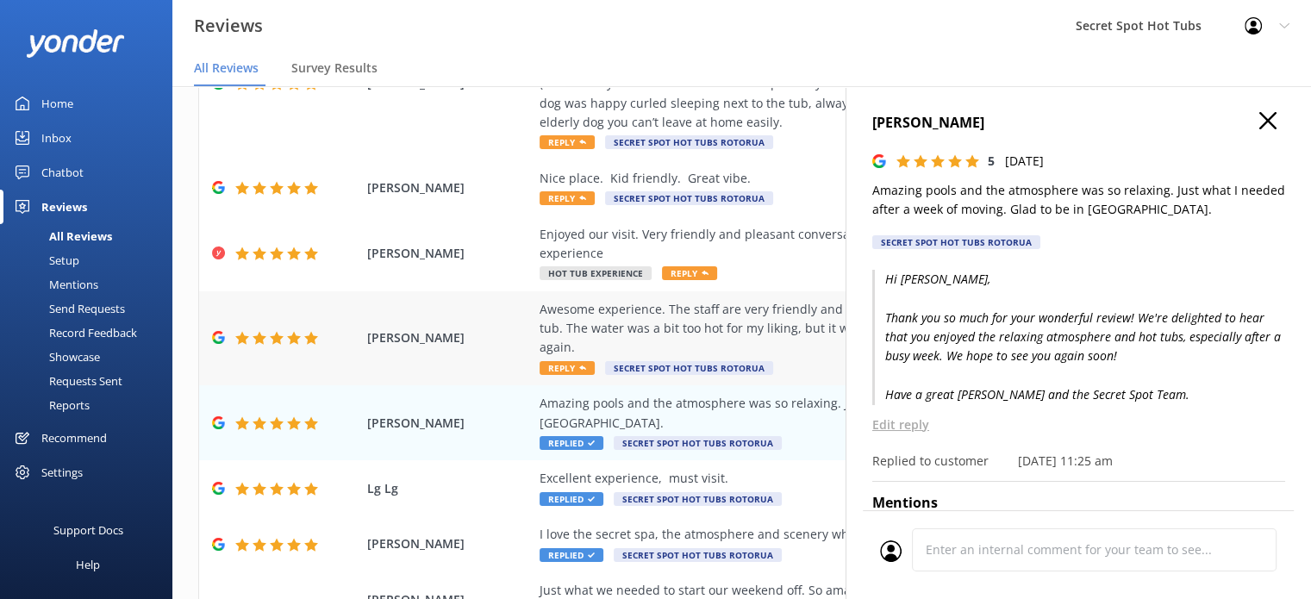
scroll to position [172, 0]
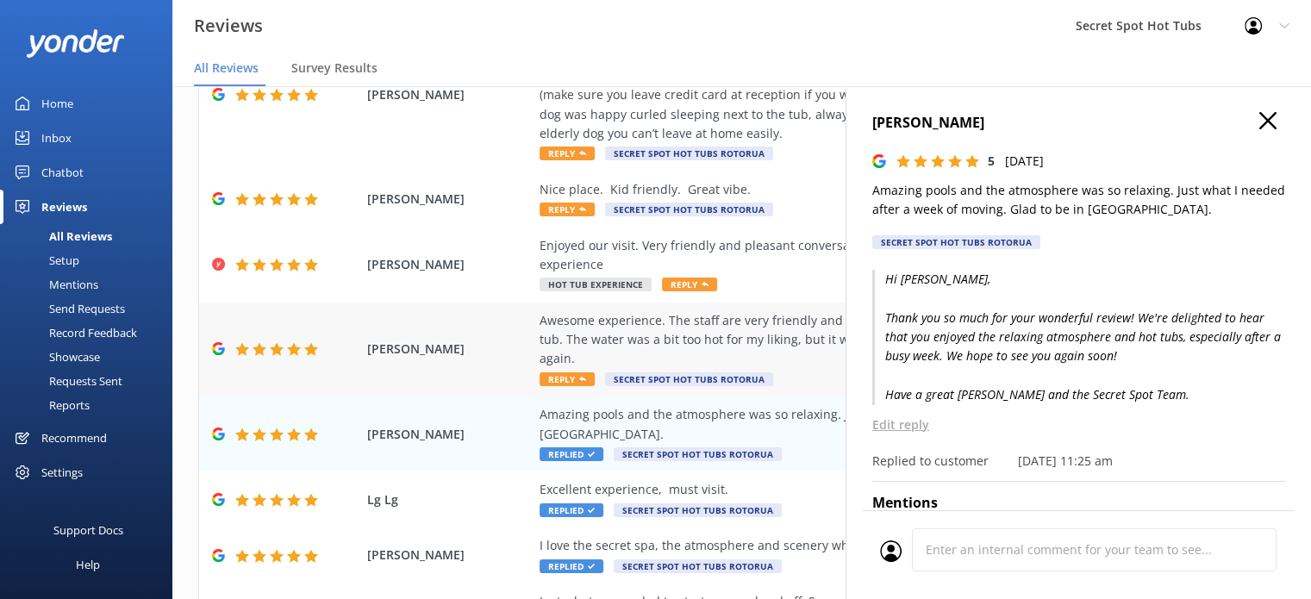
click at [585, 372] on span "Reply" at bounding box center [567, 379] width 55 height 14
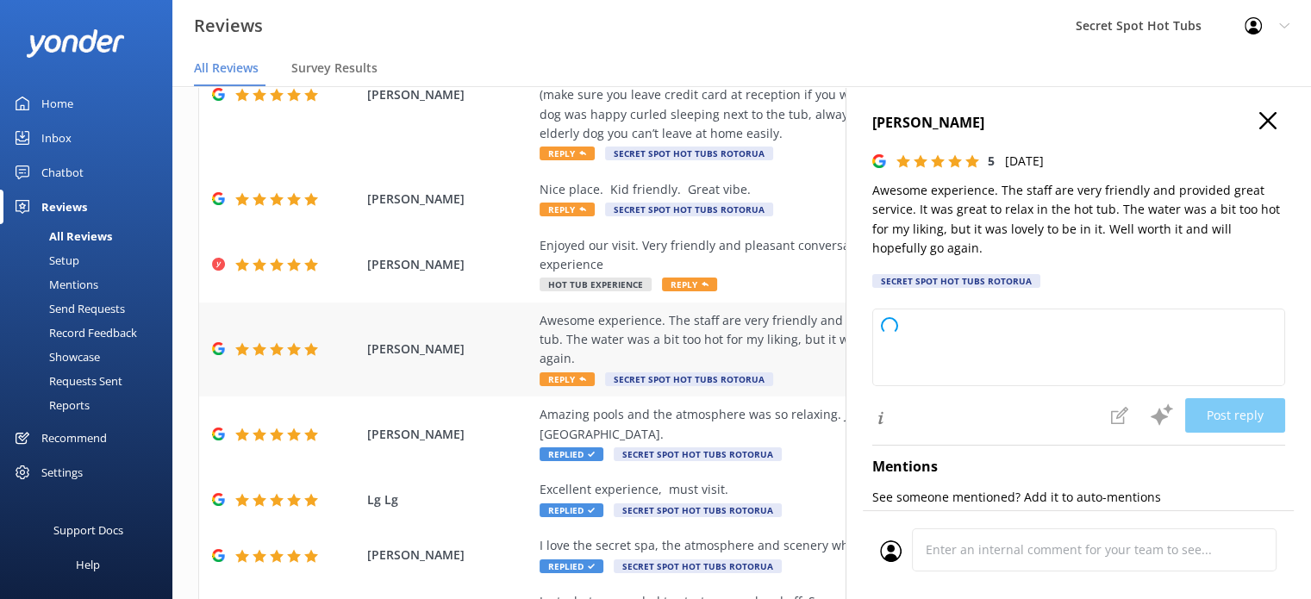
click at [593, 375] on span "Reply" at bounding box center [567, 379] width 55 height 14
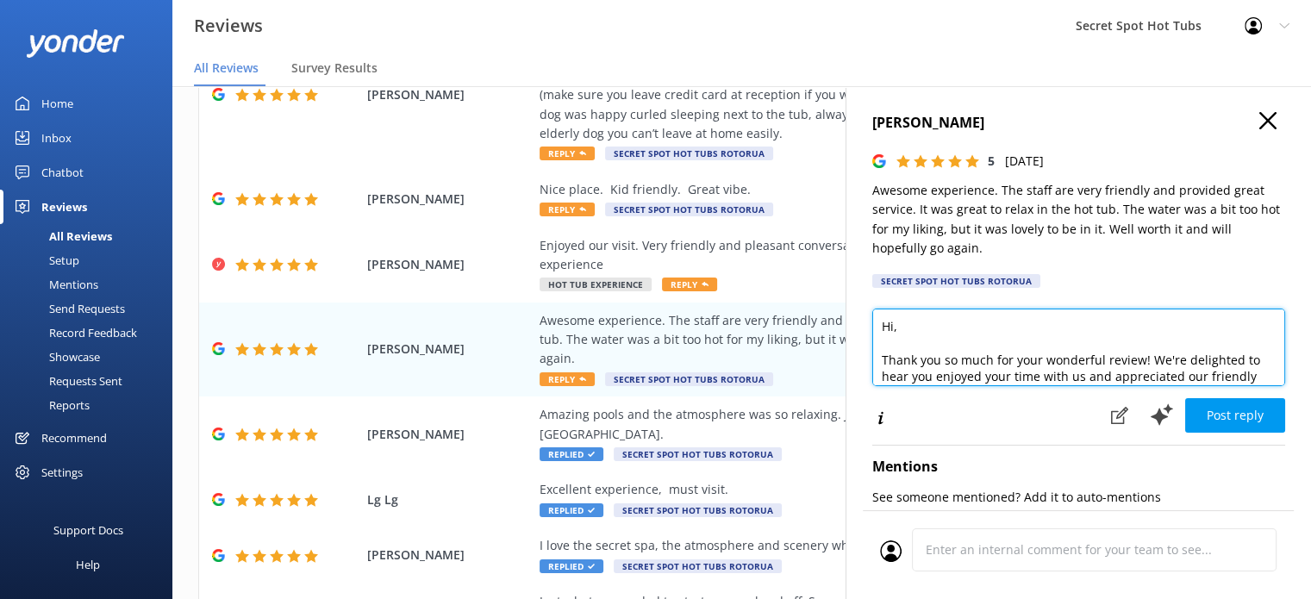
click at [895, 328] on textarea "Hi, Thank you so much for your wonderful review! We're delighted to hear you en…" at bounding box center [1079, 348] width 413 height 78
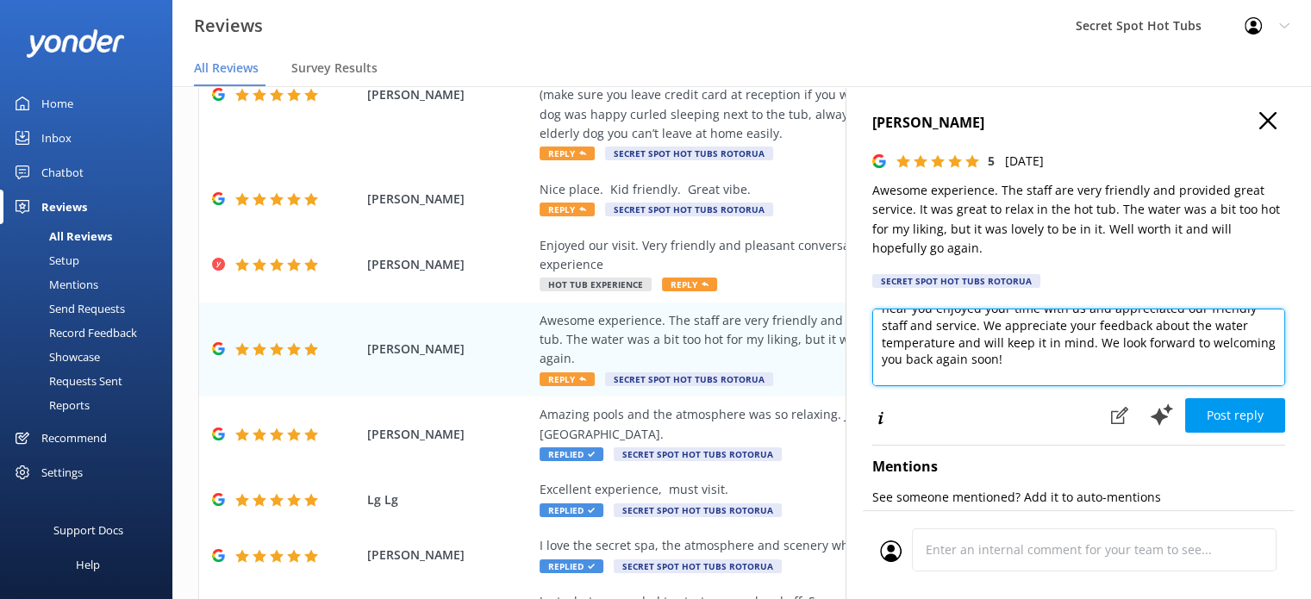
scroll to position [69, 0]
drag, startPoint x: 1086, startPoint y: 343, endPoint x: 952, endPoint y: 340, distance: 134.5
click at [952, 340] on textarea "Hi [PERSON_NAME], Thank you so much for your wonderful review! We're delighted …" at bounding box center [1079, 348] width 413 height 78
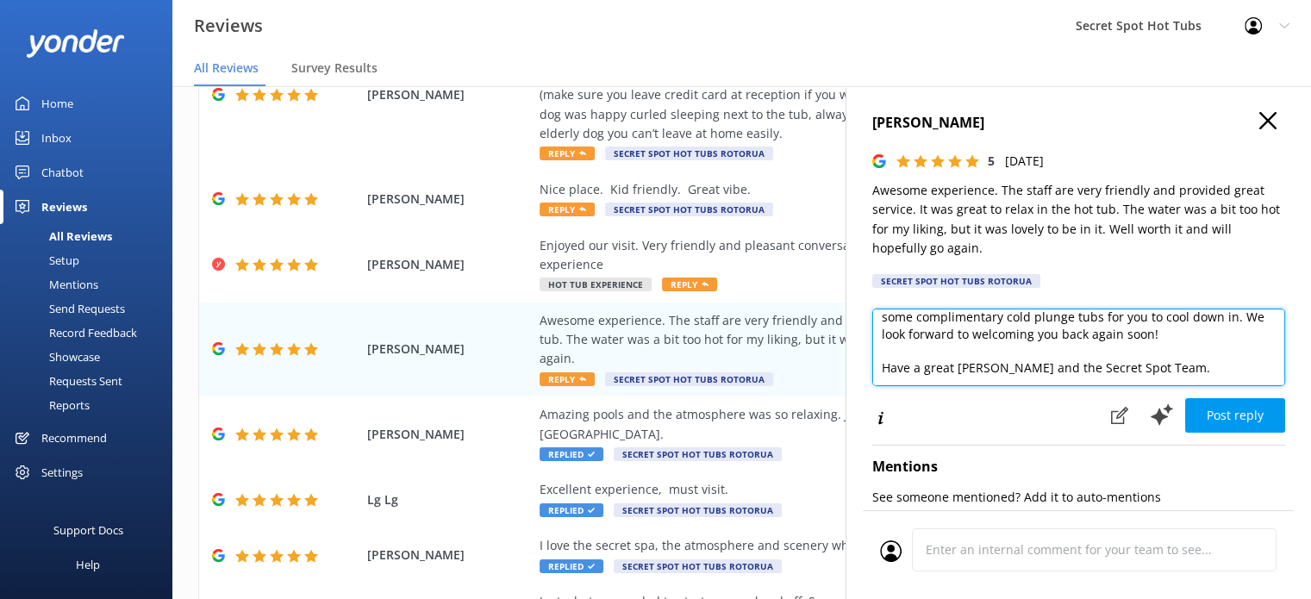
scroll to position [127, 0]
type textarea "Hi [PERSON_NAME], Thank you so much for your wonderful review! We're delighted …"
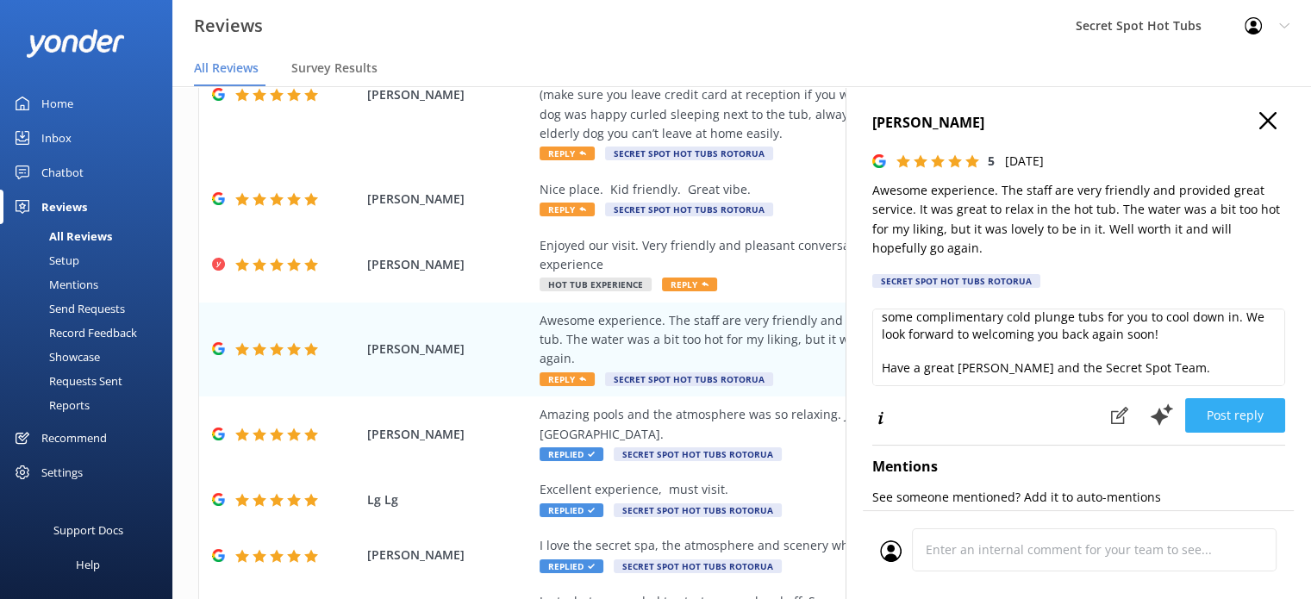
click at [1240, 426] on button "Post reply" at bounding box center [1236, 415] width 100 height 34
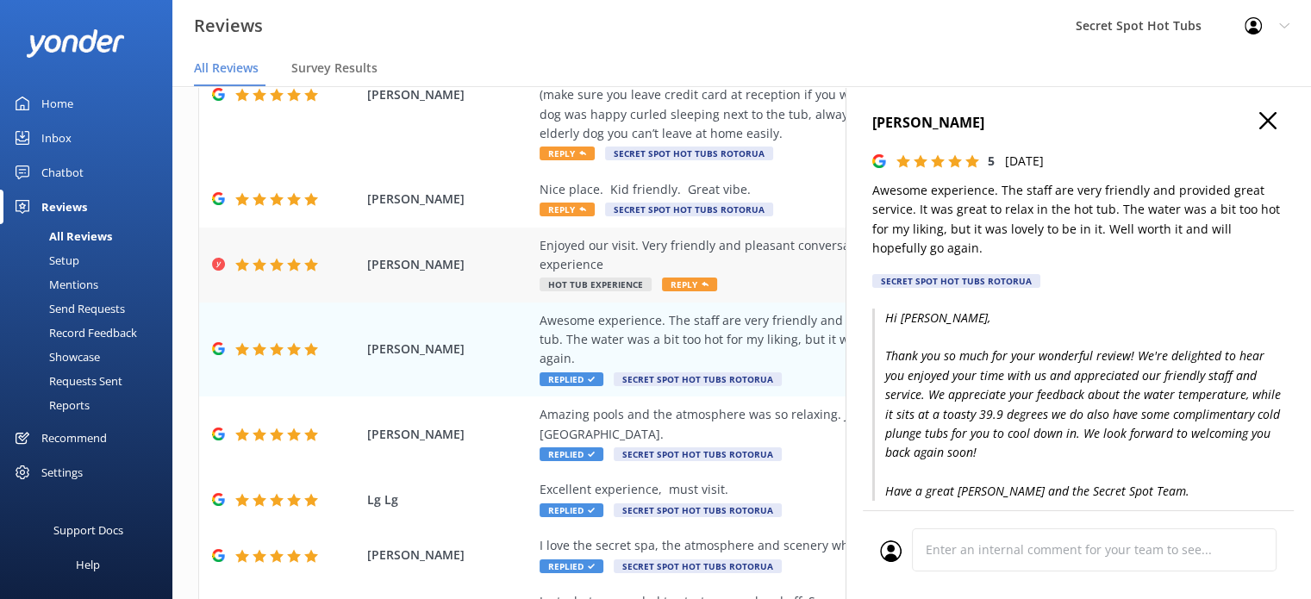
click at [623, 279] on span "Hot Tub Experience" at bounding box center [596, 285] width 112 height 14
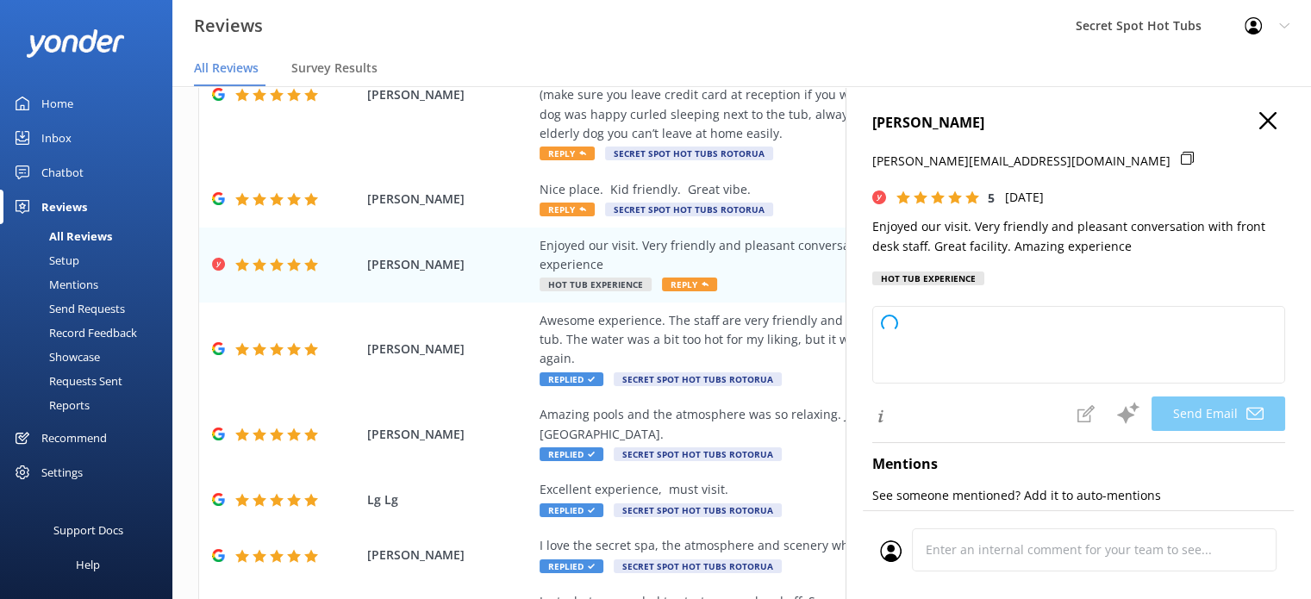
type textarea "Hi [PERSON_NAME], Thank you so much for your wonderful review! We're thrilled y…"
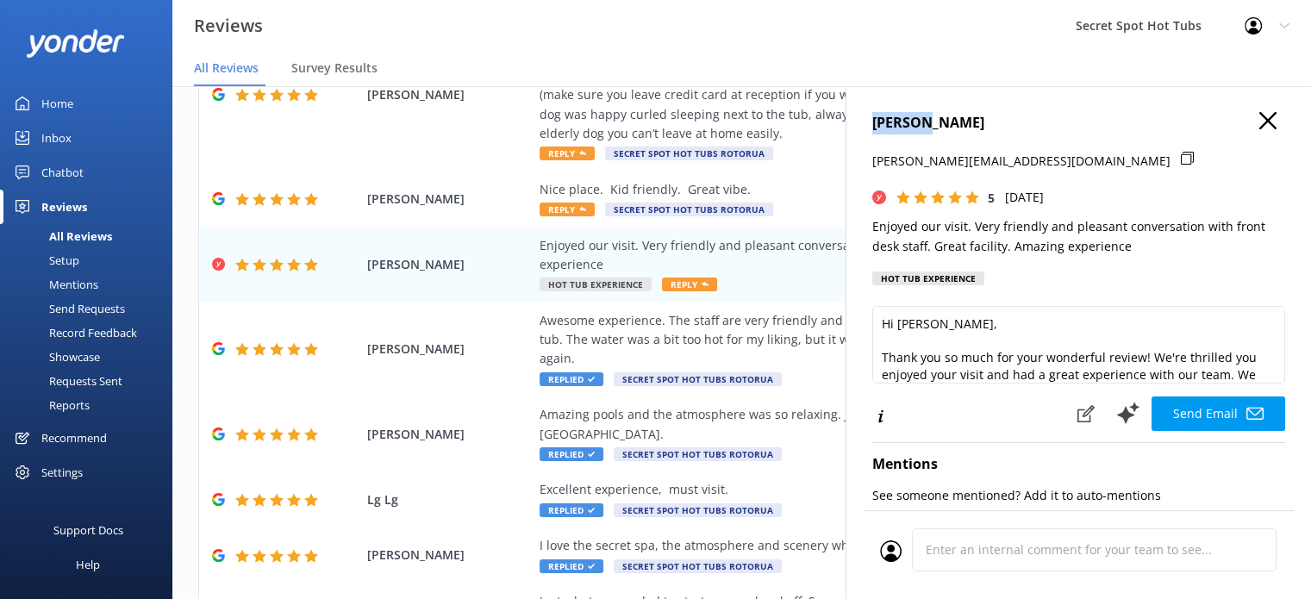
drag, startPoint x: 923, startPoint y: 122, endPoint x: 859, endPoint y: 122, distance: 63.8
click at [859, 122] on div "[PERSON_NAME] [PERSON_NAME][EMAIL_ADDRESS][DOMAIN_NAME] 5 [DATE] Enjoyed our vi…" at bounding box center [1079, 385] width 466 height 599
click at [1167, 304] on div "[PERSON_NAME] [PERSON_NAME][EMAIL_ADDRESS][DOMAIN_NAME] 5 [DATE] Enjoyed our vi…" at bounding box center [1079, 385] width 466 height 599
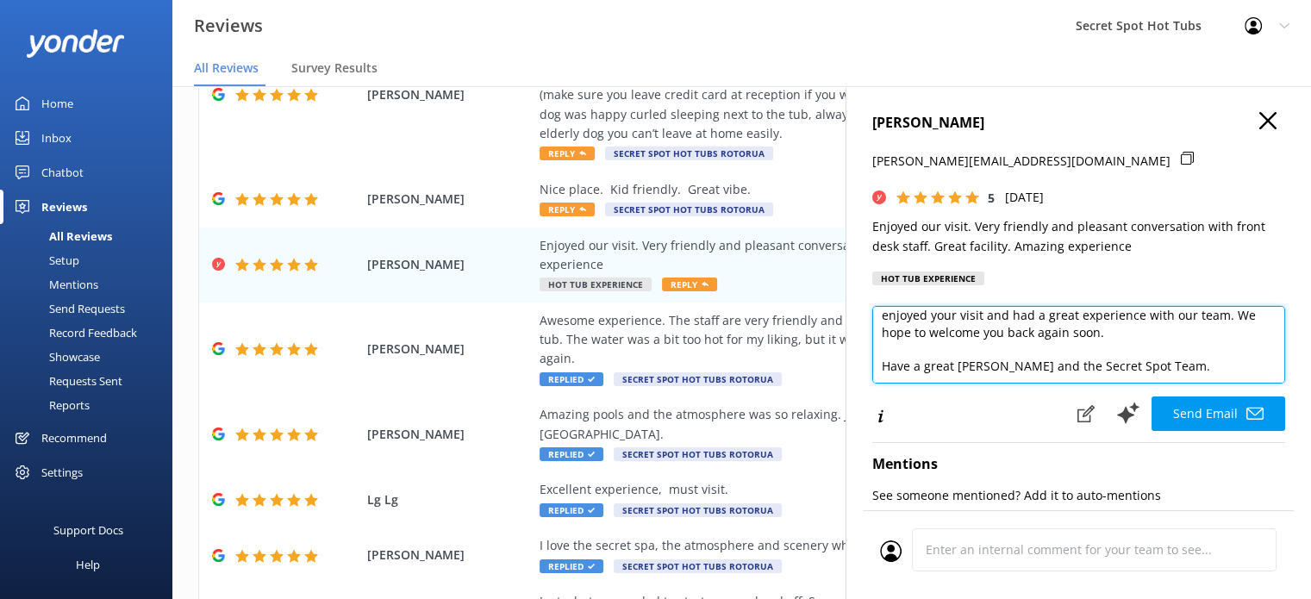
scroll to position [76, 0]
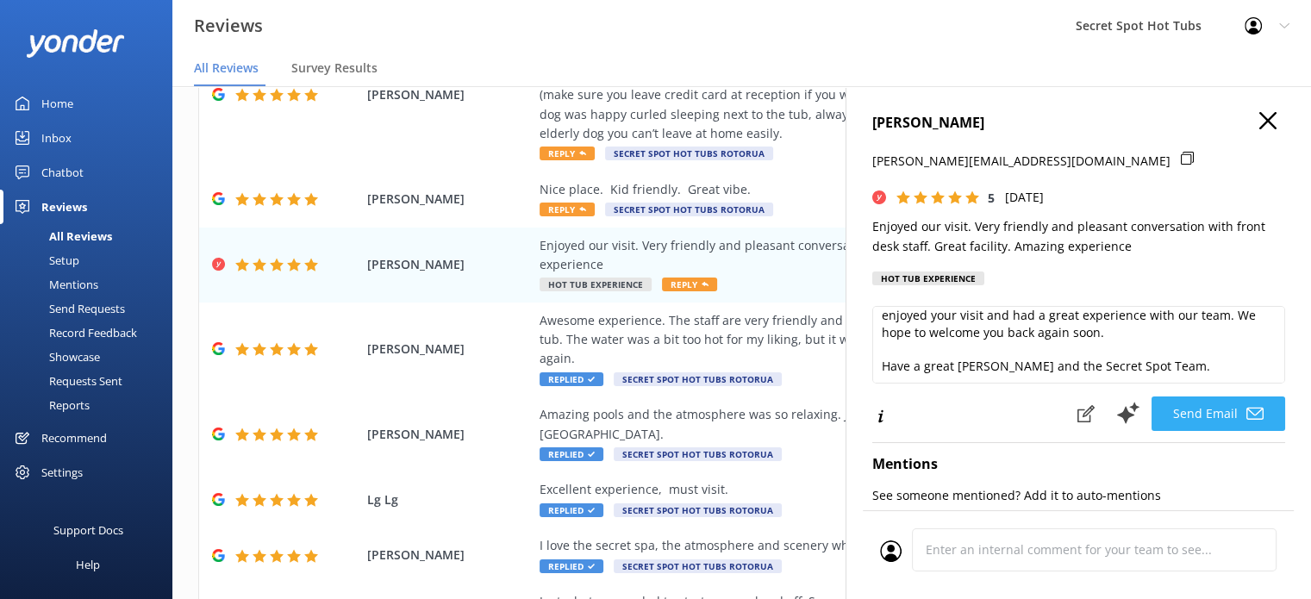
click at [1224, 419] on button "Send Email" at bounding box center [1219, 414] width 134 height 34
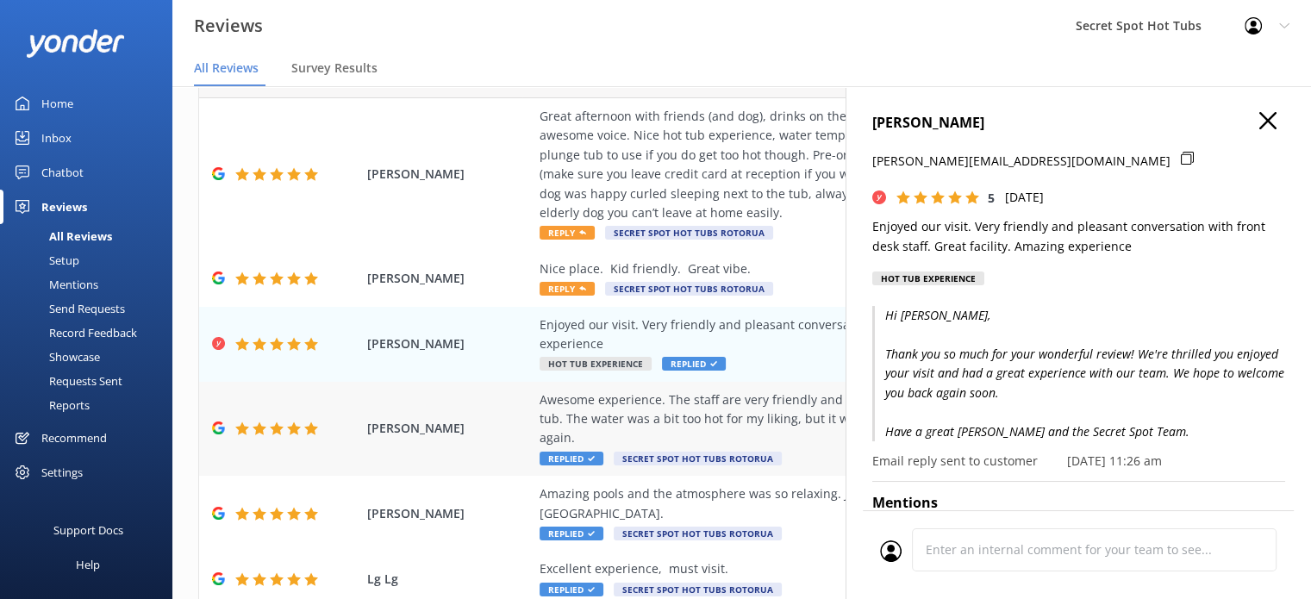
scroll to position [0, 0]
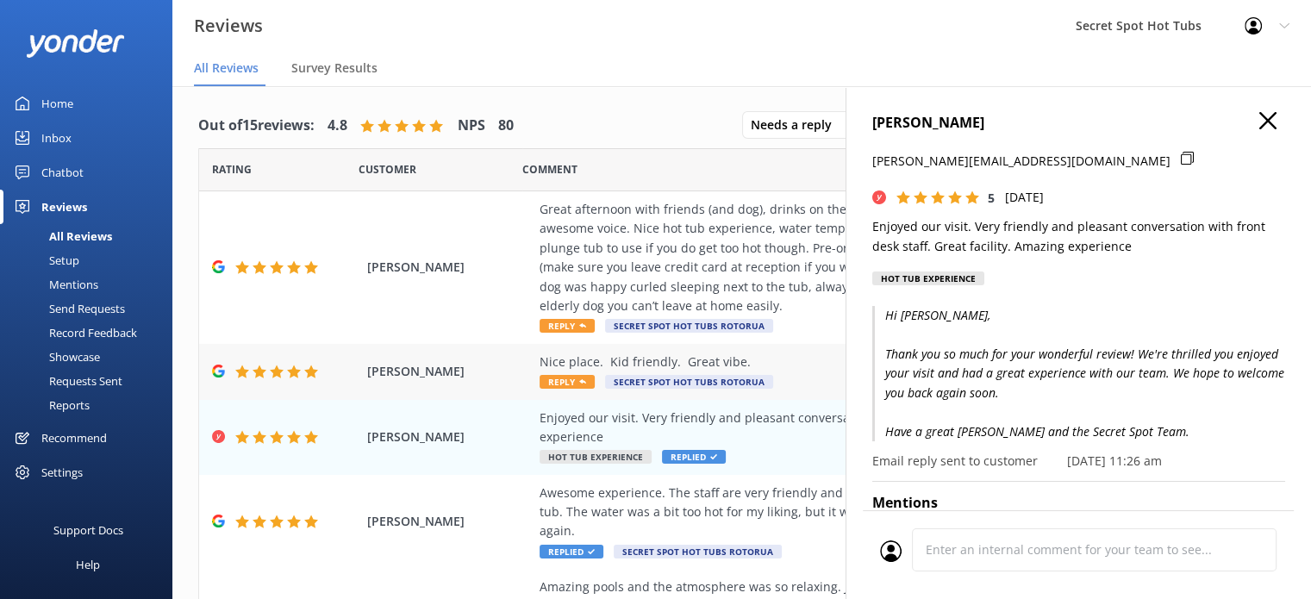
click at [556, 379] on span "Reply" at bounding box center [567, 382] width 55 height 14
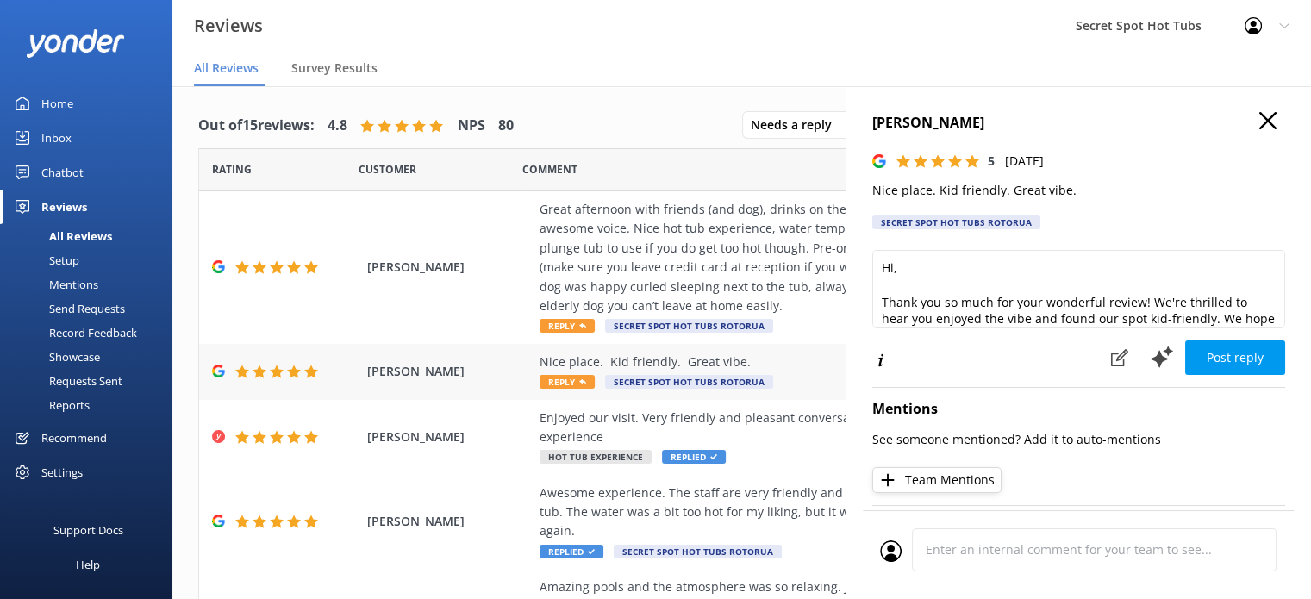
click at [575, 379] on span "Reply" at bounding box center [567, 382] width 55 height 14
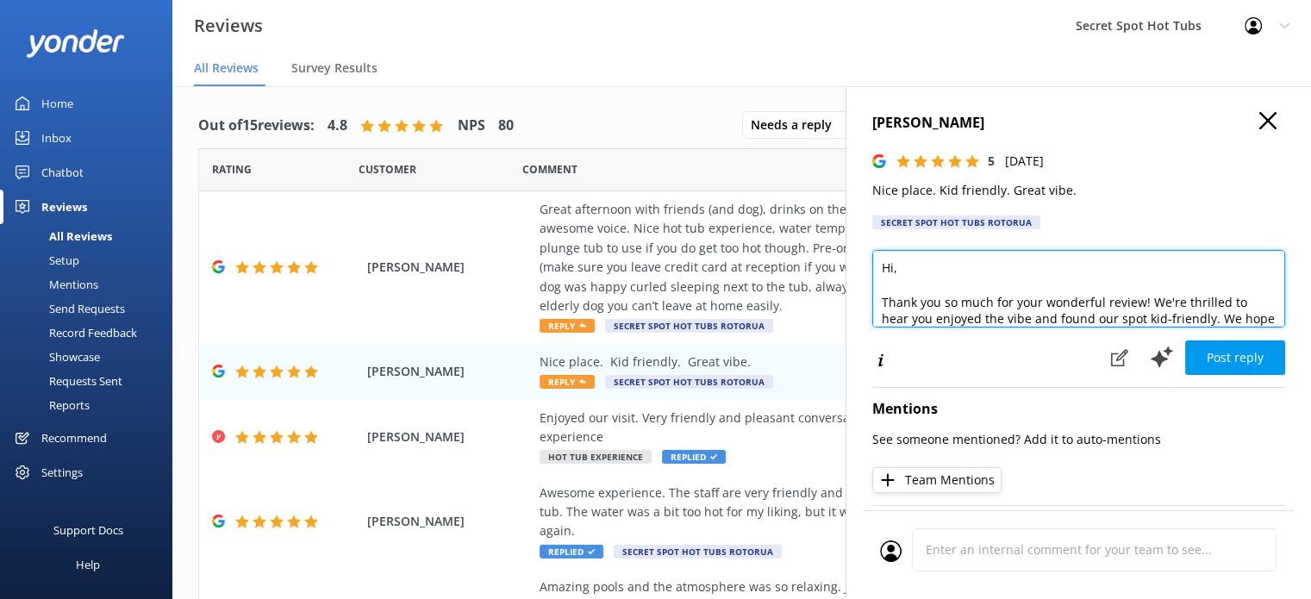
click at [893, 273] on textarea "Hi, Thank you so much for your wonderful review! We're thrilled to hear you enj…" at bounding box center [1079, 289] width 413 height 78
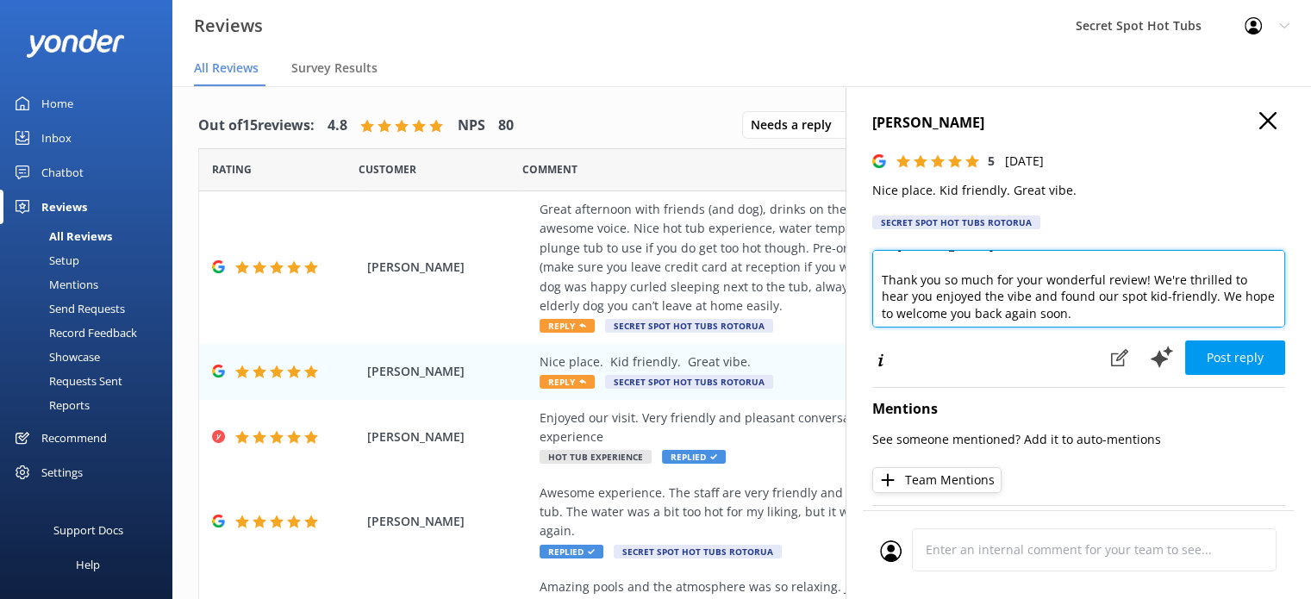
scroll to position [34, 0]
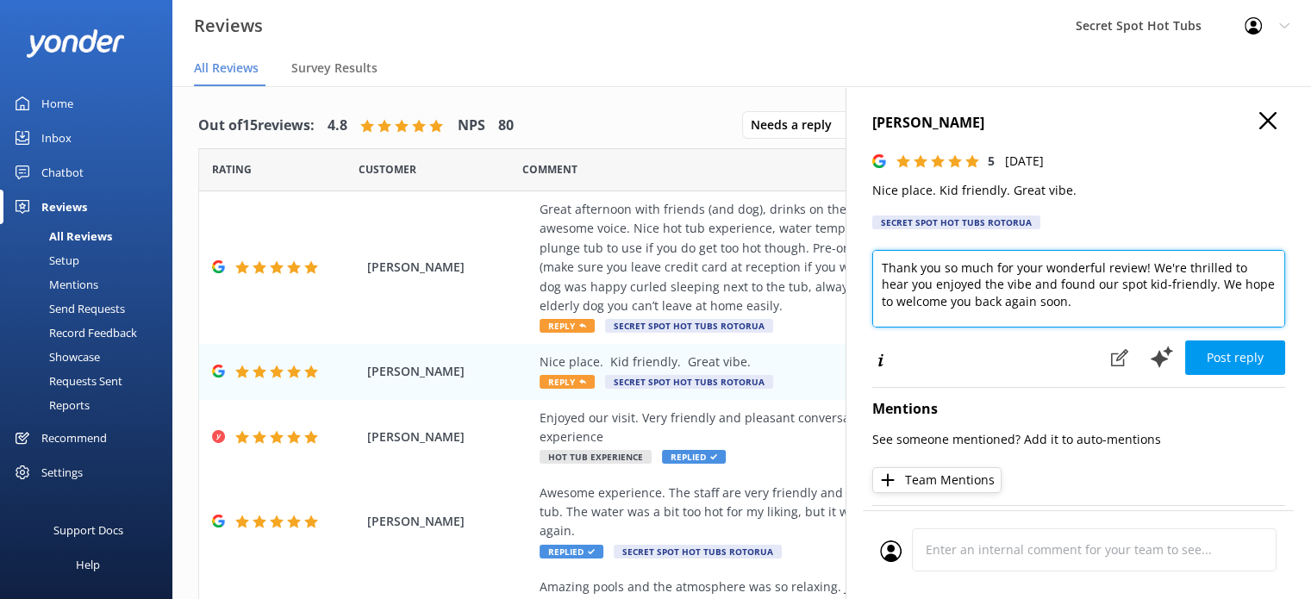
drag, startPoint x: 1031, startPoint y: 285, endPoint x: 1204, endPoint y: 291, distance: 172.6
click at [1204, 291] on textarea "Hi [PERSON_NAME], Thank you so much for your wonderful review! We're thrilled t…" at bounding box center [1079, 289] width 413 height 78
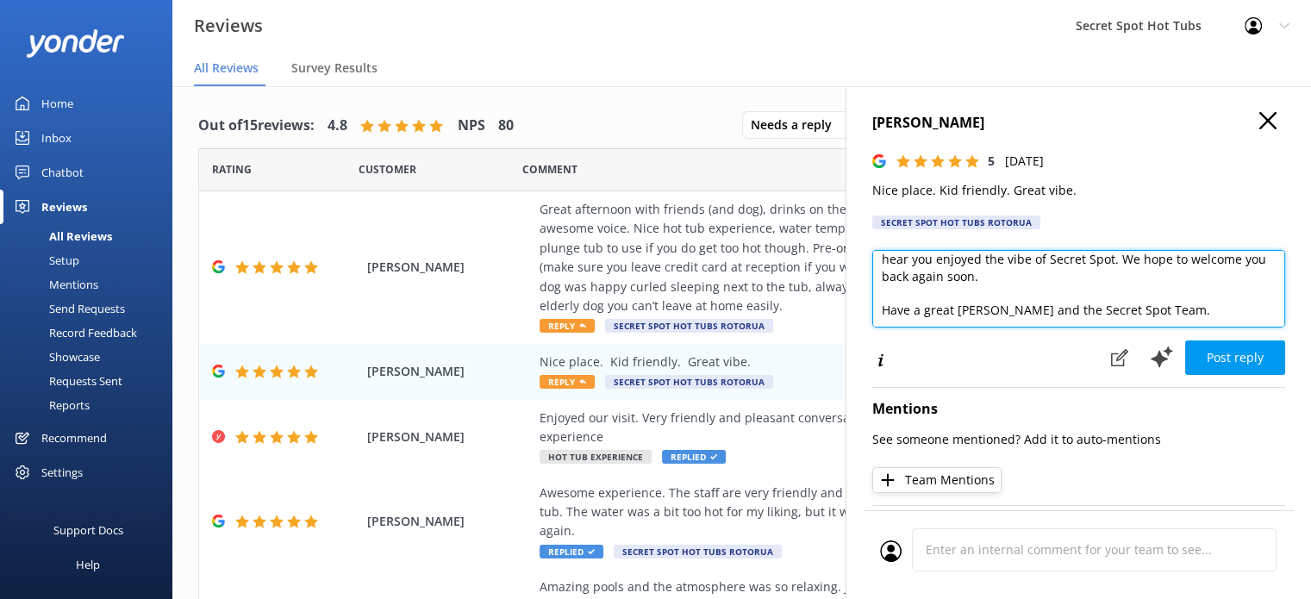
scroll to position [76, 0]
type textarea "Hi [PERSON_NAME], Thank you so much for your wonderful review! We're thrilled t…"
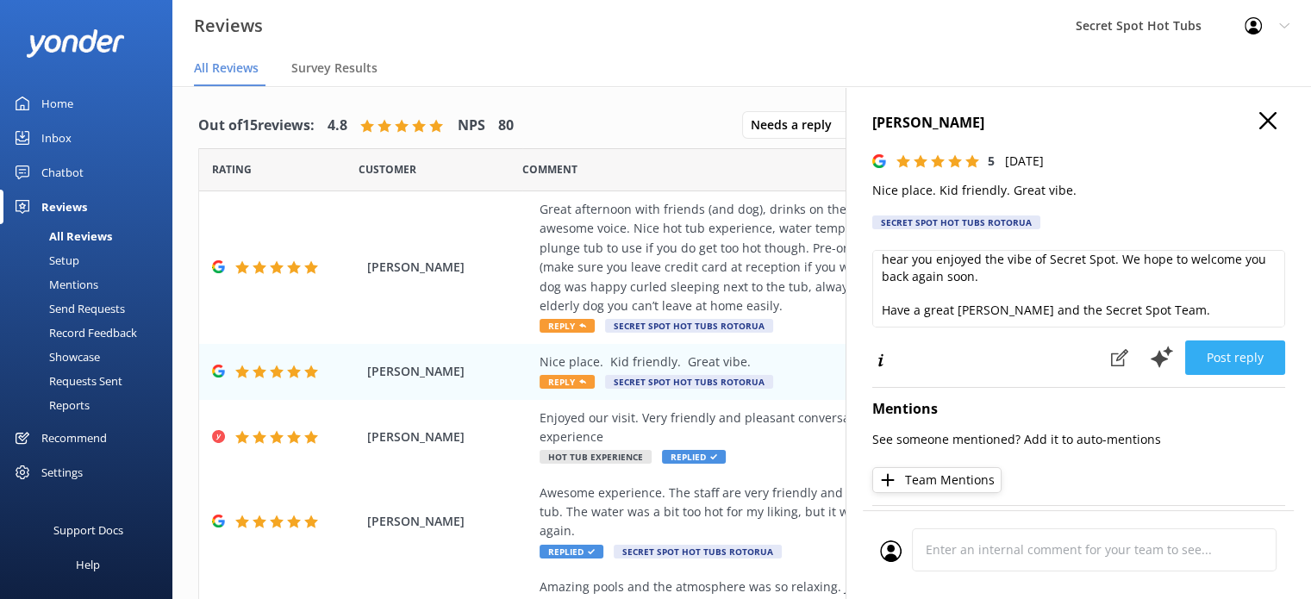
click at [1226, 367] on button "Post reply" at bounding box center [1236, 358] width 100 height 34
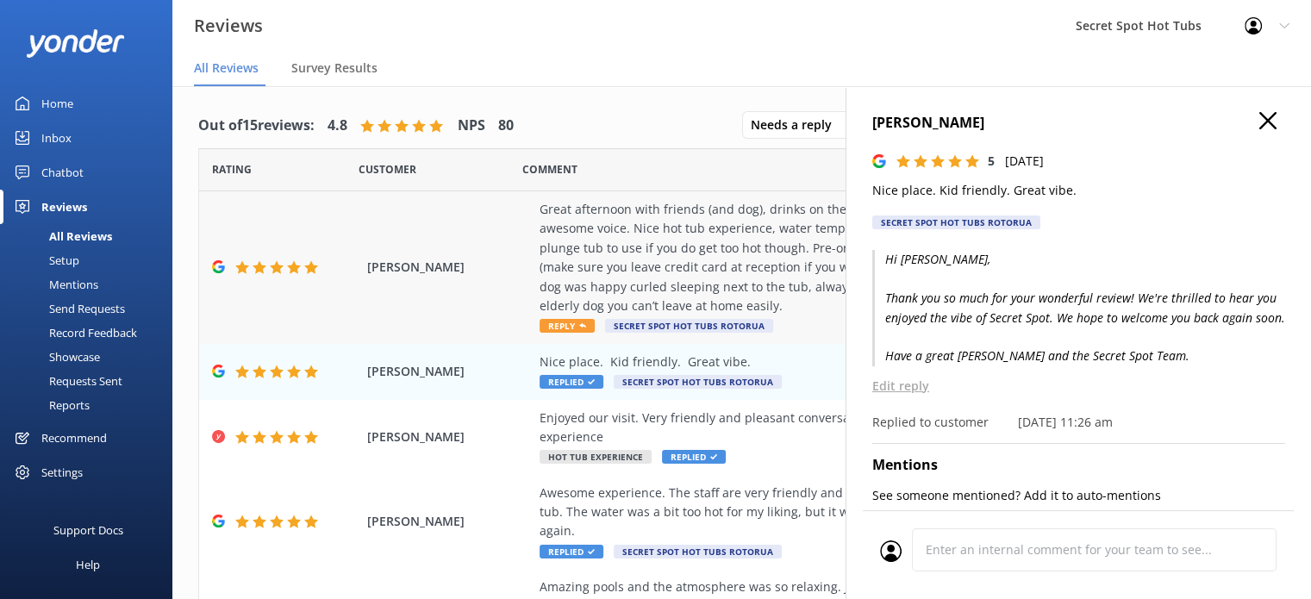
click at [614, 249] on div "Great afternoon with friends (and dog), drinks on the lawn with live music from…" at bounding box center [854, 258] width 629 height 116
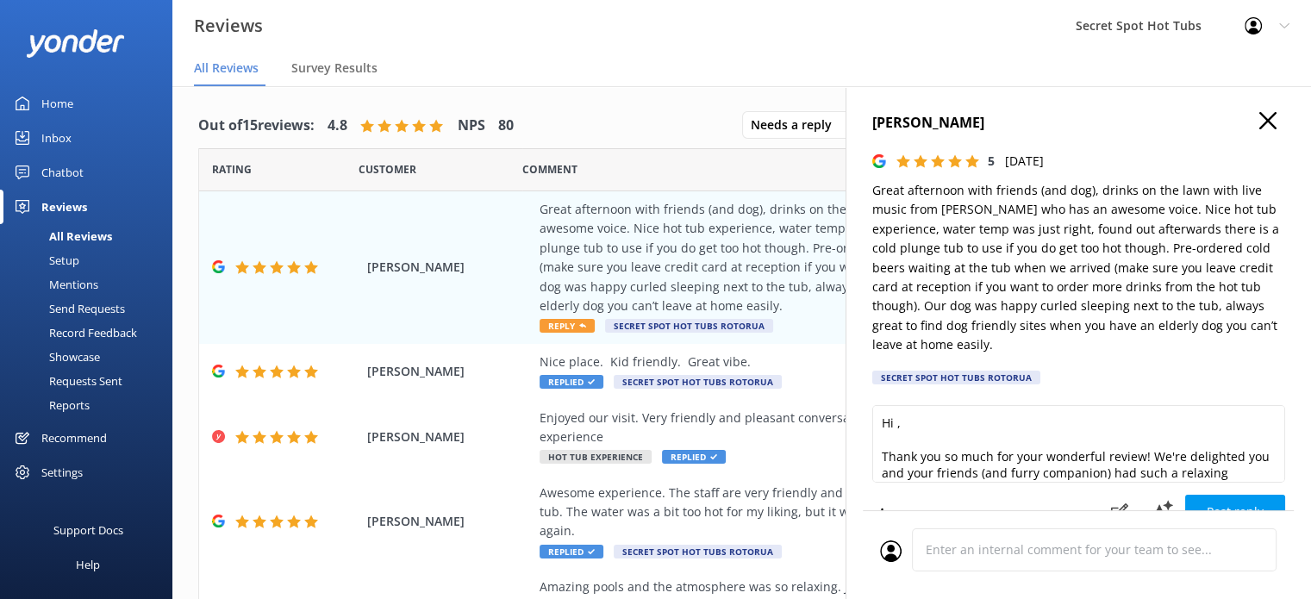
scroll to position [172, 0]
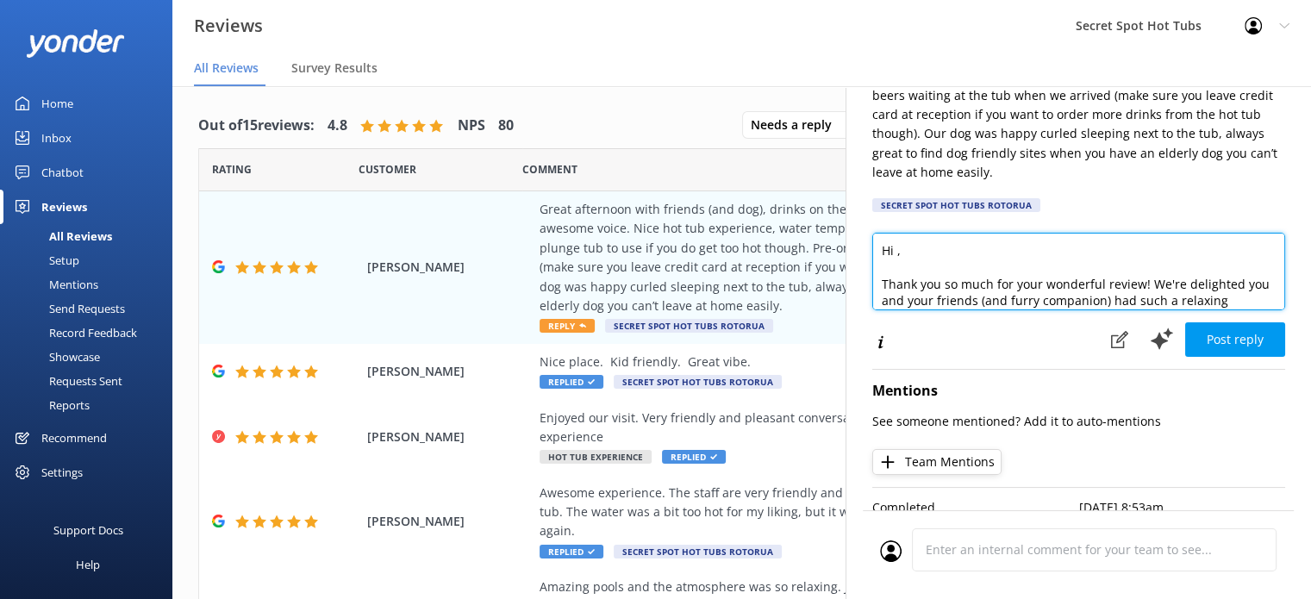
click at [898, 254] on textarea "Hi , Thank you so much for your wonderful review! We're delighted you and your …" at bounding box center [1079, 272] width 413 height 78
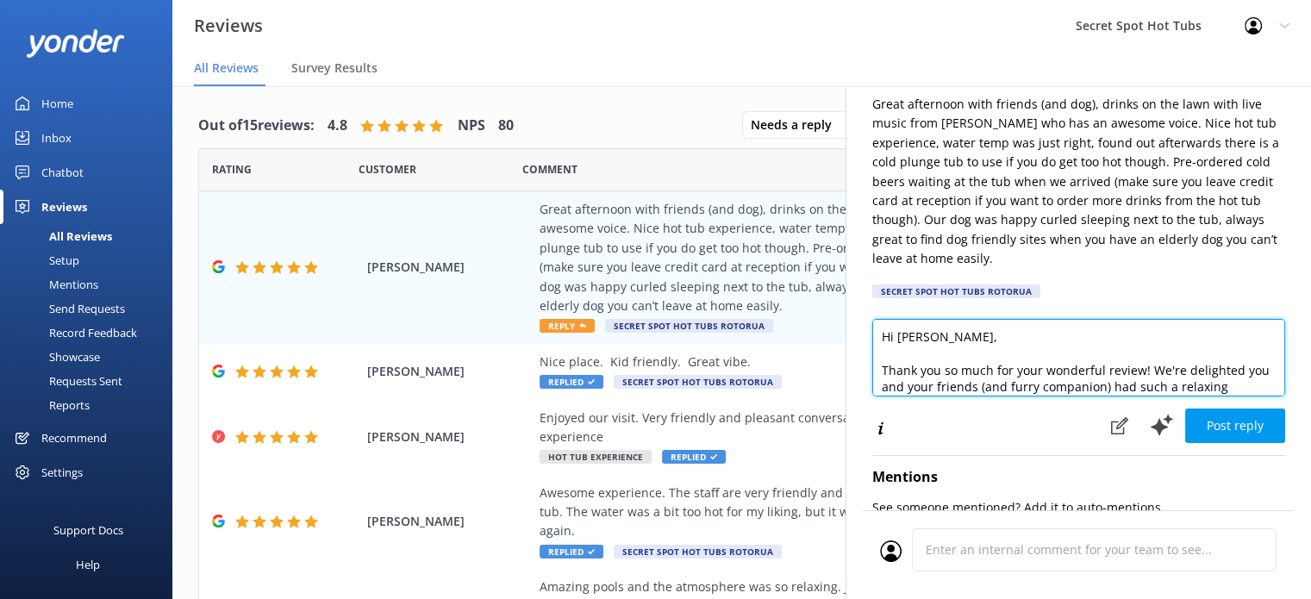
scroll to position [34, 0]
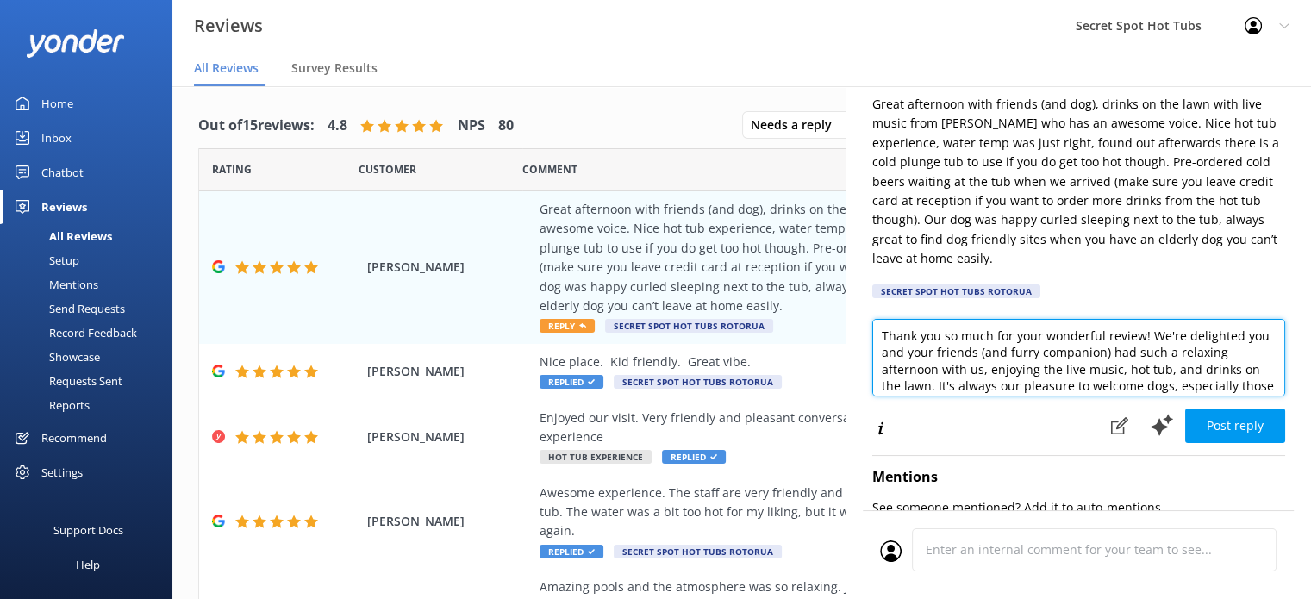
drag, startPoint x: 1123, startPoint y: 356, endPoint x: 1029, endPoint y: 353, distance: 94.0
click at [1029, 353] on textarea "Hi [PERSON_NAME], Thank you so much for your wonderful review! We're delighted …" at bounding box center [1079, 358] width 413 height 78
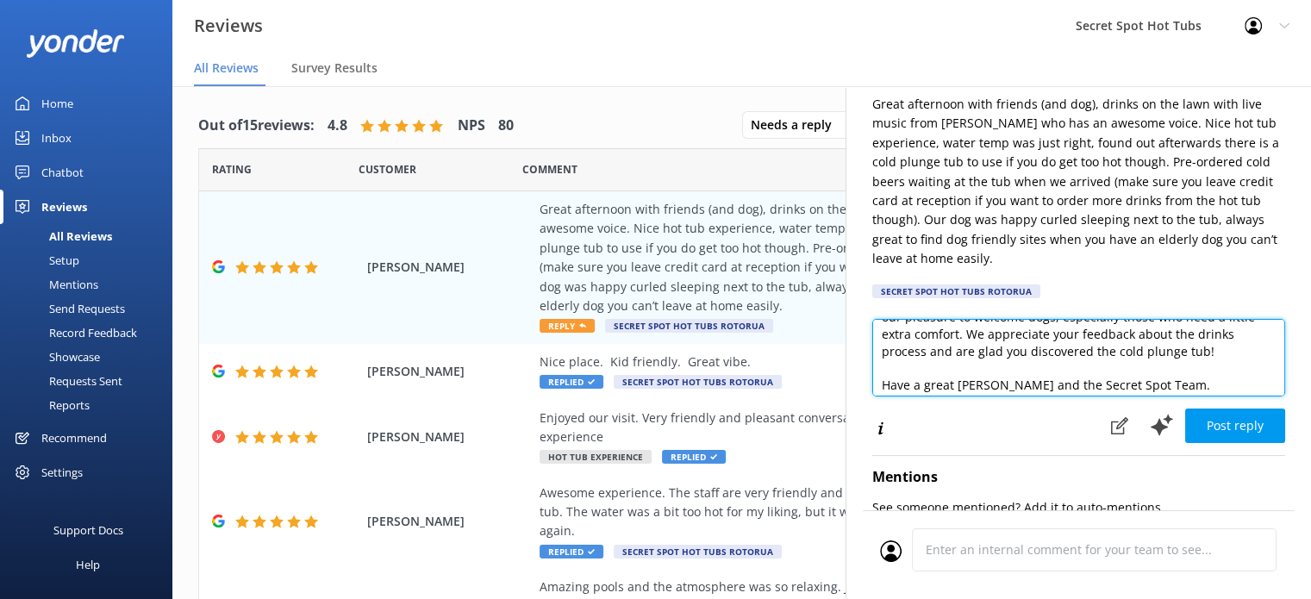
click at [904, 366] on textarea "Hi [PERSON_NAME], Thank you so much for your wonderful review! We're delighted …" at bounding box center [1079, 358] width 413 height 78
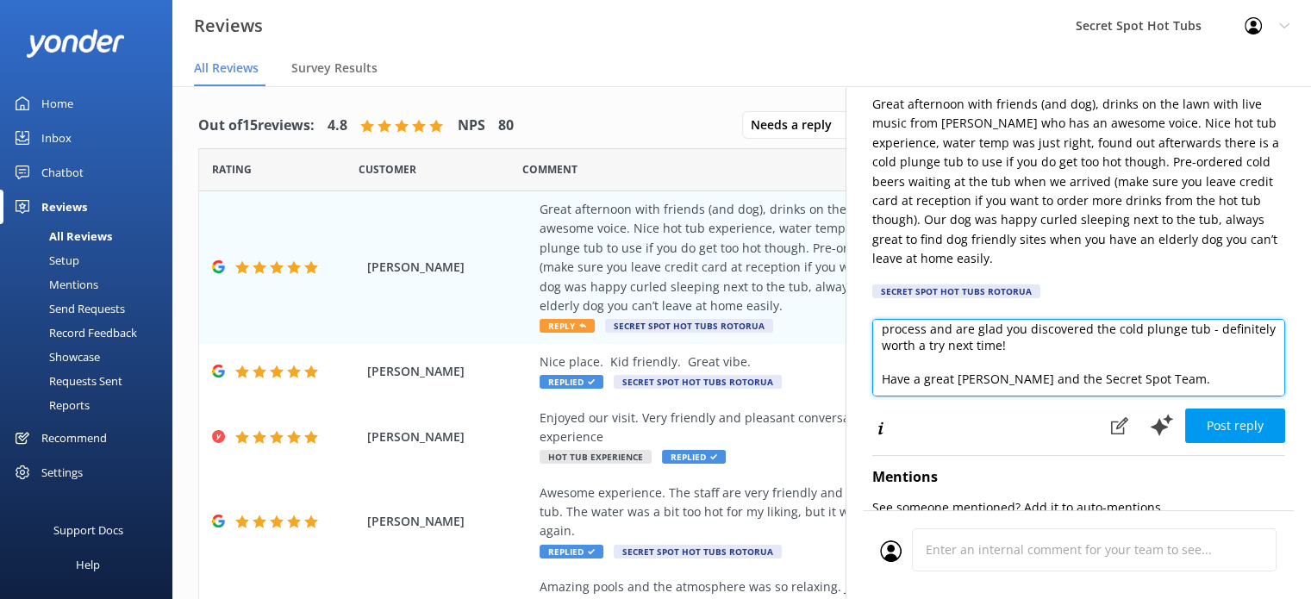
scroll to position [143, 0]
type textarea "Hi [PERSON_NAME], Thank you so much for your wonderful review! We're delighted …"
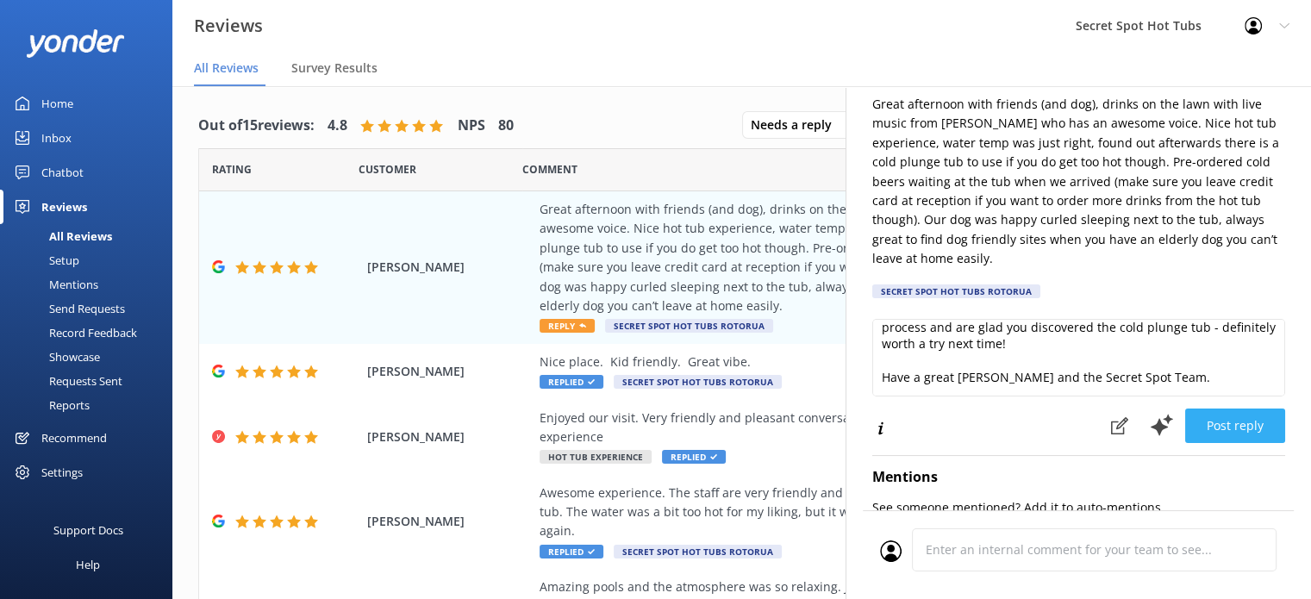
click at [1214, 433] on button "Post reply" at bounding box center [1236, 426] width 100 height 34
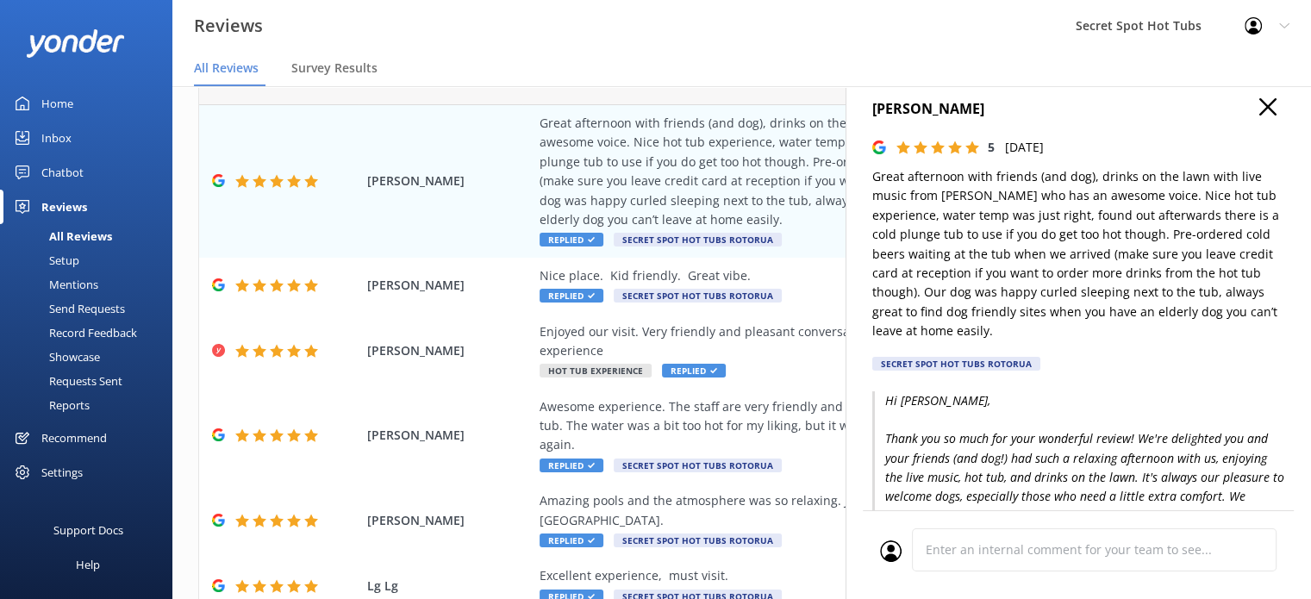
scroll to position [0, 0]
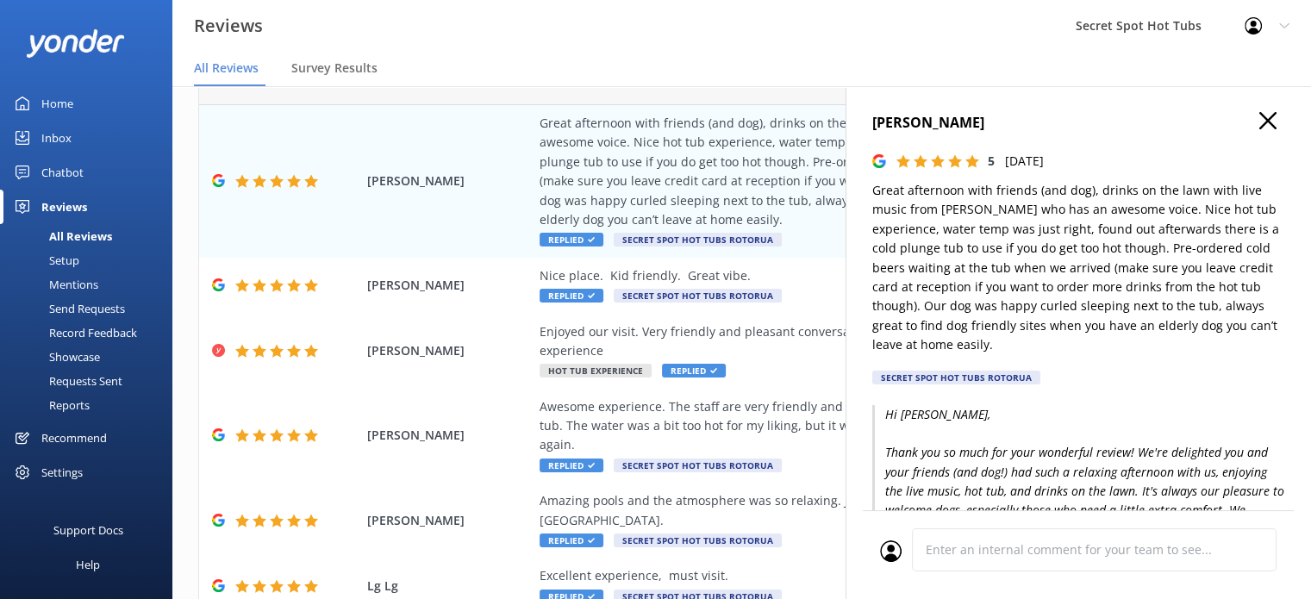
click at [1260, 121] on use "button" at bounding box center [1268, 120] width 17 height 17
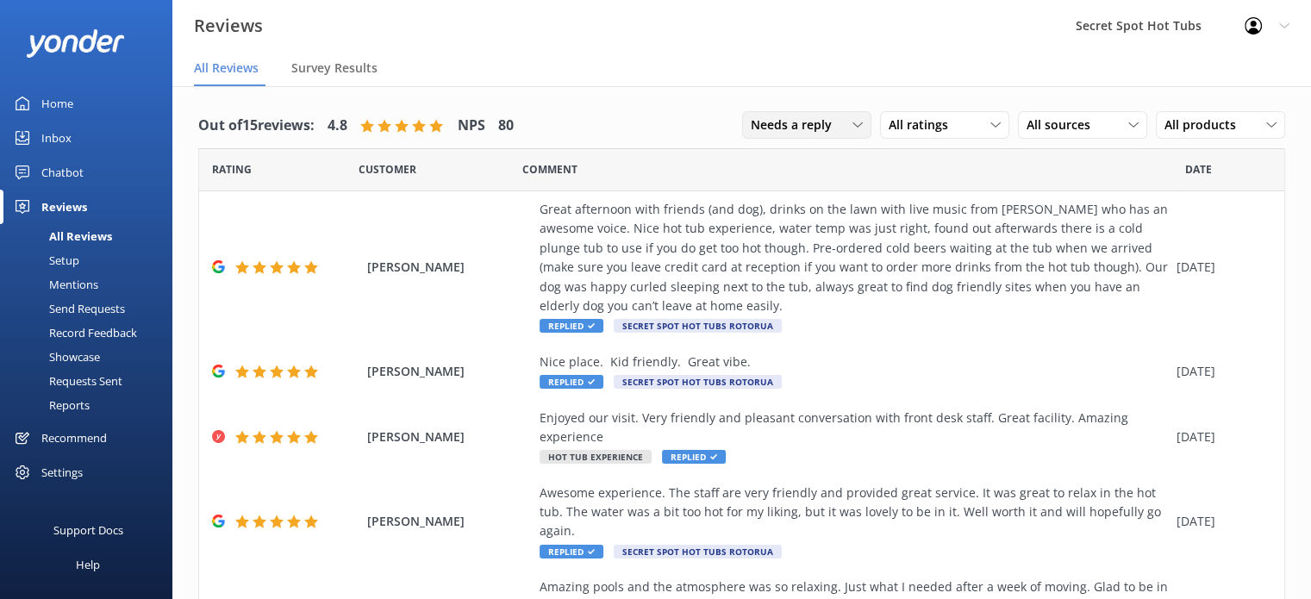
click at [827, 126] on span "Needs a reply" at bounding box center [796, 125] width 91 height 19
click at [827, 151] on link "All reply statuses" at bounding box center [819, 160] width 153 height 34
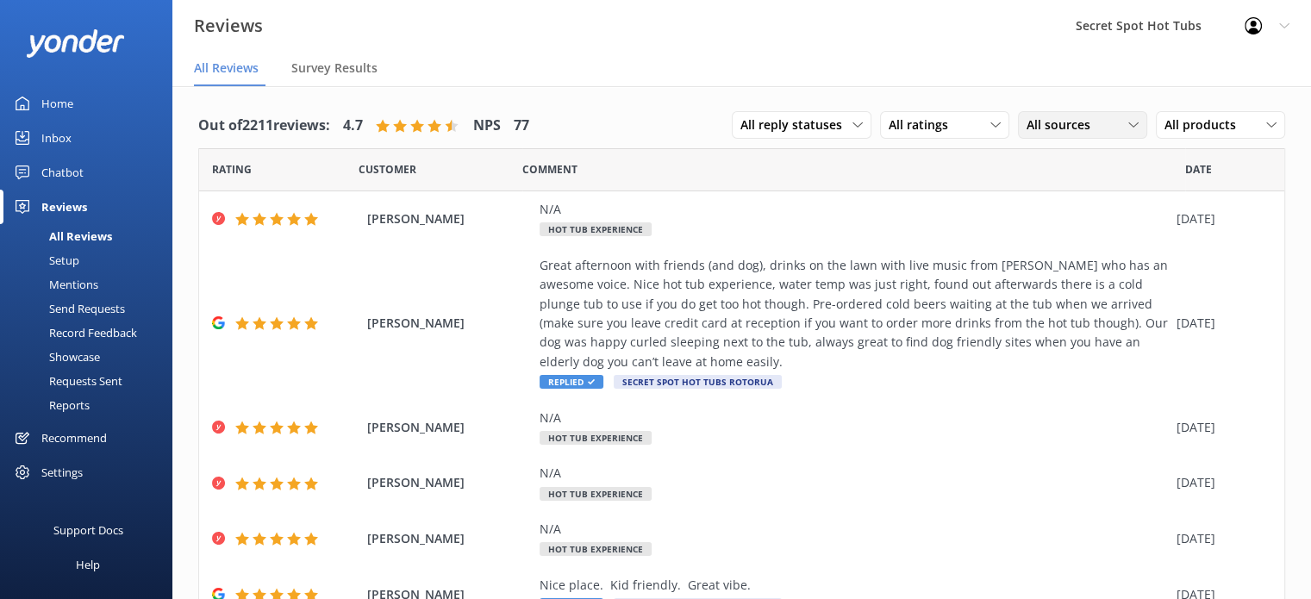
click at [1048, 125] on span "All sources" at bounding box center [1064, 125] width 74 height 19
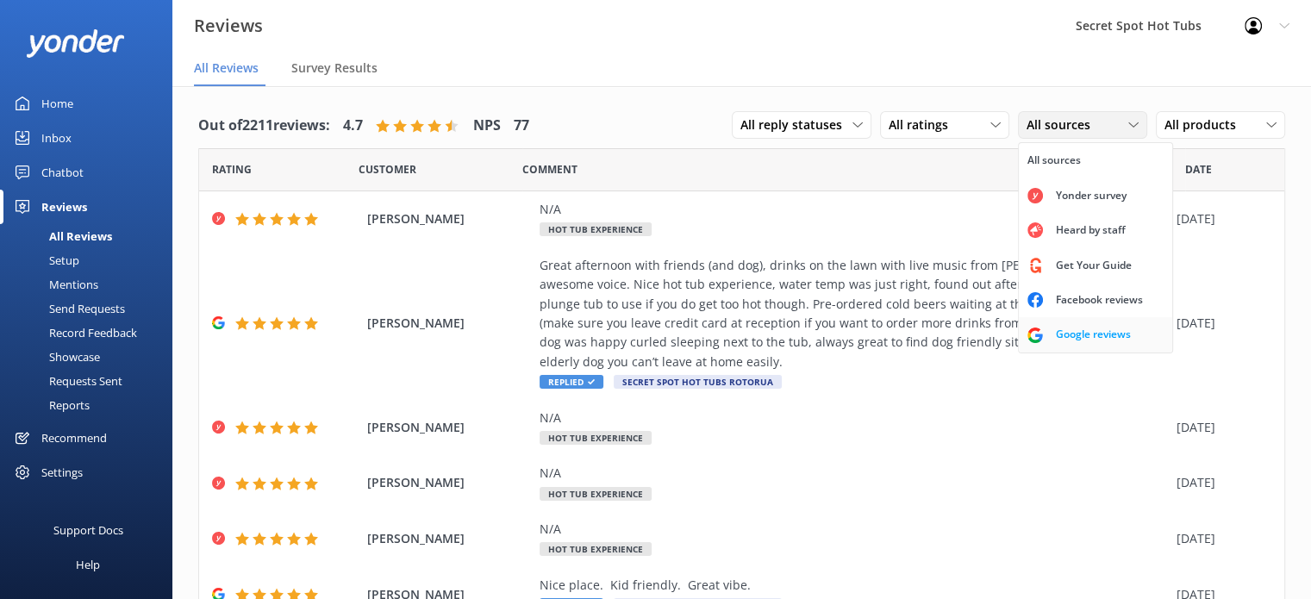
click at [1073, 337] on div "Google reviews" at bounding box center [1093, 334] width 101 height 17
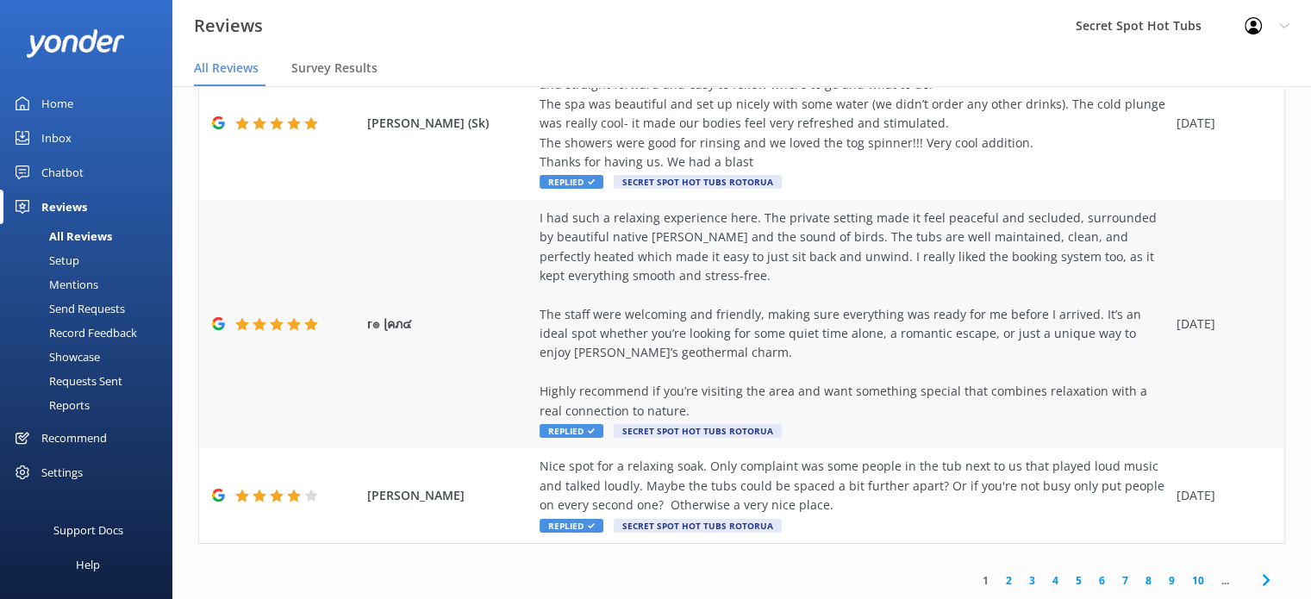
scroll to position [710, 0]
click at [998, 580] on link "2" at bounding box center [1009, 580] width 23 height 16
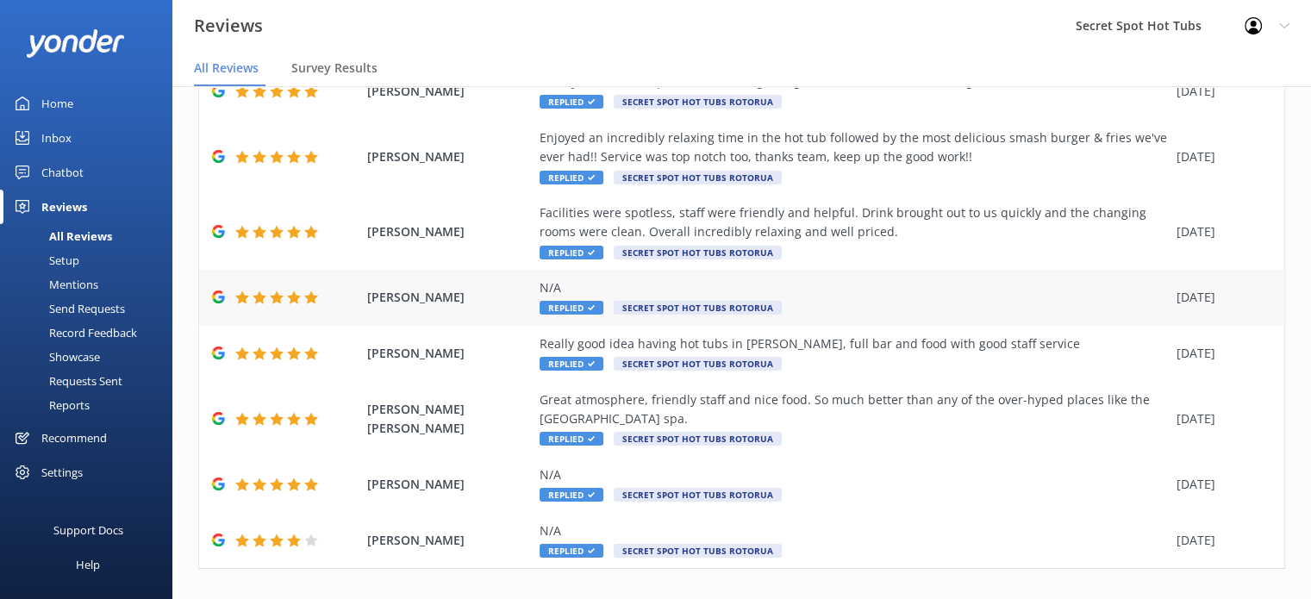
scroll to position [285, 0]
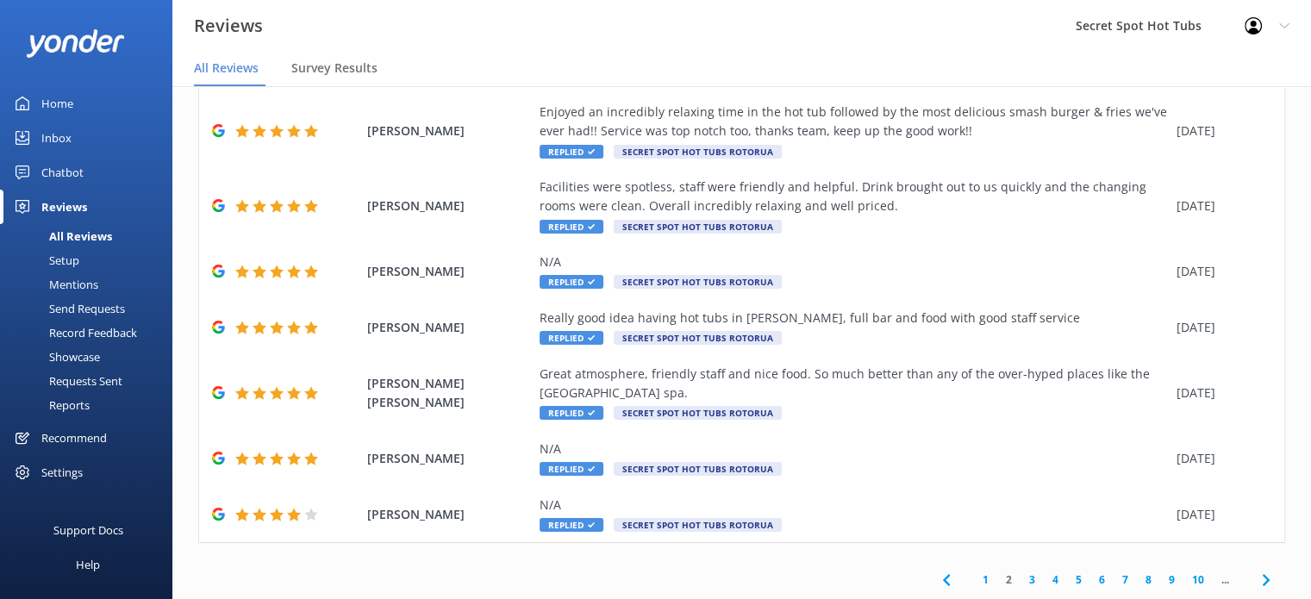
click at [974, 579] on link "1" at bounding box center [985, 580] width 23 height 16
